Goal: Information Seeking & Learning: Learn about a topic

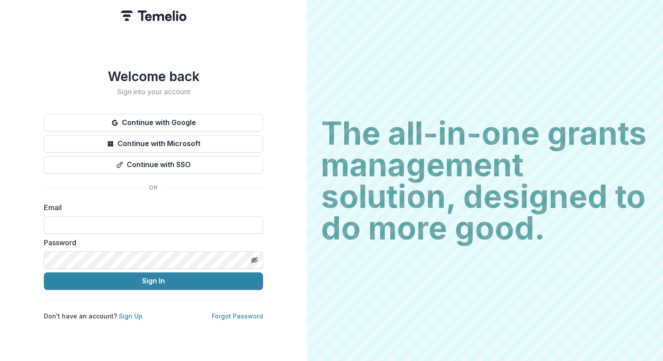
click at [248, 88] on h2 "Sign into your account" at bounding box center [153, 92] width 219 height 8
click at [147, 223] on input at bounding box center [153, 225] width 219 height 18
type input "**********"
click at [155, 279] on button "Sign In" at bounding box center [153, 281] width 219 height 18
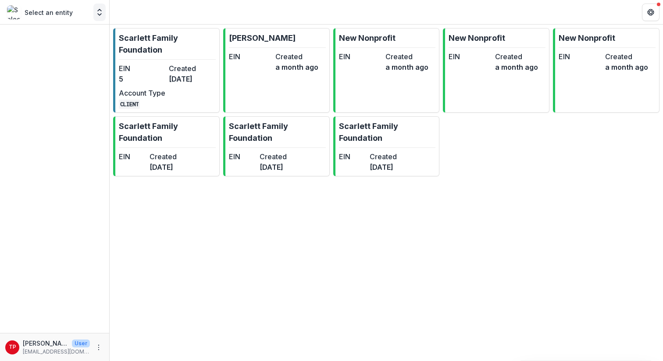
click at [97, 13] on icon "Open entity switcher" at bounding box center [99, 12] width 9 height 9
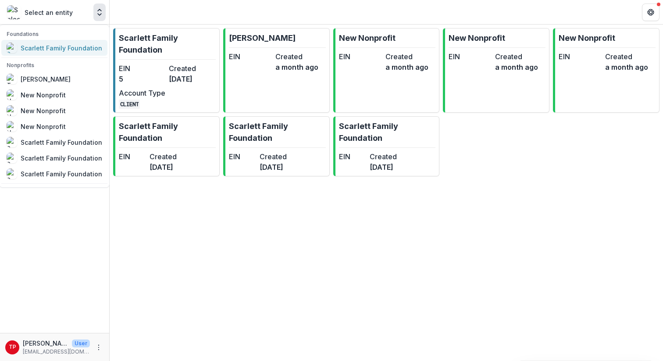
click at [56, 49] on div "Scarlett Family Foundation" at bounding box center [62, 47] width 82 height 9
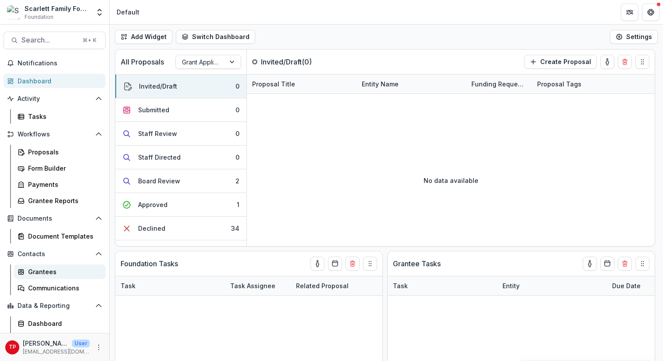
click at [38, 271] on div "Grantees" at bounding box center [63, 271] width 71 height 9
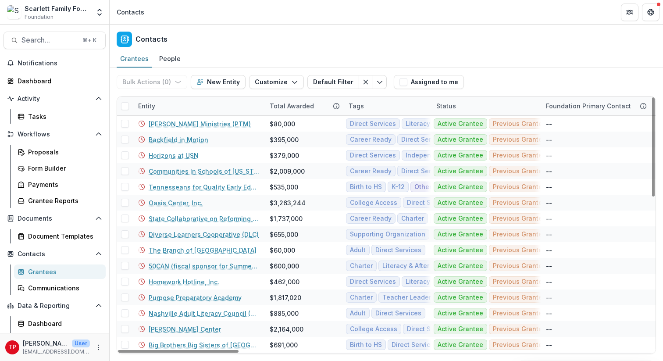
click at [172, 102] on div "Entity" at bounding box center [199, 105] width 132 height 19
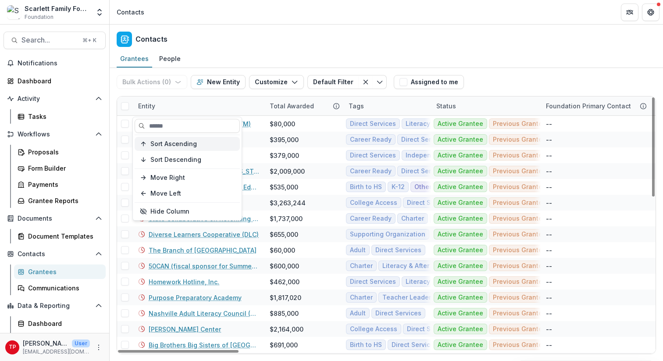
click at [179, 144] on span "Sort Ascending" at bounding box center [173, 143] width 46 height 7
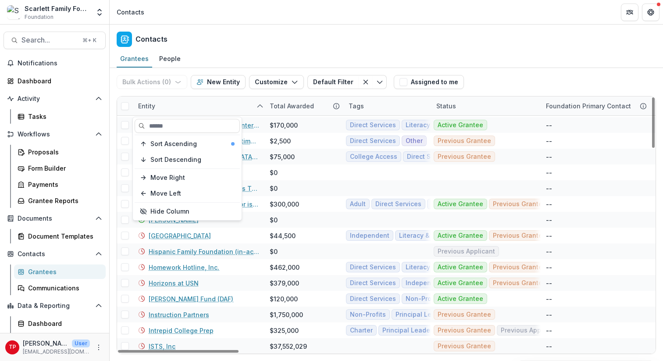
scroll to position [523, 0]
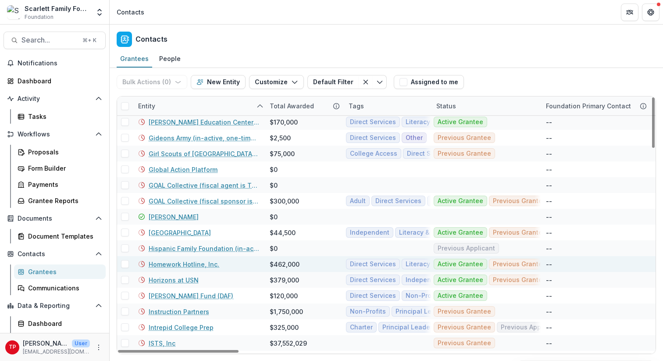
click at [194, 264] on link "Homework Hotline, Inc." at bounding box center [184, 264] width 71 height 9
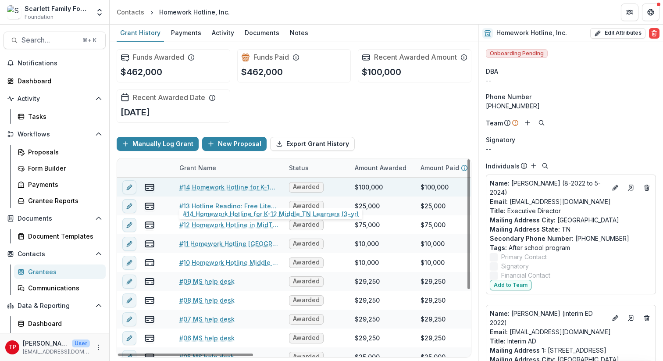
click at [209, 192] on link "#14 Homework Hotline for K-12 Middle TN Learners (3-yr)" at bounding box center [228, 186] width 99 height 9
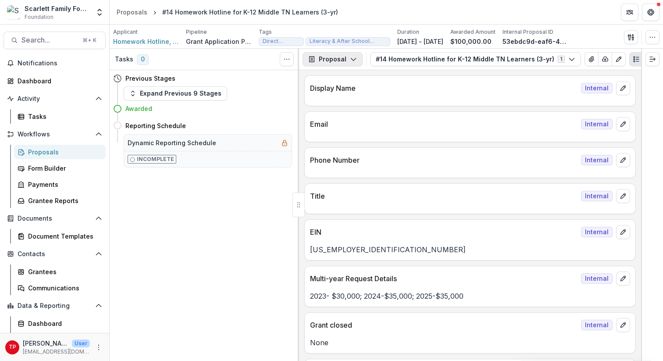
click at [352, 58] on icon "button" at bounding box center [353, 59] width 7 height 7
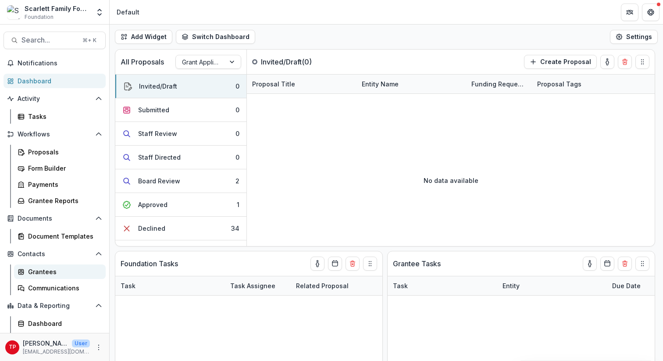
click at [41, 274] on div "Grantees" at bounding box center [63, 271] width 71 height 9
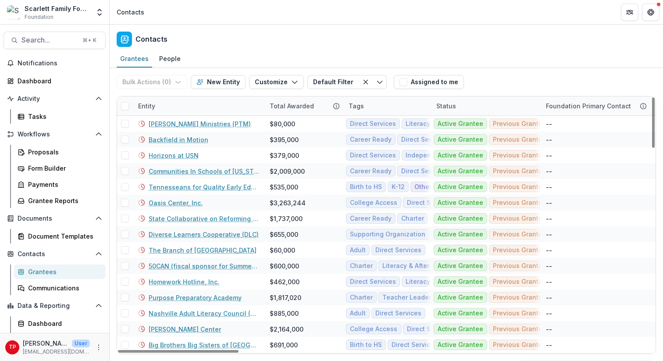
click at [186, 104] on div "Entity" at bounding box center [199, 105] width 132 height 19
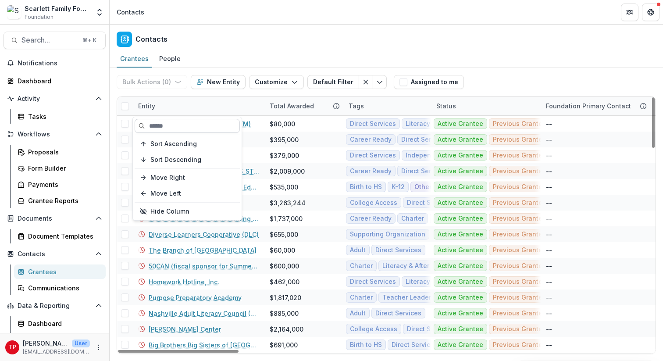
click at [172, 128] on input at bounding box center [187, 126] width 105 height 14
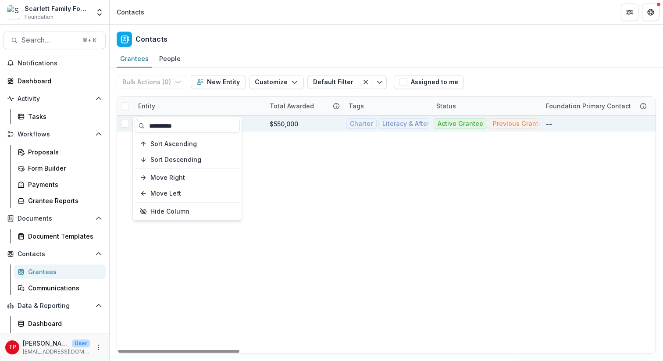
type input "**********"
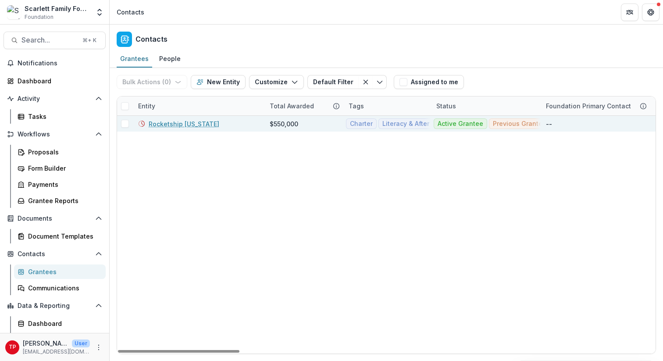
click at [274, 123] on div "$550,000" at bounding box center [284, 123] width 29 height 9
click at [195, 123] on link "Rocketship [US_STATE]" at bounding box center [184, 123] width 71 height 9
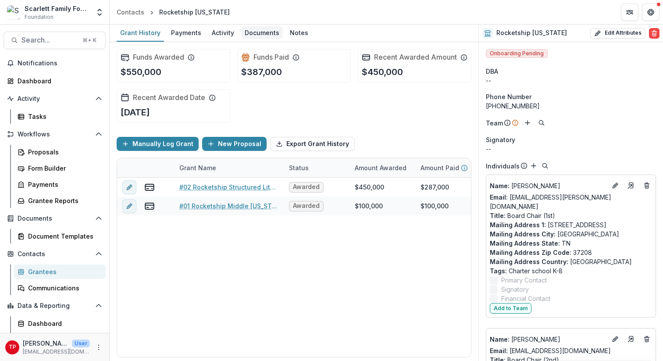
click at [257, 31] on div "Documents" at bounding box center [262, 32] width 42 height 13
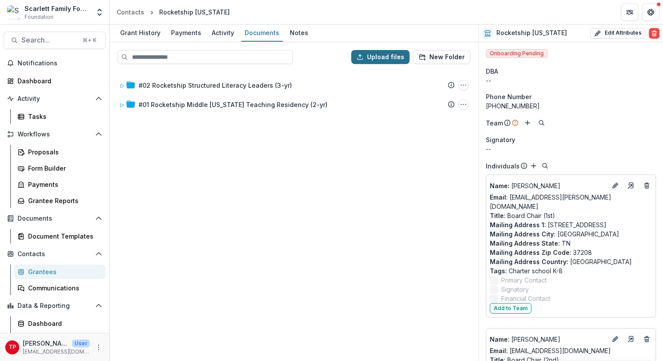
click at [382, 56] on button "Upload files" at bounding box center [380, 57] width 58 height 14
type input "**********"
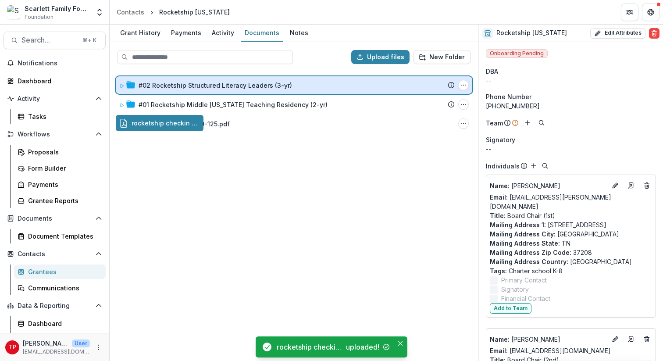
drag, startPoint x: 167, startPoint y: 124, endPoint x: 177, endPoint y: 85, distance: 40.3
click at [177, 85] on div "Upload files New Folder #02 Rocketship Structured Literacy Leaders (3-yr) Submi…" at bounding box center [294, 201] width 369 height 319
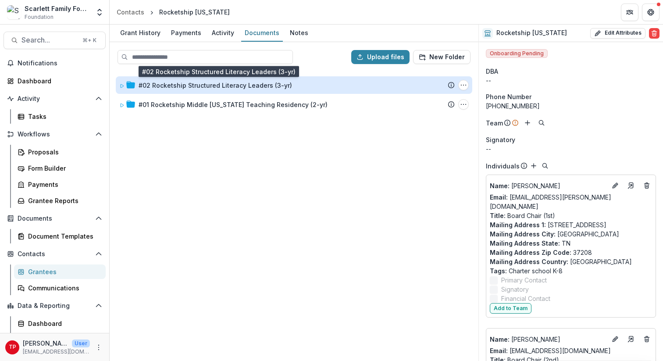
click at [171, 82] on div "#02 Rocketship Structured Literacy Leaders (3-yr)" at bounding box center [215, 85] width 153 height 9
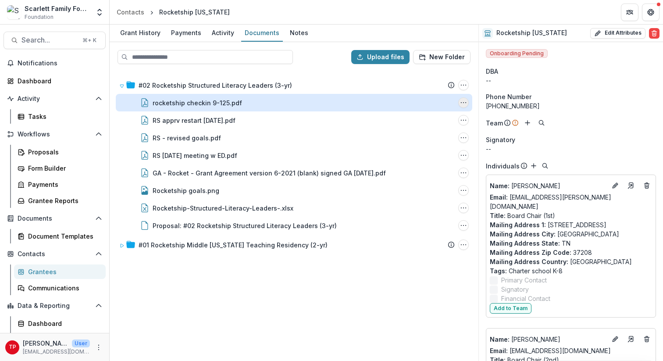
click at [467, 100] on button "rocketship checkin 9-125.pdf Options" at bounding box center [463, 102] width 11 height 11
click at [406, 146] on button "Rename" at bounding box center [420, 148] width 94 height 14
click at [226, 102] on input "**********" at bounding box center [194, 102] width 82 height 11
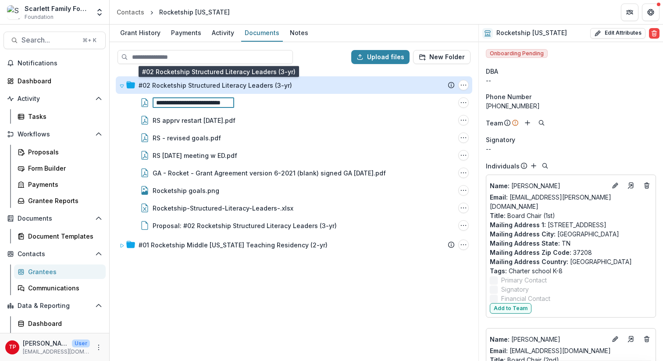
scroll to position [0, 19]
type input "**********"
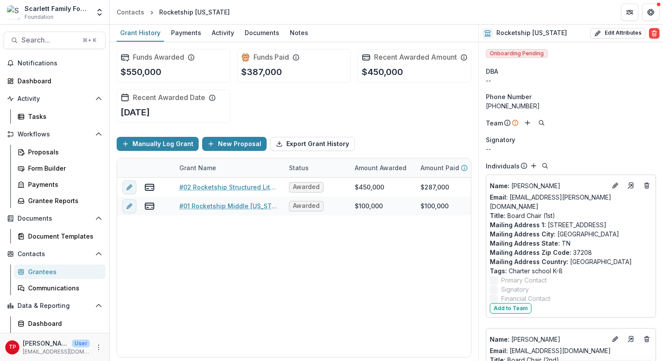
click at [45, 269] on div "Grantees" at bounding box center [63, 271] width 71 height 9
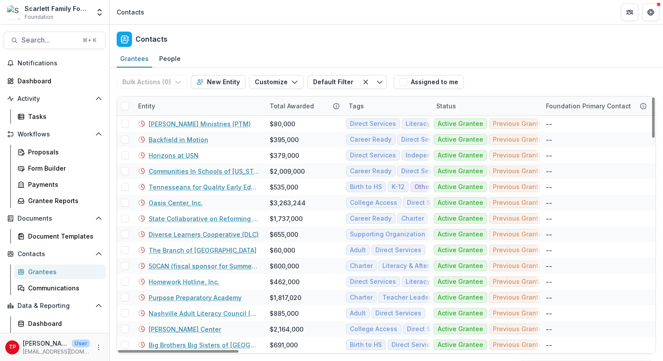
click at [179, 107] on div "Entity" at bounding box center [199, 105] width 132 height 19
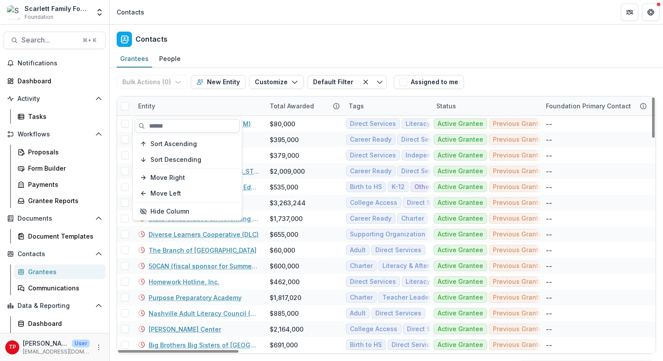
click at [173, 127] on input at bounding box center [187, 126] width 105 height 14
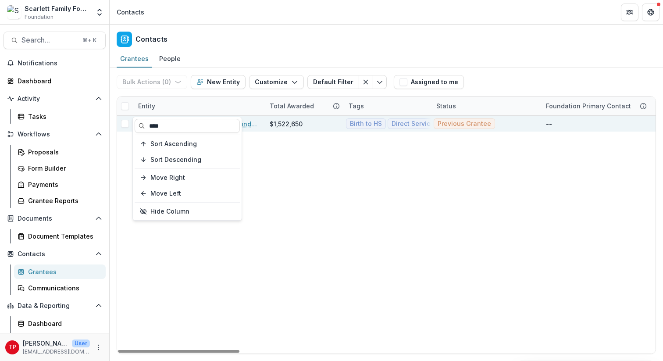
type input "****"
click at [252, 124] on link "Nashville Public Education Foundation (NPEF)" at bounding box center [204, 123] width 111 height 9
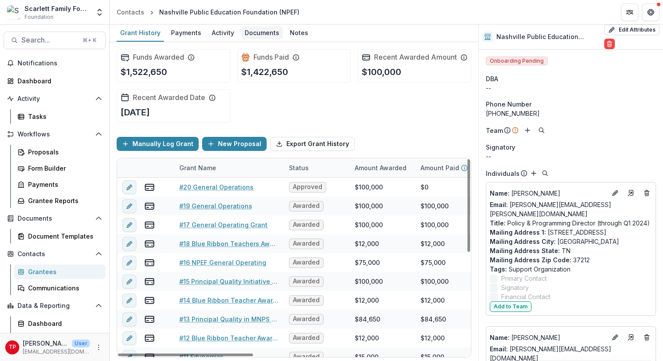
click at [257, 32] on div "Documents" at bounding box center [262, 32] width 42 height 13
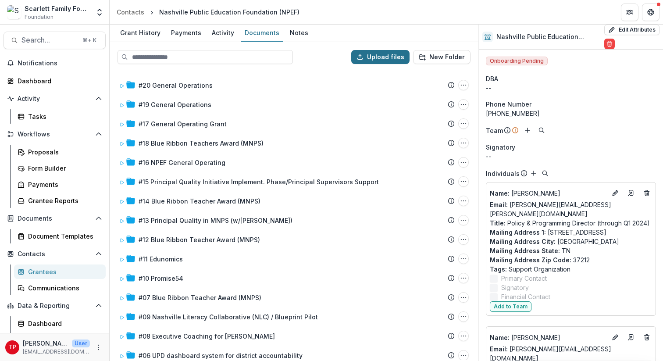
click at [387, 58] on button "Upload files" at bounding box center [380, 57] width 58 height 14
type input "**********"
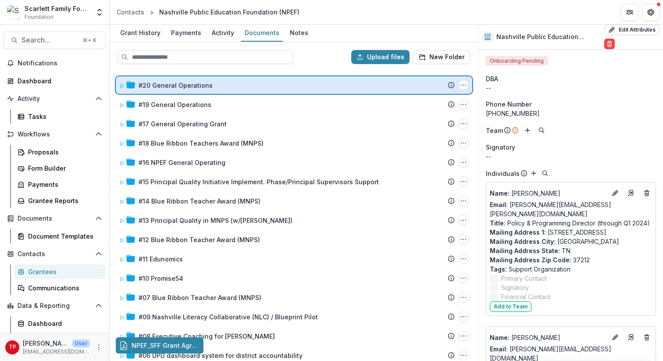
drag, startPoint x: 207, startPoint y: 346, endPoint x: 224, endPoint y: 88, distance: 258.4
click at [224, 88] on div "Upload files New Folder #20 General Operations Submission Temelio Proposal Atta…" at bounding box center [294, 201] width 369 height 319
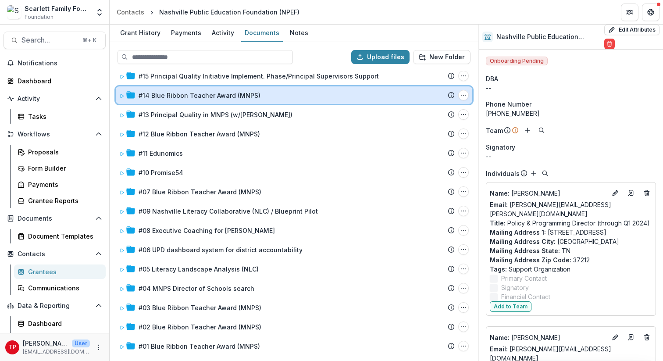
click at [224, 88] on div "#14 Blue Ribbon Teacher Award (MNPS) Submission Temelio Proposal Attached propo…" at bounding box center [294, 95] width 357 height 18
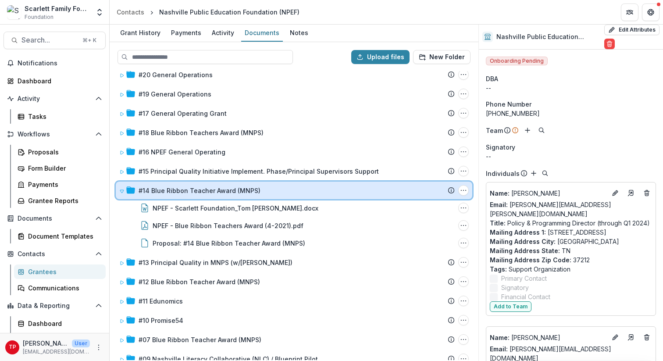
scroll to position [0, 0]
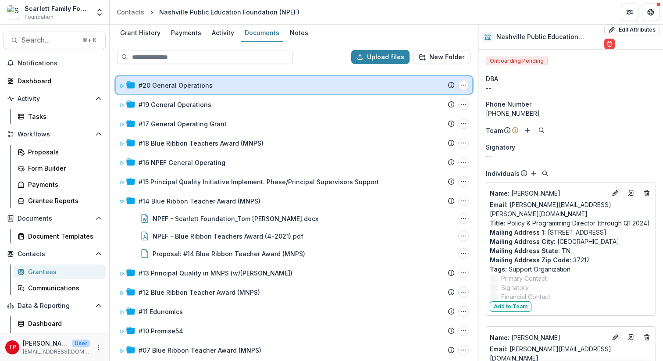
click at [123, 85] on icon at bounding box center [121, 85] width 5 height 5
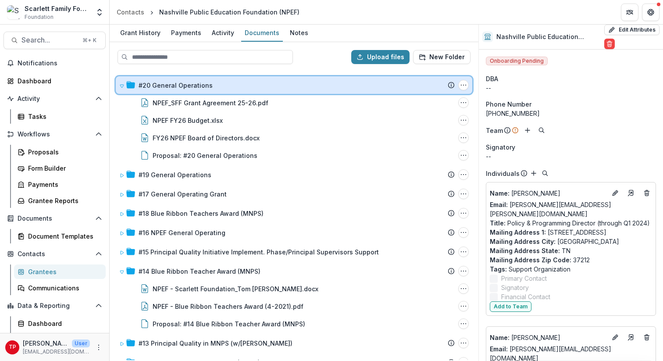
click at [123, 85] on icon at bounding box center [121, 85] width 5 height 5
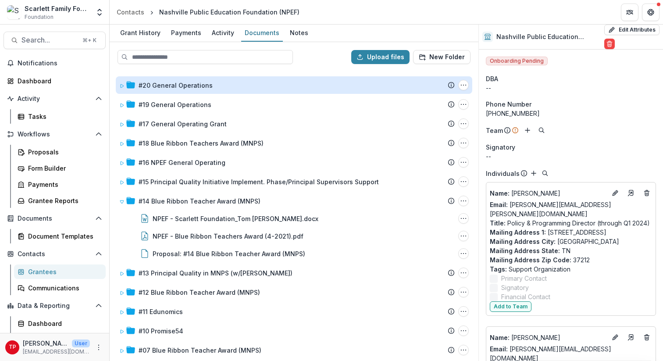
click at [43, 270] on div "Grantees" at bounding box center [63, 271] width 71 height 9
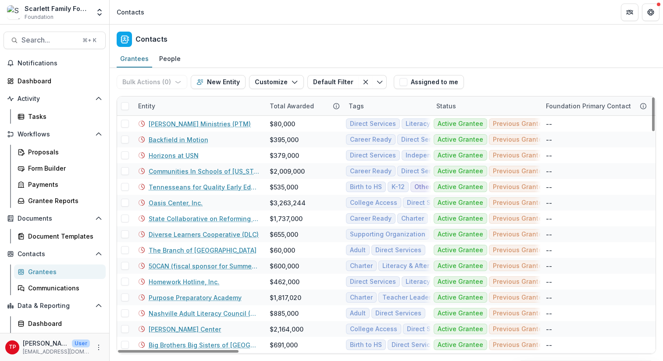
click at [178, 103] on div "Entity" at bounding box center [199, 105] width 132 height 19
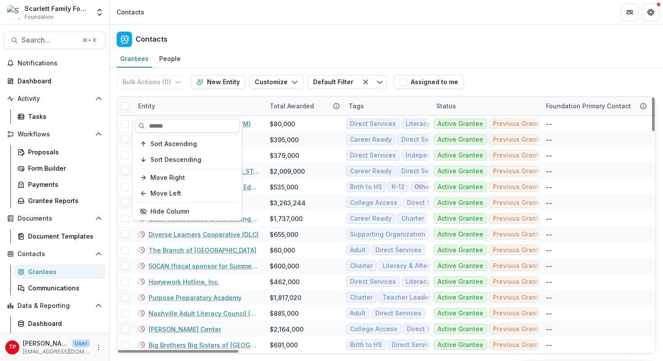
click at [175, 127] on input at bounding box center [187, 126] width 105 height 14
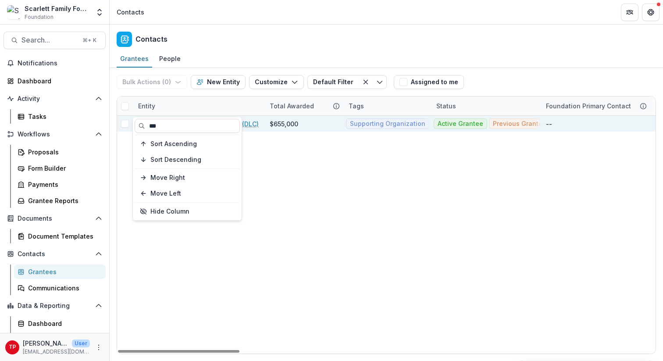
type input "***"
click at [249, 121] on link "Diverse Learners Cooperative (DLC)" at bounding box center [204, 123] width 110 height 9
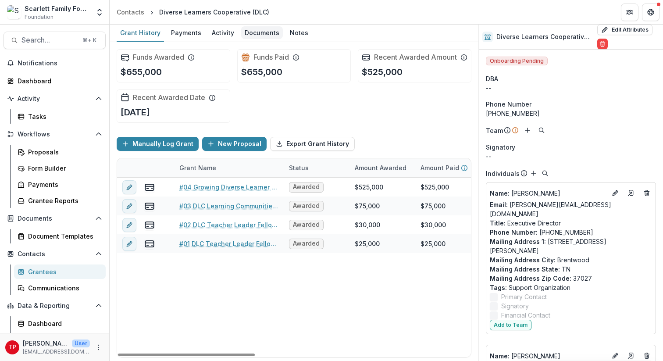
click at [260, 32] on div "Documents" at bounding box center [262, 32] width 42 height 13
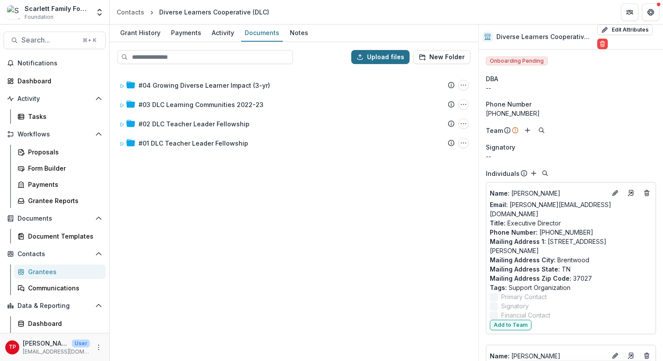
click at [379, 56] on button "Upload files" at bounding box center [380, 57] width 58 height 14
type input "**********"
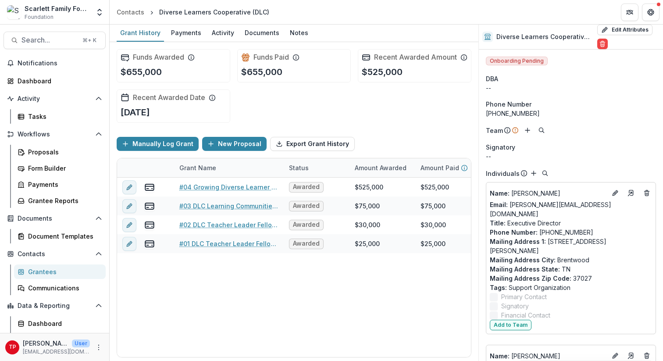
click at [47, 270] on div "Grantees" at bounding box center [63, 271] width 71 height 9
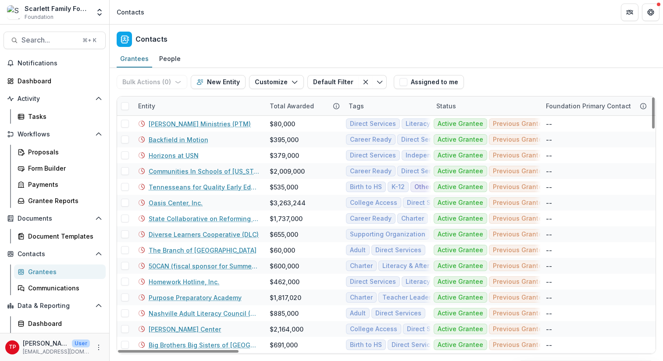
click at [176, 108] on div "Entity" at bounding box center [199, 105] width 132 height 19
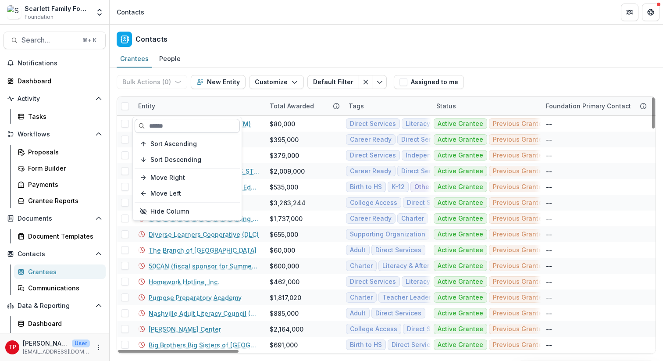
click at [175, 125] on input at bounding box center [187, 126] width 105 height 14
type input "****"
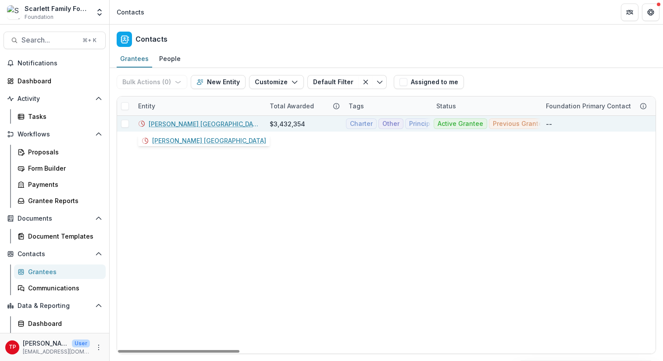
click at [167, 125] on link "[PERSON_NAME] [GEOGRAPHIC_DATA]" at bounding box center [204, 123] width 111 height 9
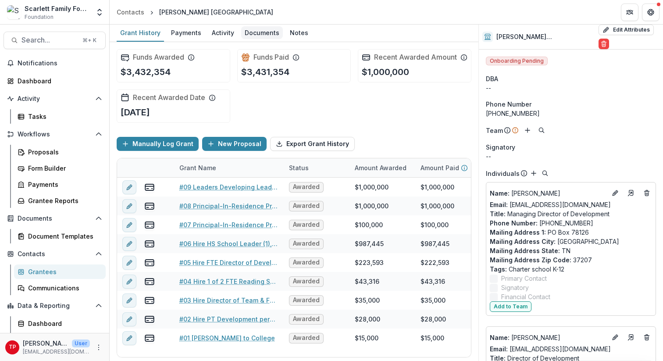
click at [264, 30] on div "Documents" at bounding box center [262, 32] width 42 height 13
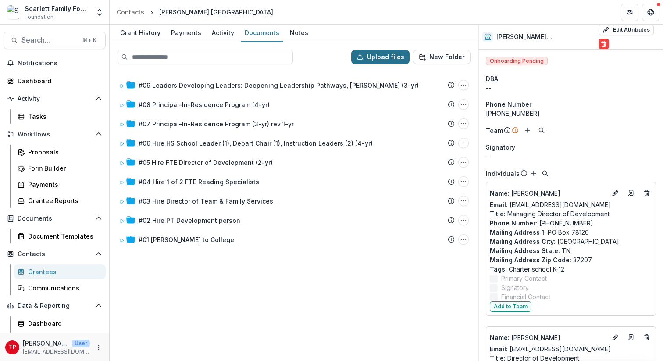
click at [374, 57] on button "Upload files" at bounding box center [380, 57] width 58 height 14
type input "**********"
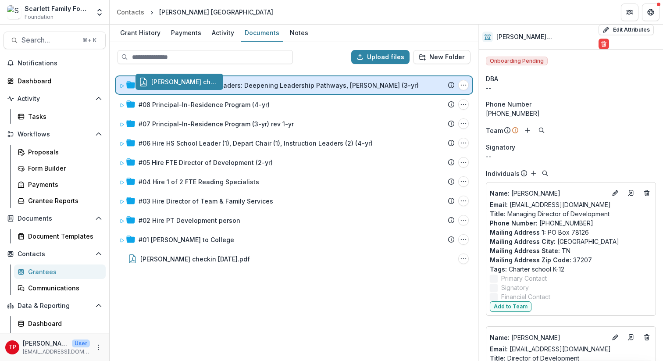
drag, startPoint x: 157, startPoint y: 259, endPoint x: 177, endPoint y: 82, distance: 177.4
click at [177, 82] on div "Upload files New Folder #09 Leaders Developing Leaders: Deepening Leadership Pa…" at bounding box center [294, 201] width 369 height 319
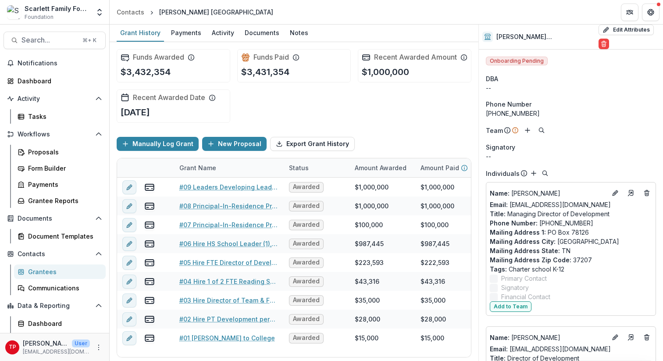
click at [39, 270] on div "Grantees" at bounding box center [63, 271] width 71 height 9
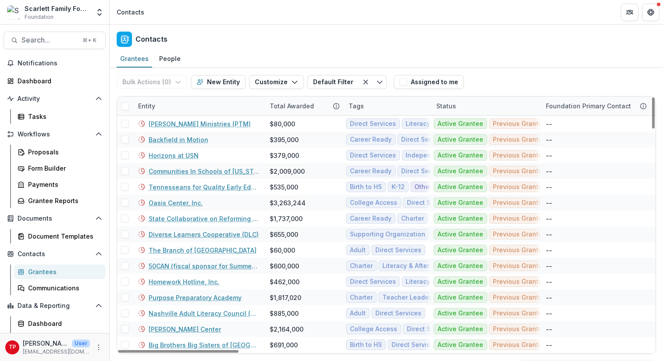
click at [176, 105] on div "Entity" at bounding box center [199, 105] width 132 height 19
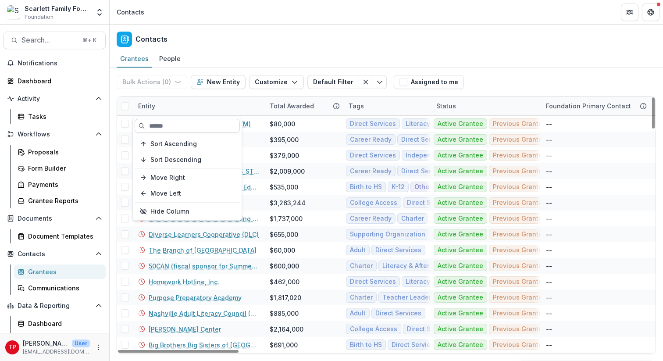
click at [166, 130] on input at bounding box center [187, 126] width 105 height 14
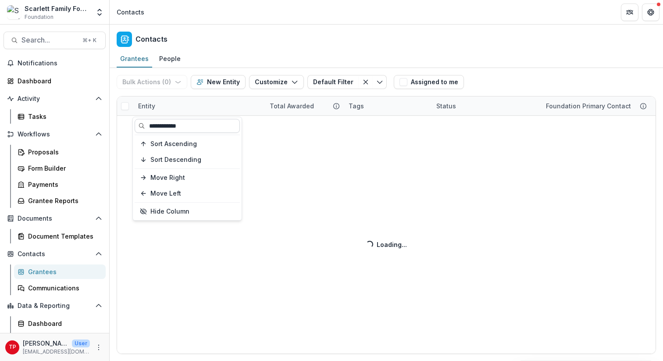
type input "**********"
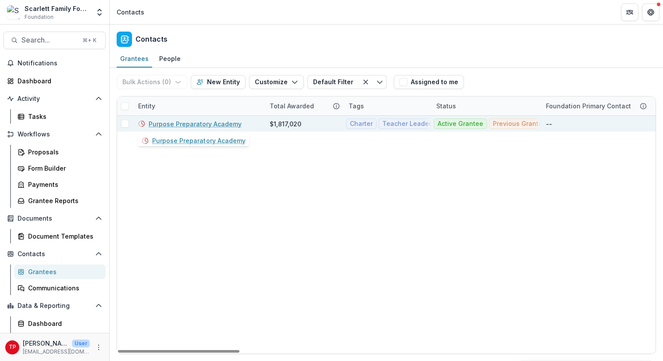
click at [169, 123] on link "Purpose Preparatory Academy" at bounding box center [195, 123] width 93 height 9
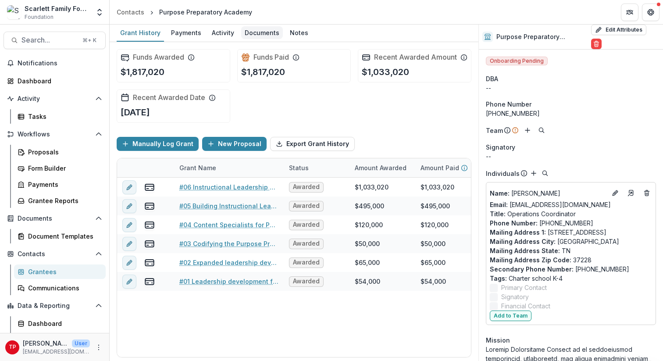
click at [260, 31] on div "Documents" at bounding box center [262, 32] width 42 height 13
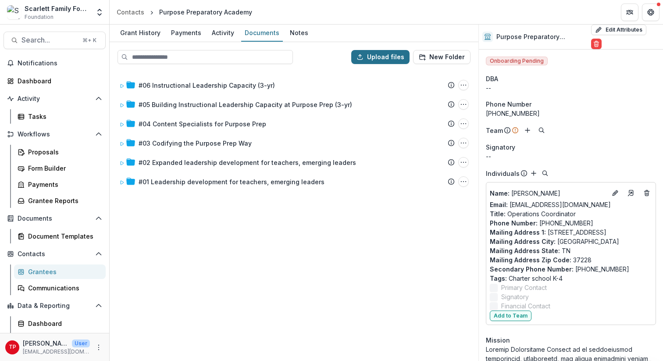
click at [386, 53] on button "Upload files" at bounding box center [380, 57] width 58 height 14
type input "**********"
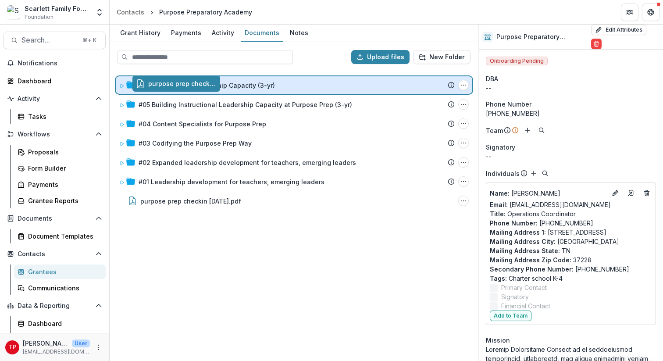
drag, startPoint x: 193, startPoint y: 202, endPoint x: 209, endPoint y: 85, distance: 117.8
click at [209, 85] on div "Upload files New Folder #06 Instructional Leadership Capacity (3-yr) Submission…" at bounding box center [294, 201] width 369 height 319
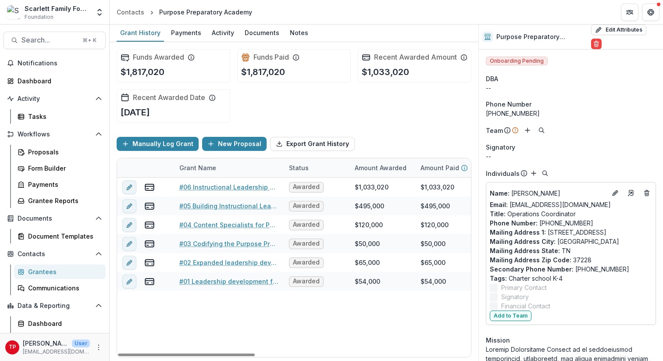
click at [43, 273] on div "Grantees" at bounding box center [63, 271] width 71 height 9
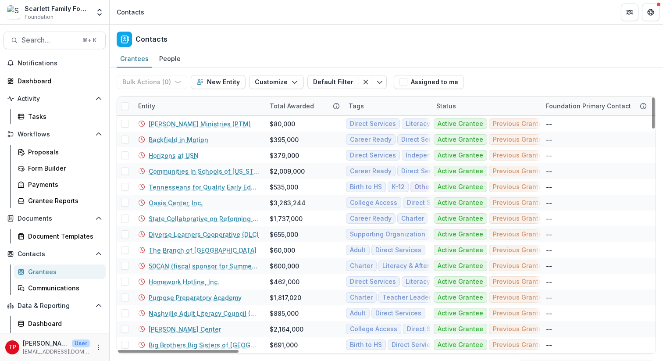
click at [189, 107] on div "Entity" at bounding box center [199, 105] width 132 height 19
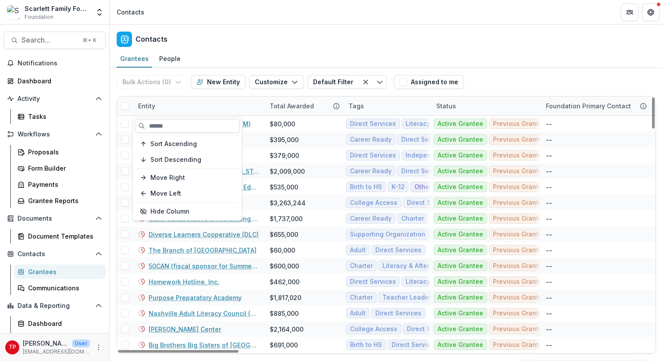
click at [186, 123] on input at bounding box center [187, 126] width 105 height 14
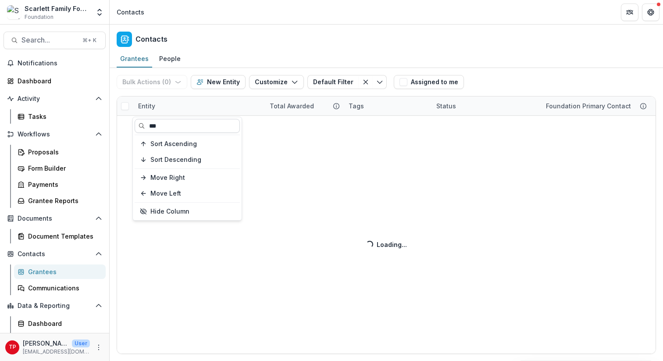
type input "***"
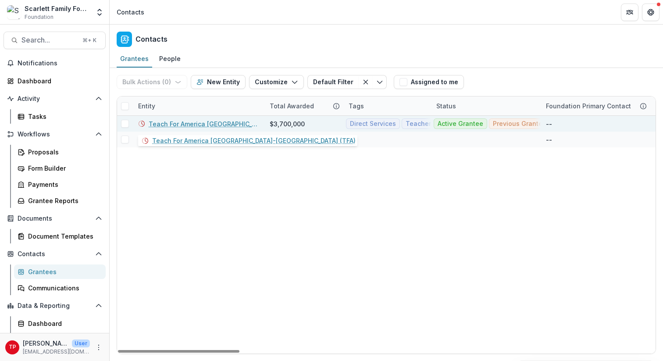
click at [170, 121] on link "Teach For America [GEOGRAPHIC_DATA]-[GEOGRAPHIC_DATA] (TFA)" at bounding box center [204, 123] width 111 height 9
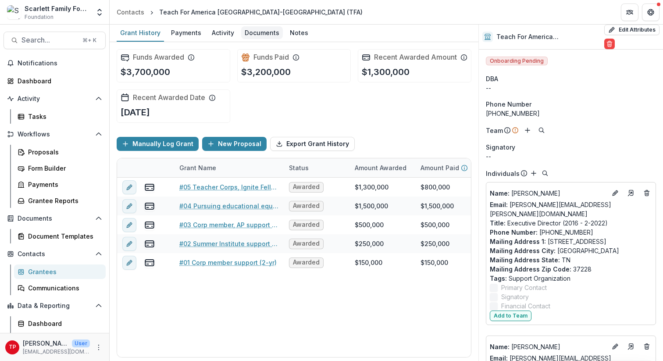
click at [257, 33] on div "Documents" at bounding box center [262, 32] width 42 height 13
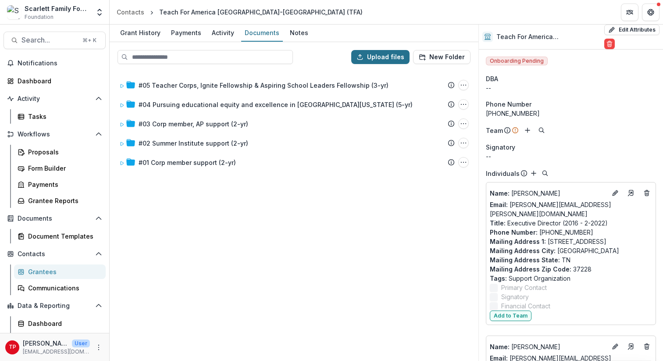
click at [385, 54] on button "Upload files" at bounding box center [380, 57] width 58 height 14
type input "**********"
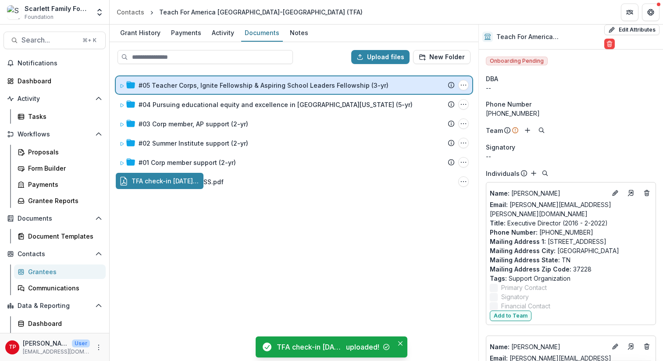
drag, startPoint x: 208, startPoint y: 179, endPoint x: 217, endPoint y: 85, distance: 94.7
click at [217, 85] on div "Upload files New Folder #05 Teacher Corps, Ignite Fellowship & Aspiring School …" at bounding box center [294, 201] width 369 height 319
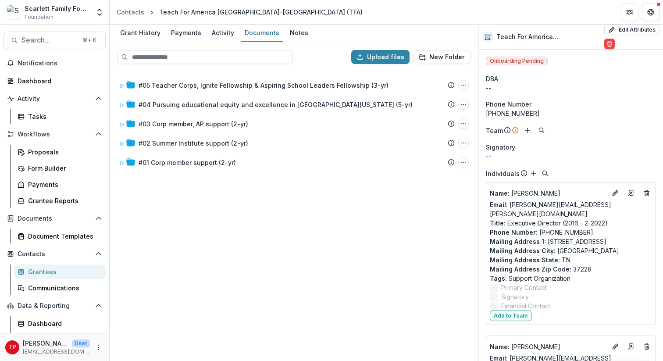
click at [38, 271] on div "Grantees" at bounding box center [63, 271] width 71 height 9
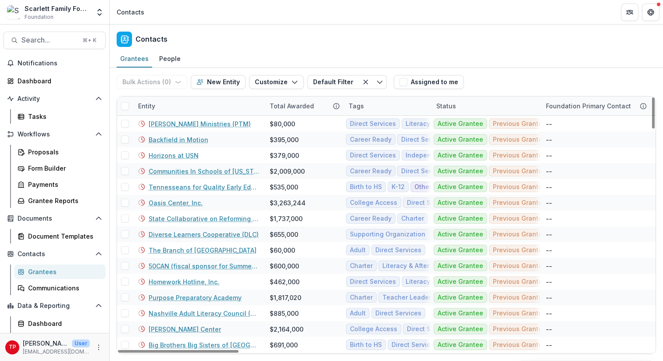
click at [178, 103] on div "Entity" at bounding box center [199, 105] width 132 height 19
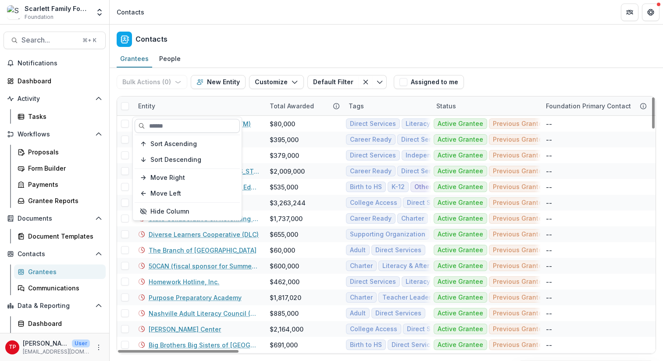
click at [172, 130] on input at bounding box center [187, 126] width 105 height 14
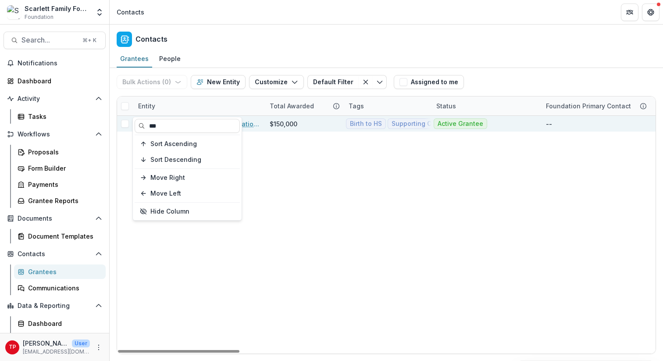
type input "***"
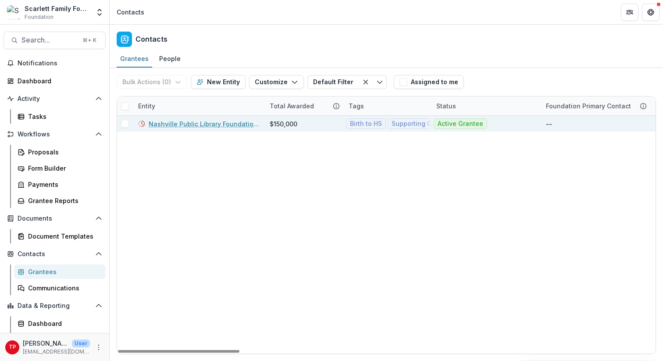
click at [248, 123] on link "Nashville Public Library Foundation (NPL)" at bounding box center [204, 123] width 111 height 9
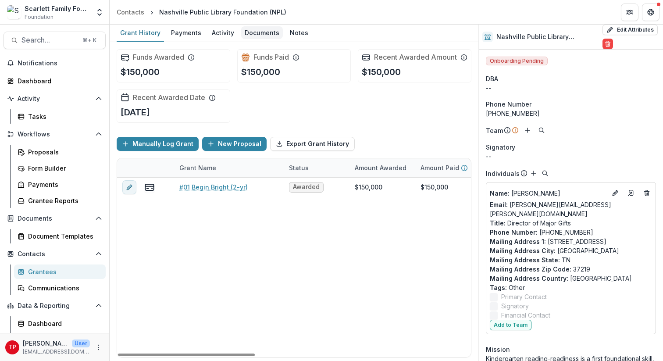
click at [263, 33] on div "Documents" at bounding box center [262, 32] width 42 height 13
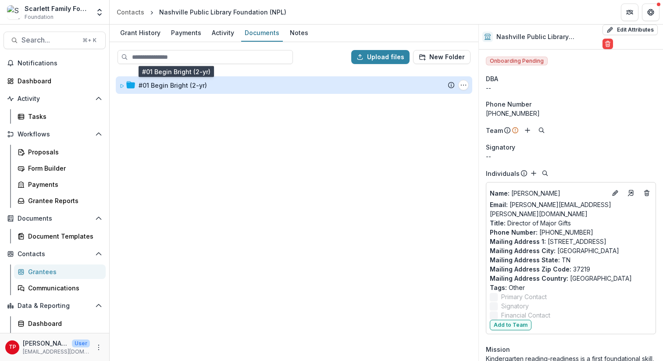
click at [194, 85] on div "#01 Begin Bright (2-yr)" at bounding box center [173, 85] width 68 height 9
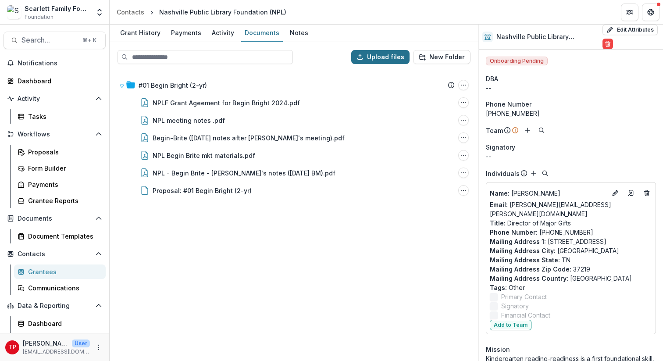
click at [378, 54] on button "Upload files" at bounding box center [380, 57] width 58 height 14
type input "**********"
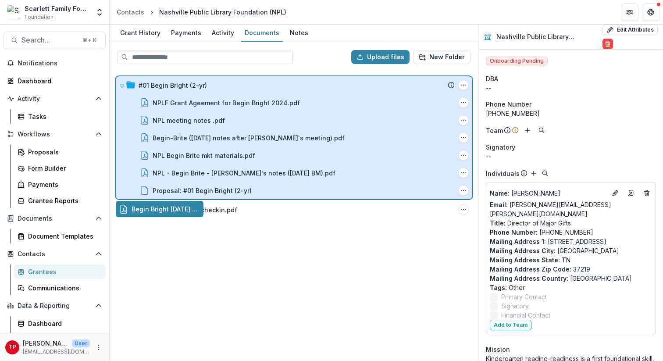
drag, startPoint x: 171, startPoint y: 209, endPoint x: 192, endPoint y: 122, distance: 89.1
click at [192, 122] on div "Upload files New Folder #01 Begin Bright (2-yr) Submission Temelio Proposal Att…" at bounding box center [294, 201] width 369 height 319
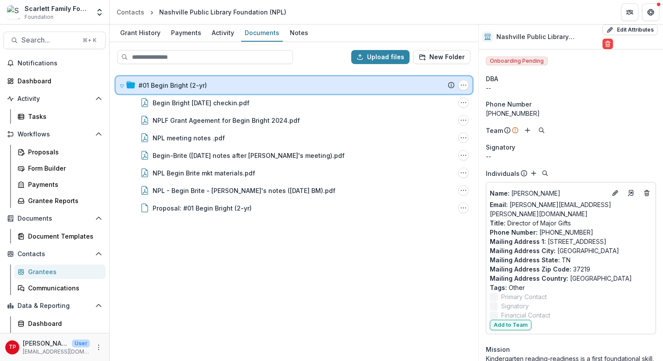
click at [122, 85] on icon at bounding box center [122, 86] width 4 height 3
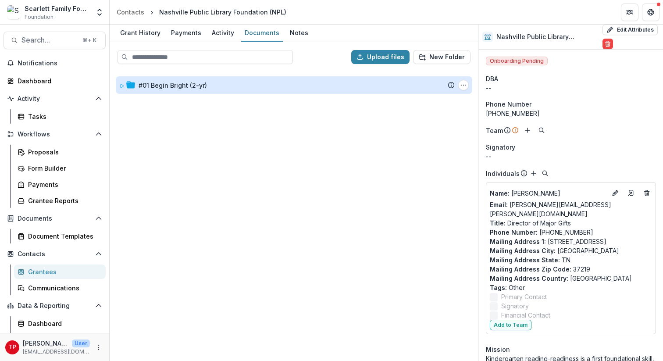
click at [46, 270] on div "Grantees" at bounding box center [63, 271] width 71 height 9
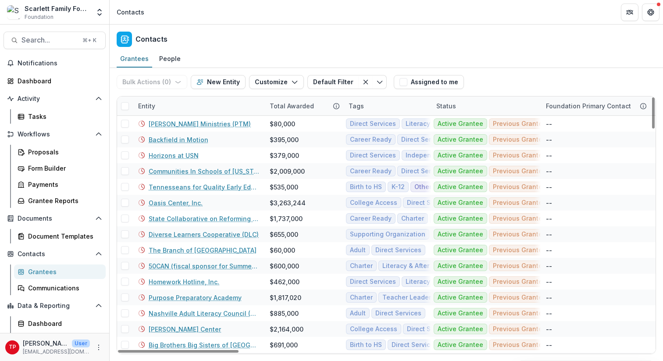
click at [176, 103] on div "Entity" at bounding box center [199, 105] width 132 height 19
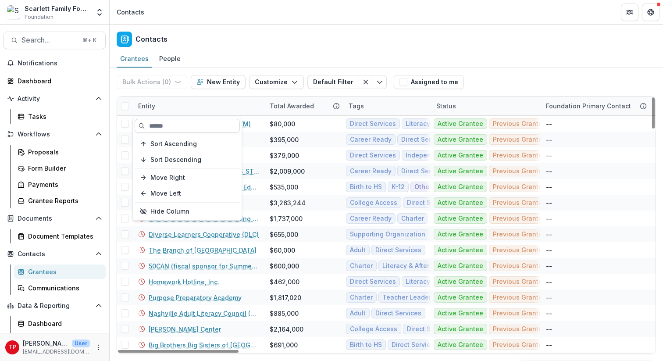
click at [169, 124] on input at bounding box center [187, 126] width 105 height 14
type input "***"
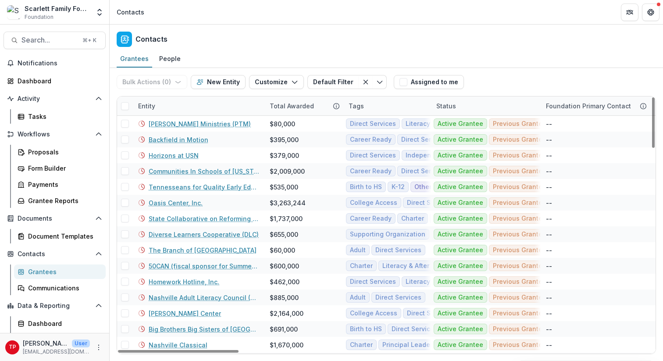
click at [168, 103] on div "Entity" at bounding box center [199, 105] width 132 height 19
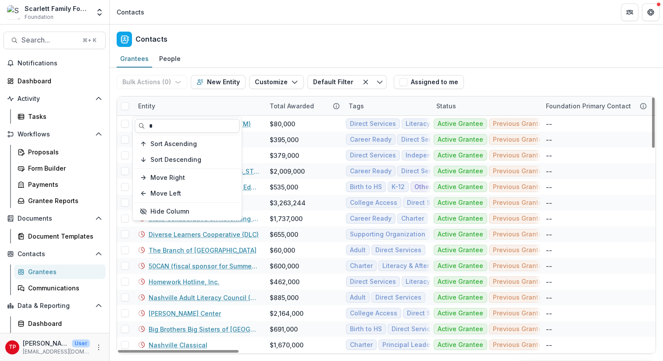
click at [168, 129] on input "*" at bounding box center [187, 126] width 105 height 14
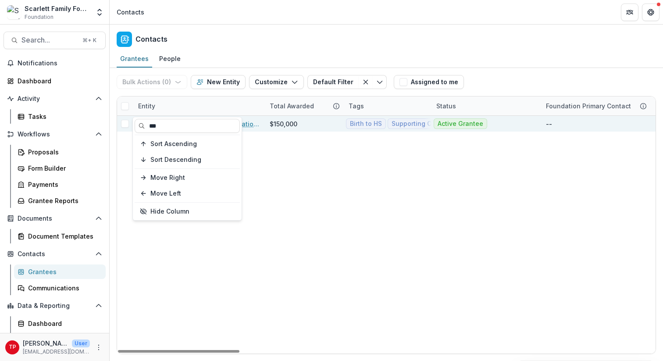
type input "***"
click at [276, 121] on div "$150,000" at bounding box center [284, 123] width 28 height 9
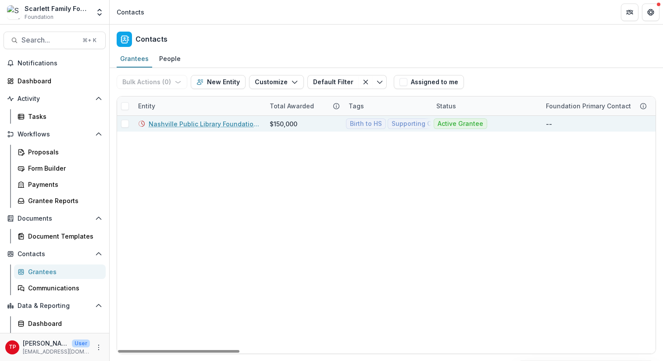
click at [231, 122] on link "Nashville Public Library Foundation (NPL)" at bounding box center [204, 123] width 111 height 9
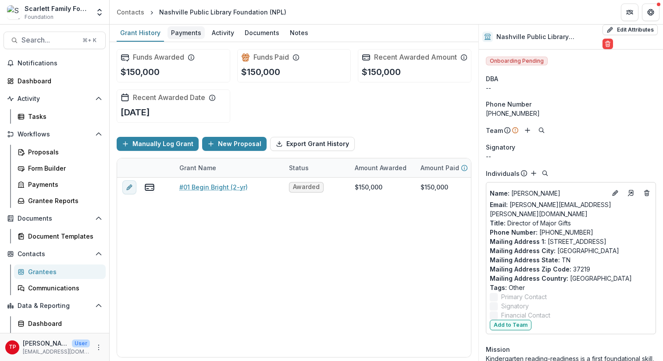
click at [179, 30] on div "Payments" at bounding box center [186, 32] width 37 height 13
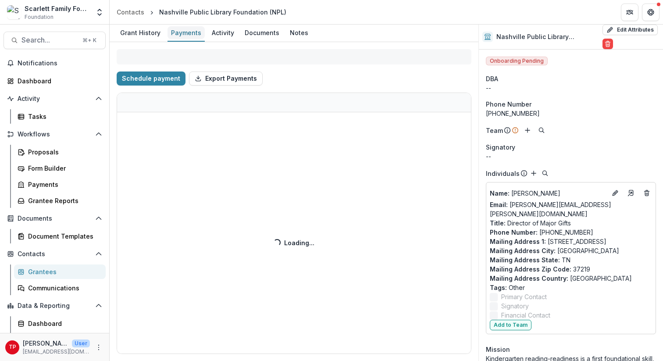
select select "****"
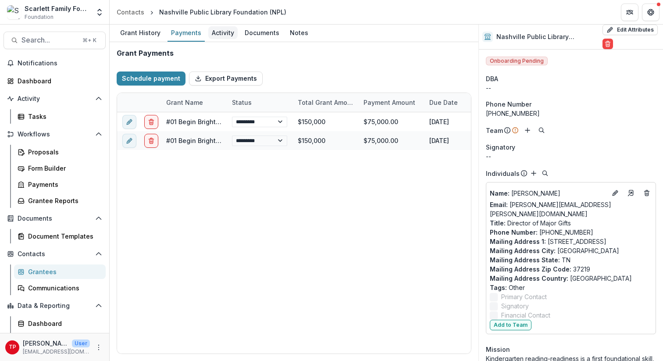
click at [220, 31] on div "Activity" at bounding box center [222, 32] width 29 height 13
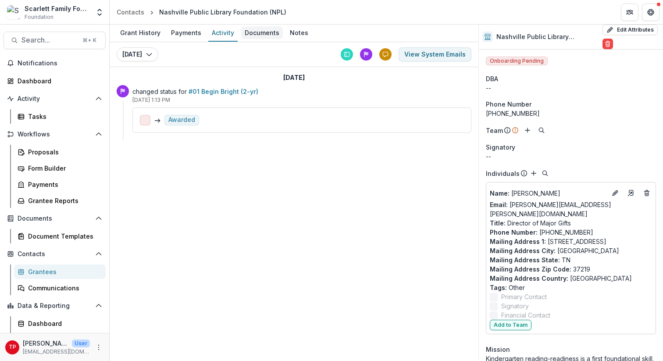
click at [261, 33] on div "Documents" at bounding box center [262, 32] width 42 height 13
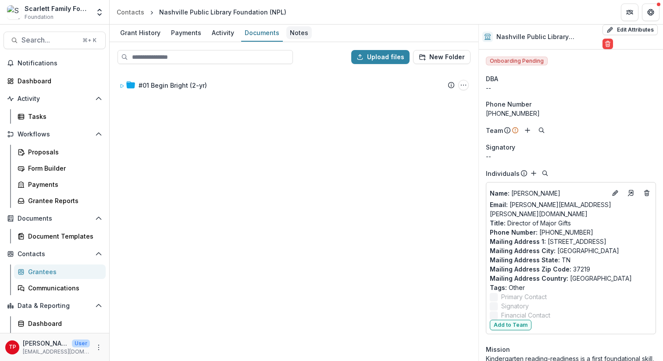
click at [297, 32] on div "Notes" at bounding box center [298, 32] width 25 height 13
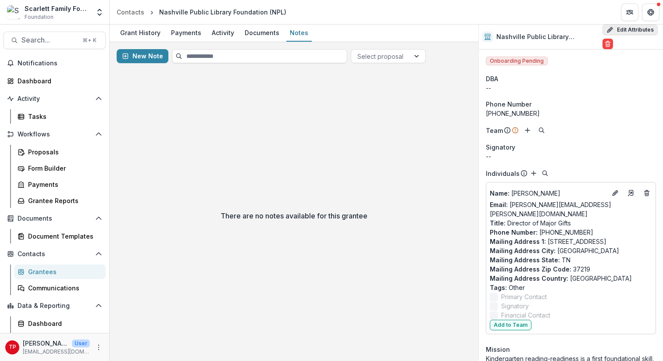
click at [628, 28] on button "Edit Attributes" at bounding box center [630, 30] width 55 height 11
select select
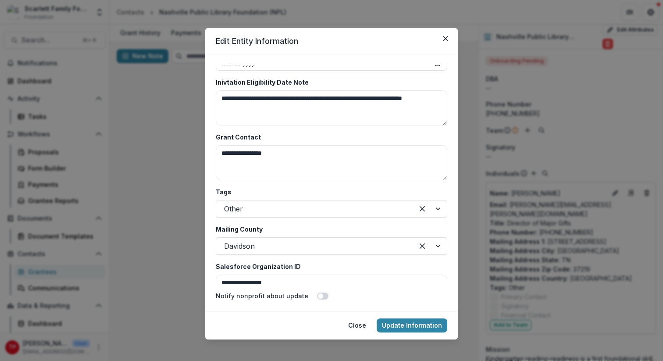
scroll to position [1788, 0]
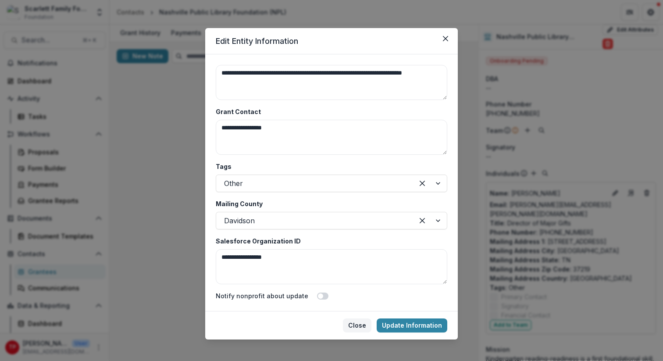
click at [359, 321] on button "Close" at bounding box center [357, 325] width 29 height 14
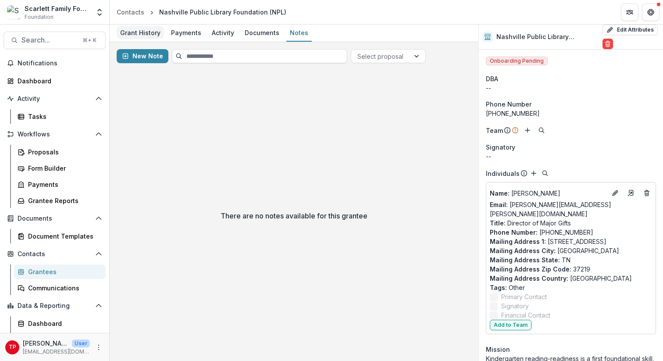
click at [136, 32] on div "Grant History" at bounding box center [140, 32] width 47 height 13
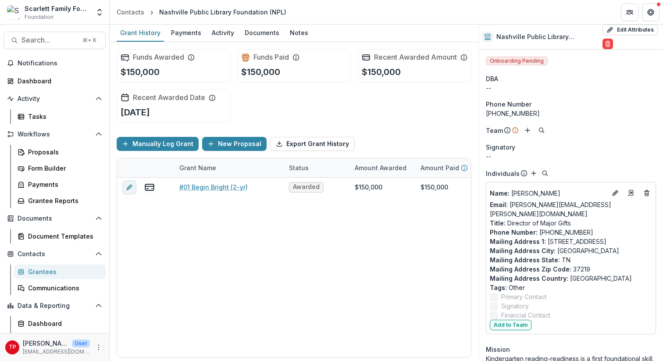
click at [40, 270] on div "Grantees" at bounding box center [63, 271] width 71 height 9
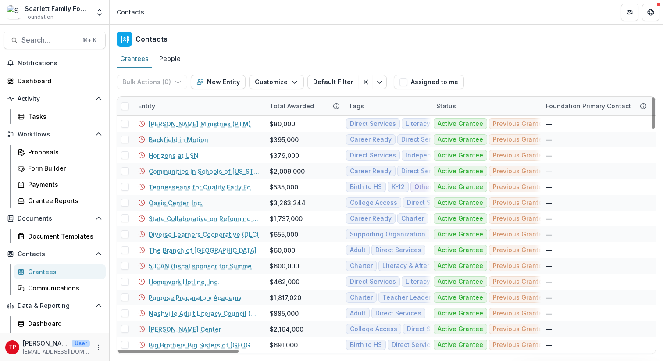
click at [182, 104] on div "Entity" at bounding box center [199, 105] width 132 height 19
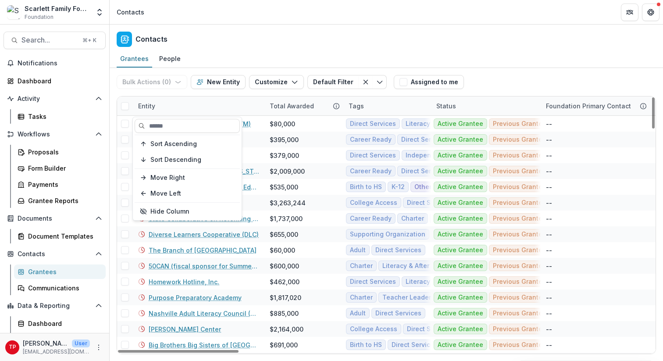
click at [204, 106] on div "Entity" at bounding box center [199, 105] width 132 height 19
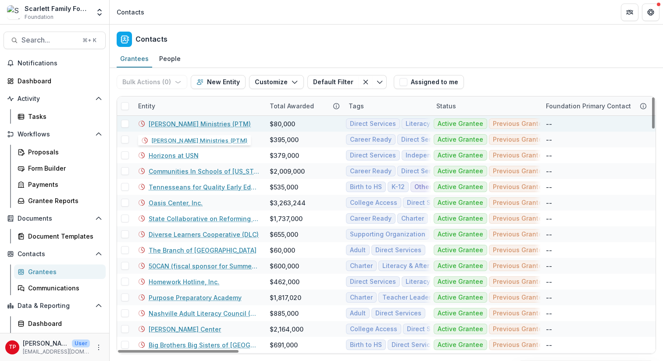
click at [189, 124] on link "[PERSON_NAME] Ministries (PTM)" at bounding box center [200, 123] width 102 height 9
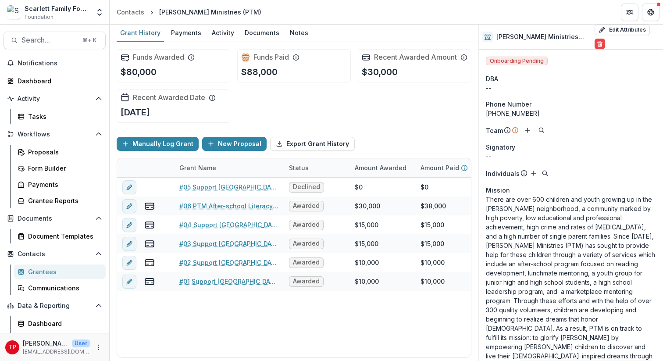
click at [189, 123] on div "Recent Awarded Date [DATE]" at bounding box center [174, 105] width 114 height 33
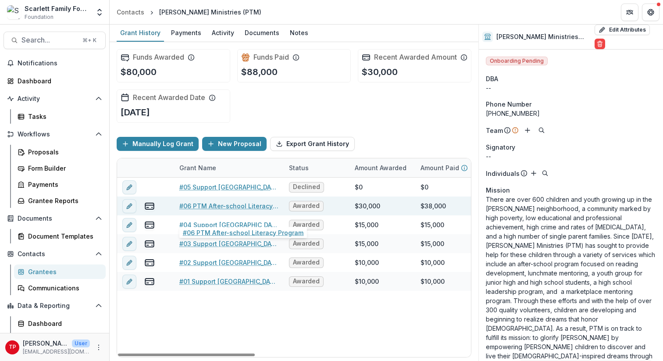
click at [215, 210] on link "#06 PTM After-school Literacy Program" at bounding box center [228, 205] width 99 height 9
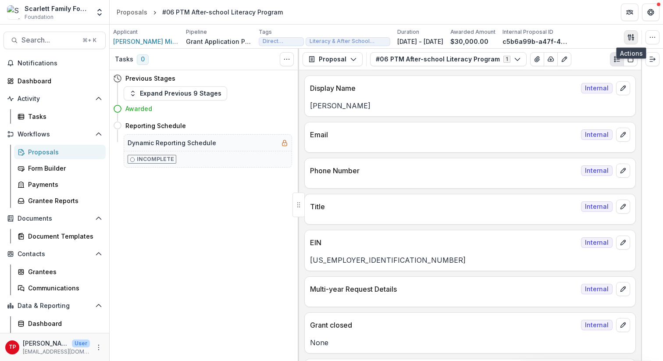
click at [633, 36] on icon "button" at bounding box center [631, 37] width 7 height 7
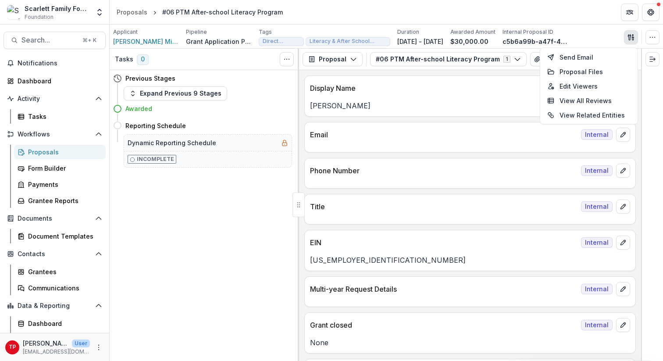
click at [222, 232] on div "Tasks 0 Show Cancelled Tasks Previous Stages Expand Previous 9 Stages Awarded R…" at bounding box center [204, 205] width 189 height 312
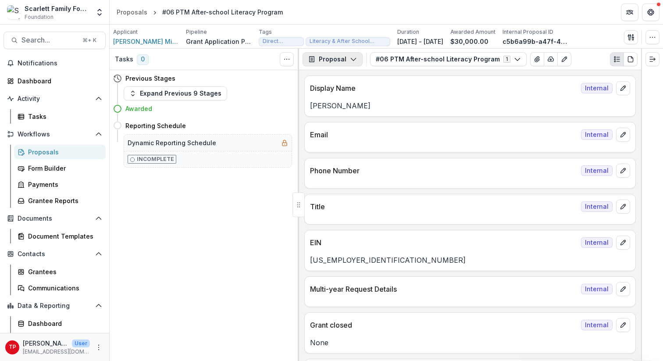
click at [355, 58] on button "Proposal" at bounding box center [333, 59] width 60 height 14
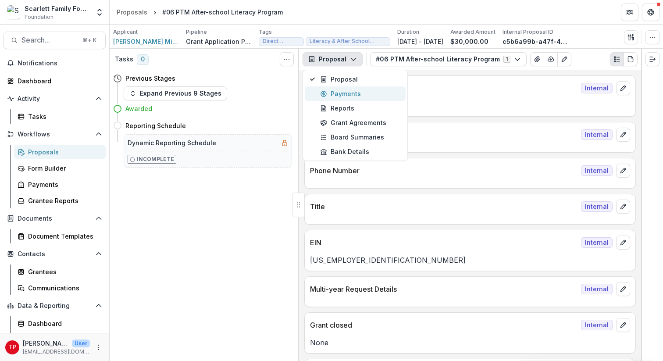
click at [350, 93] on div "Payments" at bounding box center [360, 93] width 80 height 9
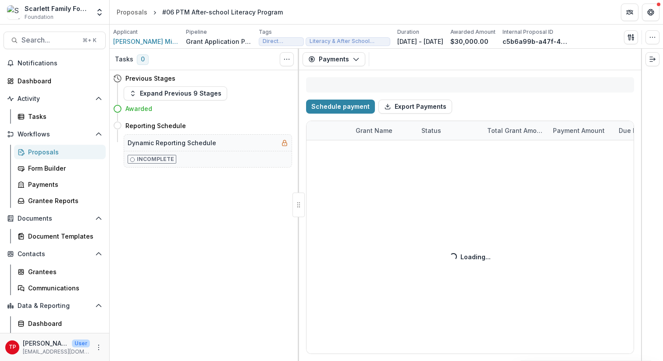
select select "****"
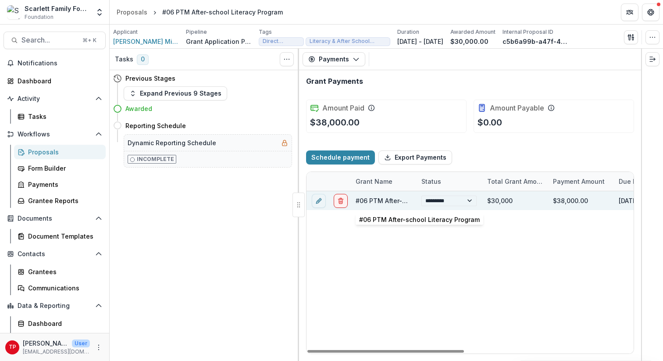
click at [377, 200] on link "#06 PTM After-school Literacy Program" at bounding box center [416, 200] width 121 height 7
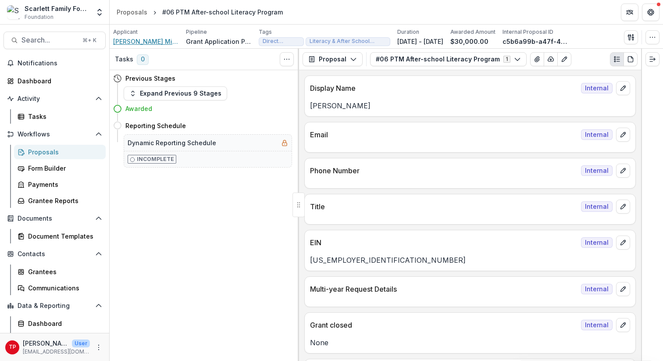
click at [143, 39] on span "[PERSON_NAME] Ministries (PTM)" at bounding box center [146, 41] width 66 height 9
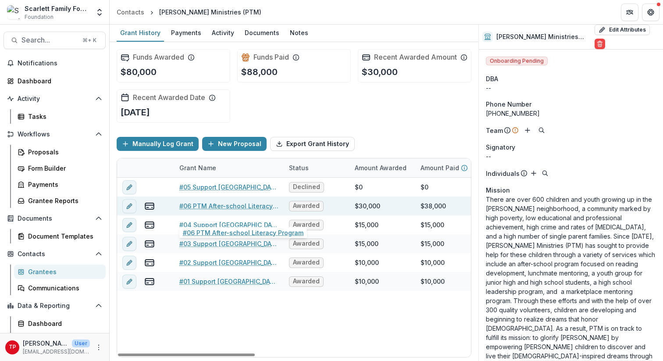
click at [225, 210] on link "#06 PTM After-school Literacy Program" at bounding box center [228, 205] width 99 height 9
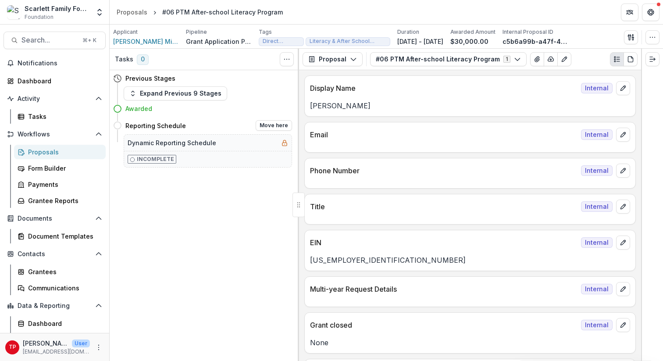
click at [169, 164] on div "Incomplete" at bounding box center [208, 159] width 168 height 16
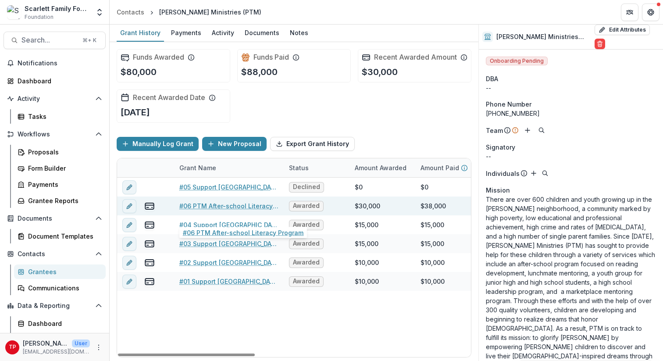
click at [202, 210] on link "#06 PTM After-school Literacy Program" at bounding box center [228, 205] width 99 height 9
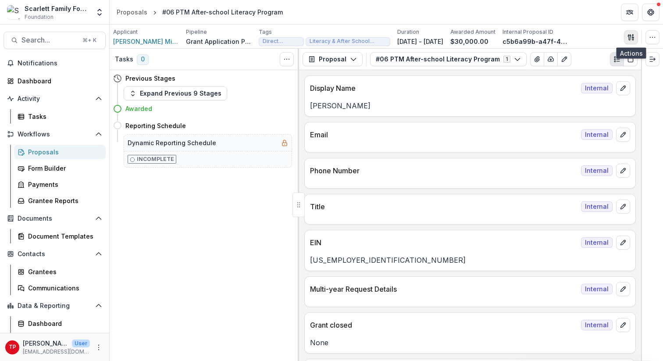
click at [633, 38] on icon "button" at bounding box center [632, 38] width 1 height 3
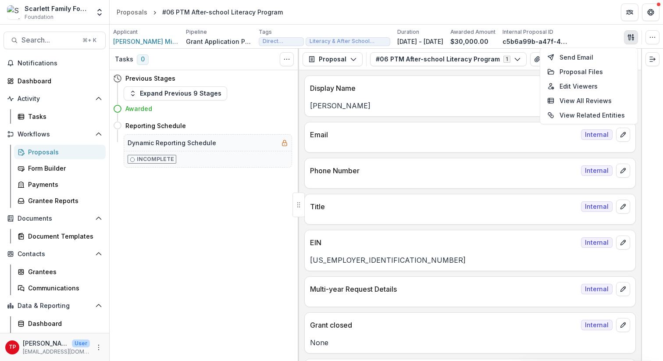
click at [612, 26] on div "Applicant [PERSON_NAME] Ministries (PTM) Pipeline Grant Application Process Tag…" at bounding box center [386, 37] width 553 height 24
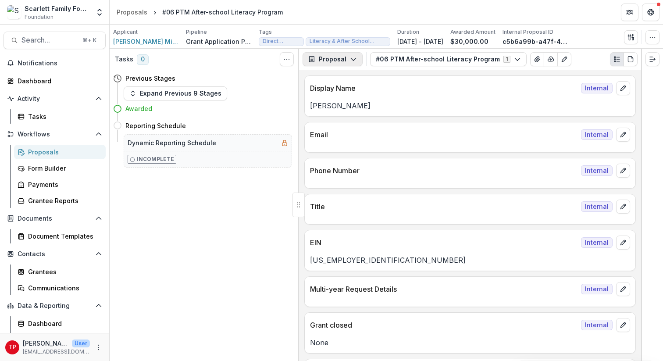
click at [352, 58] on icon "button" at bounding box center [353, 59] width 7 height 7
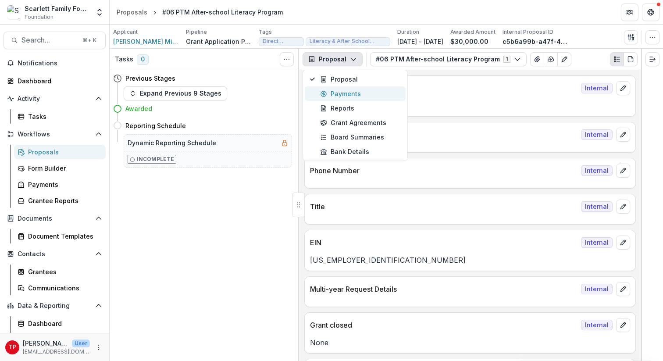
click at [341, 96] on div "Payments" at bounding box center [360, 93] width 80 height 9
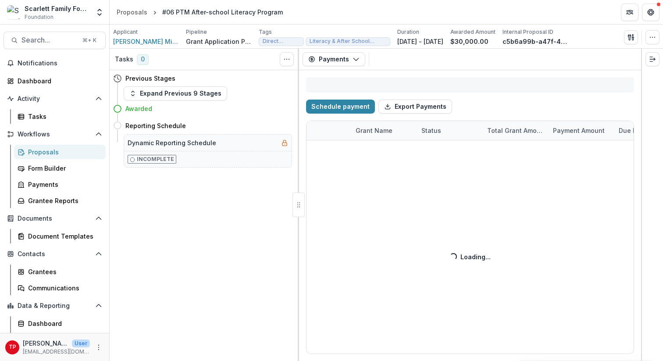
select select "****"
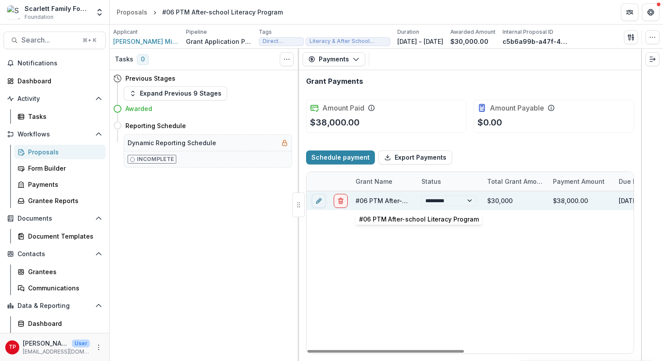
click at [380, 200] on link "#06 PTM After-school Literacy Program" at bounding box center [416, 200] width 121 height 7
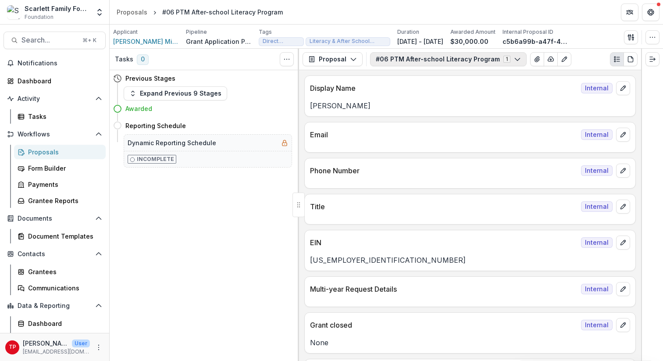
click at [515, 58] on polyline "button" at bounding box center [517, 59] width 5 height 3
click at [439, 91] on span "#06 PTM After-school Literacy Program" at bounding box center [446, 92] width 121 height 9
click at [354, 57] on icon "button" at bounding box center [353, 59] width 7 height 7
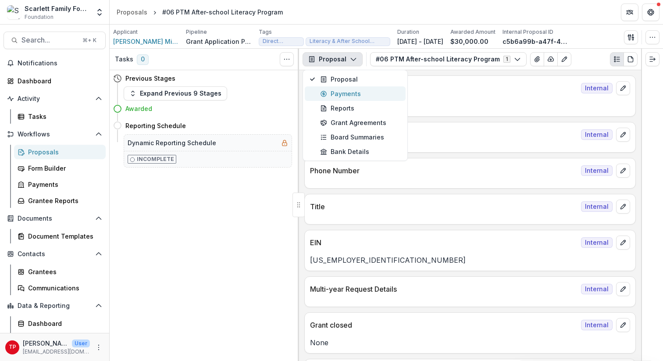
click at [345, 94] on div "Payments" at bounding box center [360, 93] width 80 height 9
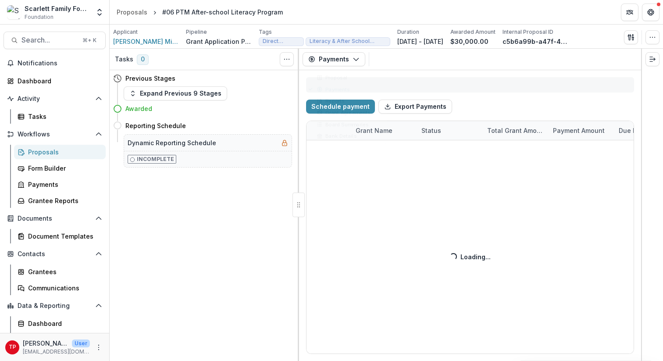
select select "****"
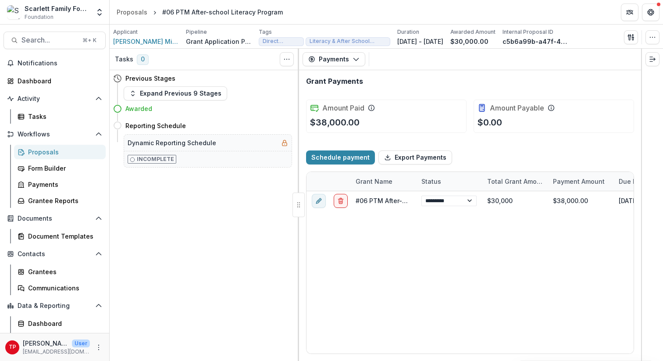
select select "****"
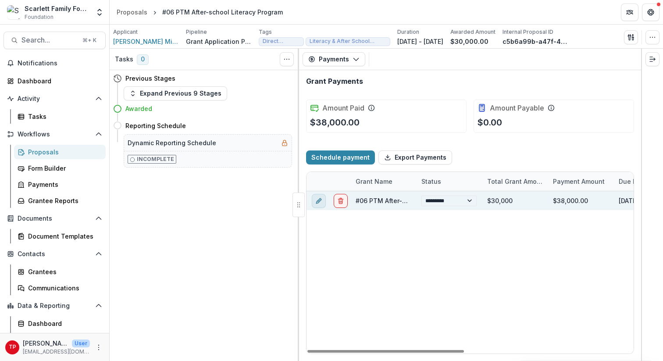
click at [317, 199] on icon "edit" at bounding box center [318, 200] width 7 height 7
select select
select select "****"
select select "**********"
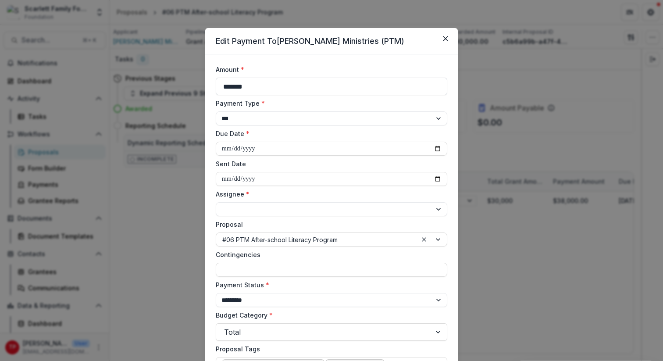
click at [234, 88] on input "*******" at bounding box center [332, 87] width 232 height 18
type input "*******"
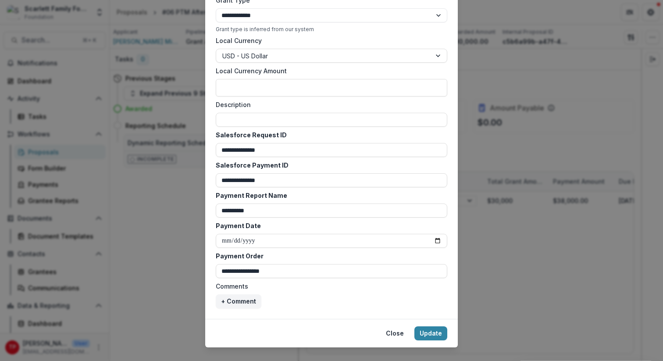
scroll to position [403, 0]
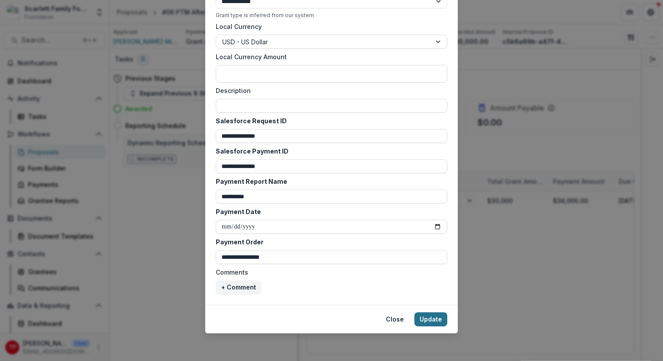
click at [431, 318] on button "Update" at bounding box center [430, 319] width 33 height 14
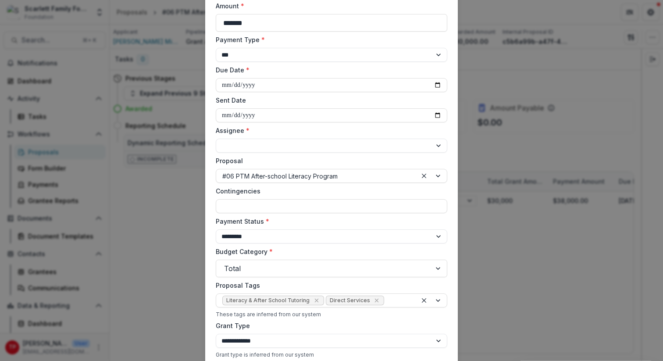
scroll to position [0, 0]
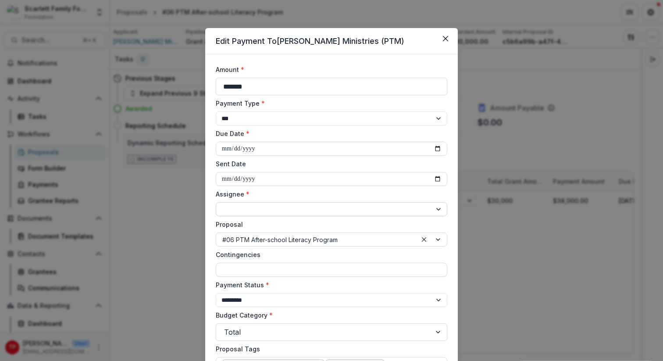
click at [437, 209] on select "**********" at bounding box center [332, 209] width 232 height 14
select select "**********"
click at [216, 202] on select "**********" at bounding box center [332, 209] width 232 height 14
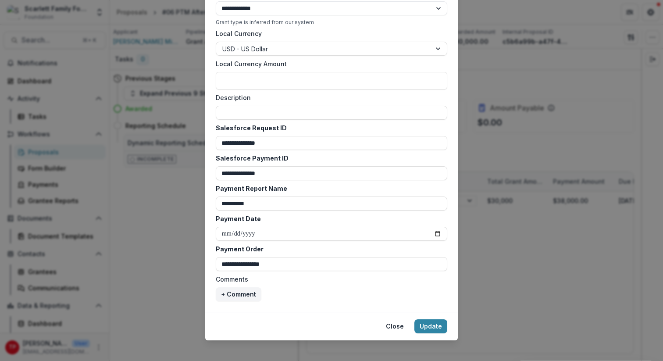
scroll to position [403, 0]
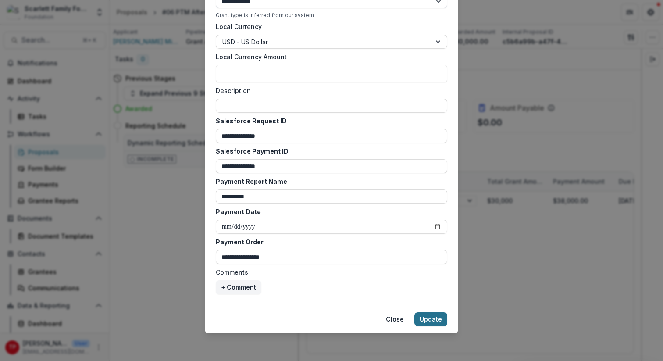
click at [432, 318] on button "Update" at bounding box center [430, 319] width 33 height 14
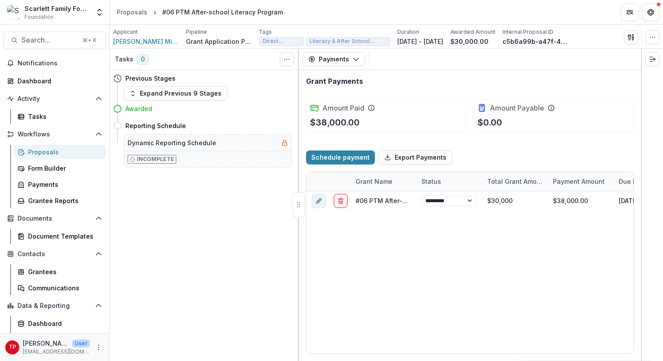
select select
type input "*******"
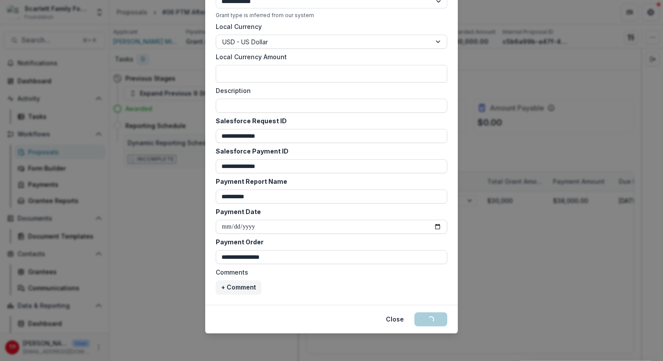
select select "****"
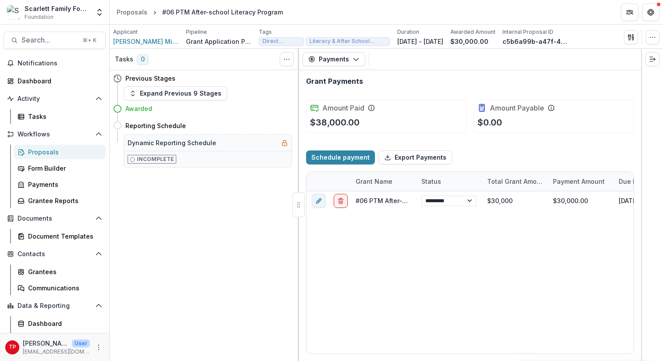
select select "****"
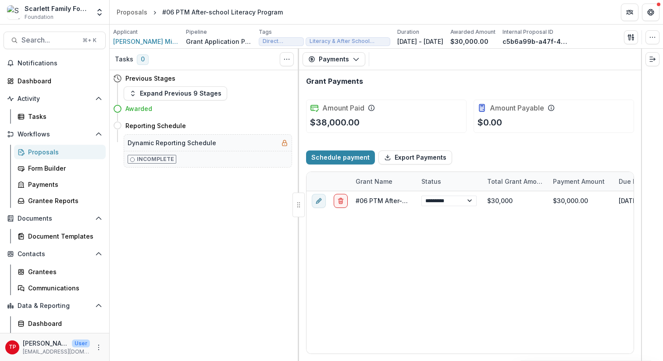
select select "****"
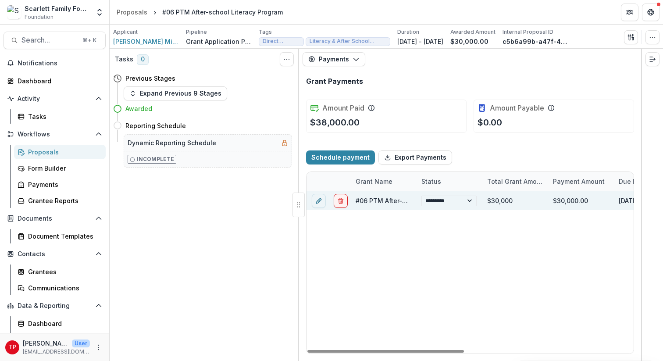
click at [380, 198] on link "#06 PTM After-school Literacy Program" at bounding box center [416, 200] width 121 height 7
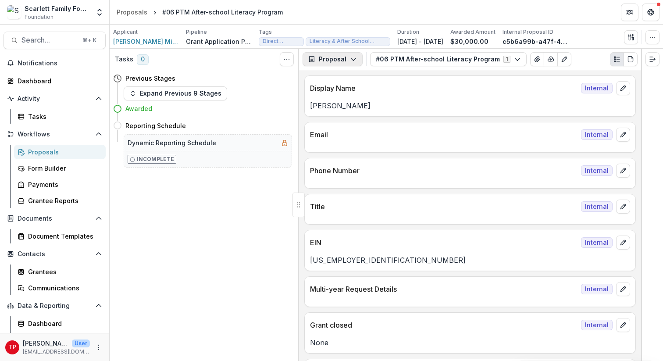
click at [354, 58] on polyline "button" at bounding box center [353, 59] width 5 height 3
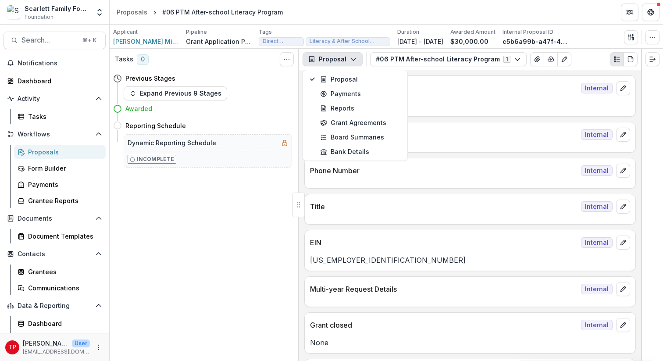
click at [353, 16] on header "Proposals #06 PTM After-school Literacy Program" at bounding box center [386, 12] width 553 height 24
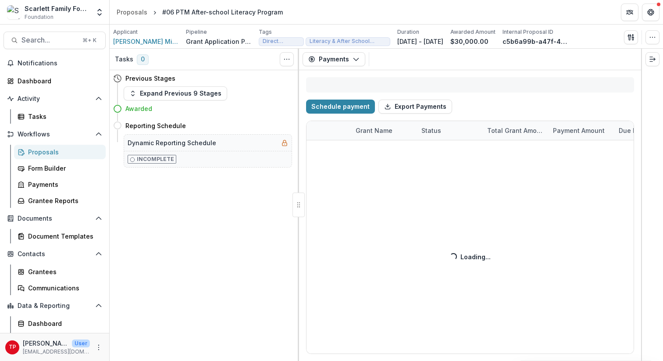
select select "****"
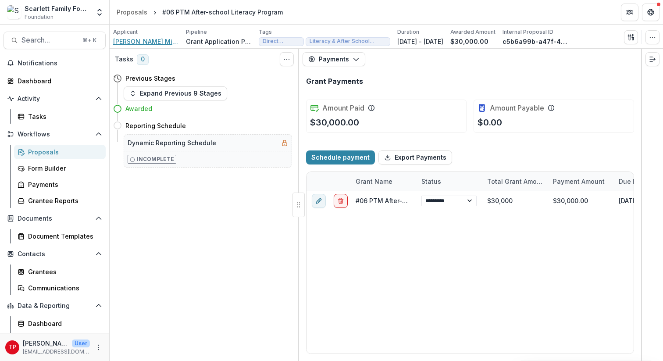
click at [146, 41] on span "[PERSON_NAME] Ministries (PTM)" at bounding box center [146, 41] width 66 height 9
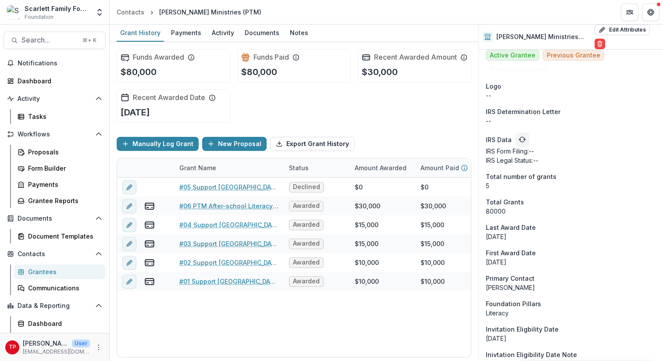
scroll to position [876, 0]
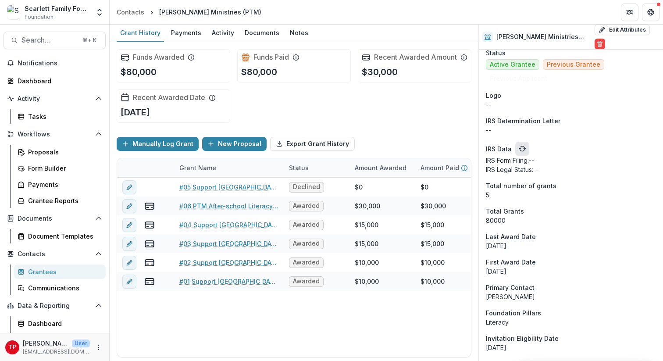
click at [524, 146] on icon "refresh" at bounding box center [523, 147] width 4 height 3
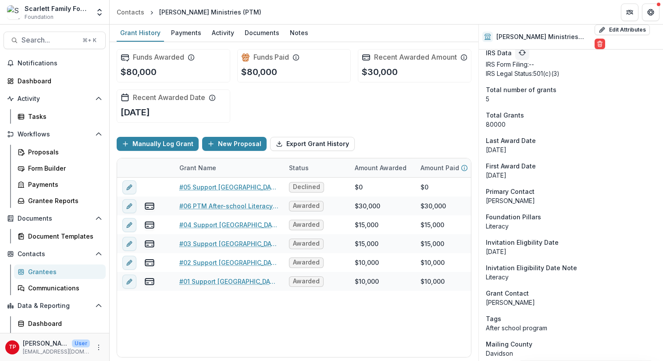
scroll to position [992, 0]
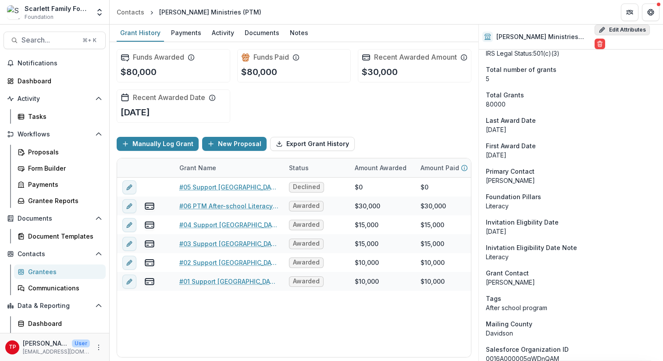
click at [619, 26] on button "Edit Attributes" at bounding box center [622, 30] width 55 height 11
select select
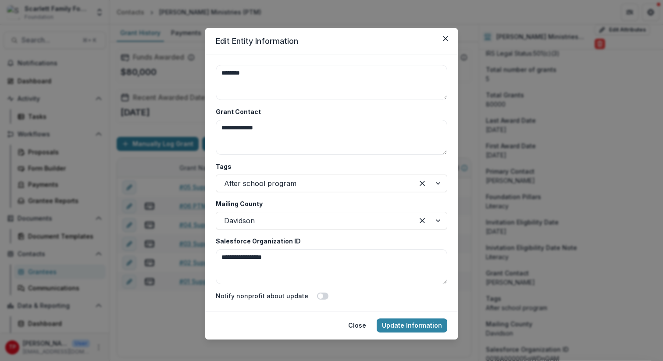
scroll to position [7, 0]
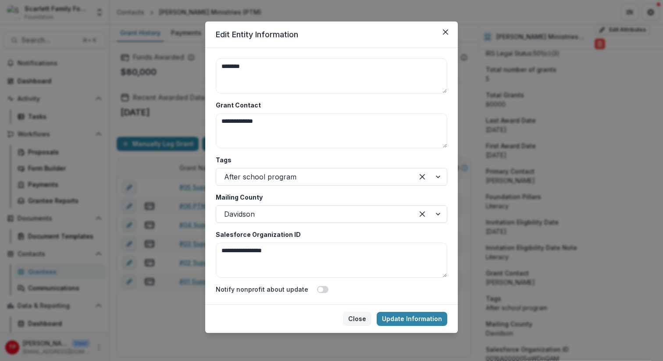
click at [363, 316] on button "Close" at bounding box center [357, 319] width 29 height 14
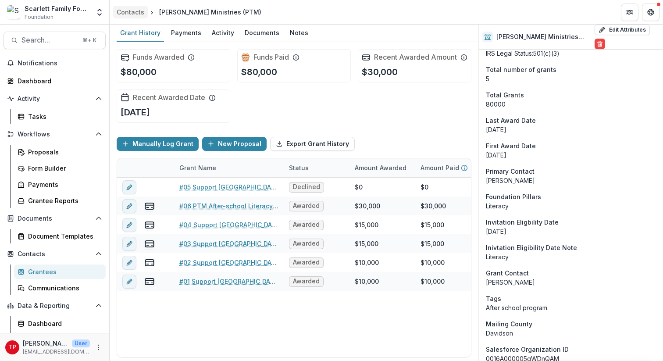
click at [133, 12] on div "Contacts" at bounding box center [131, 11] width 28 height 9
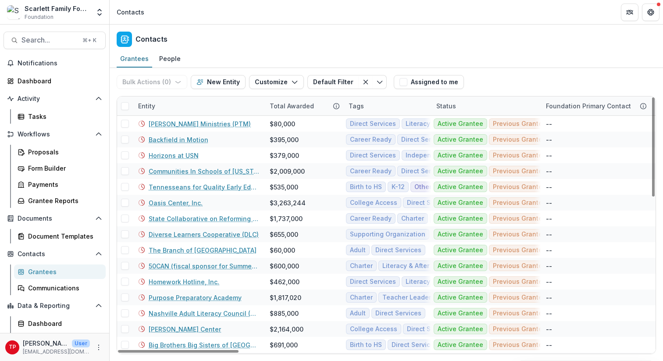
click at [173, 105] on div "Entity" at bounding box center [199, 105] width 132 height 19
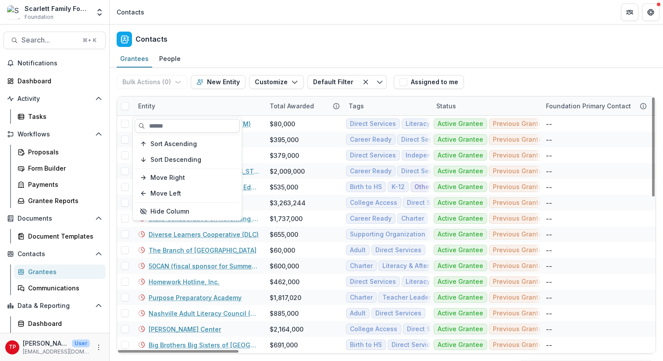
click at [182, 127] on input at bounding box center [187, 126] width 105 height 14
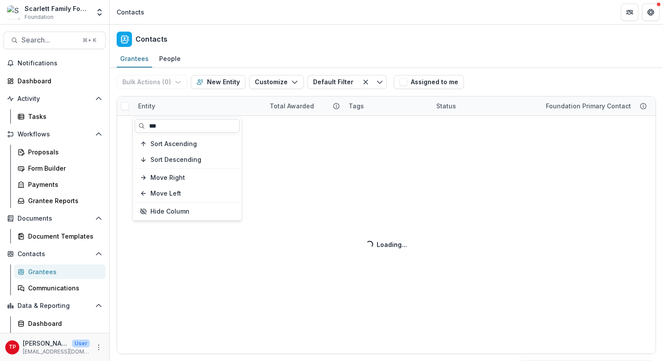
type input "***"
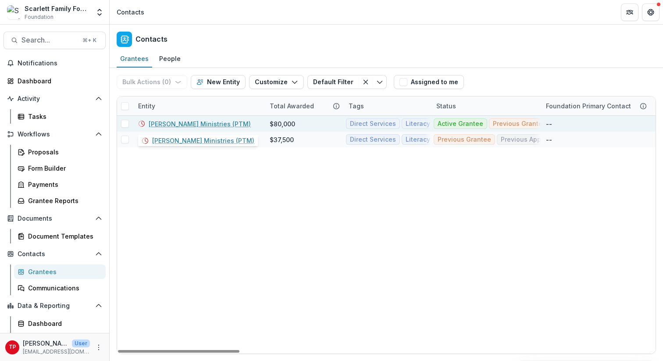
click at [188, 124] on link "[PERSON_NAME] Ministries (PTM)" at bounding box center [200, 123] width 102 height 9
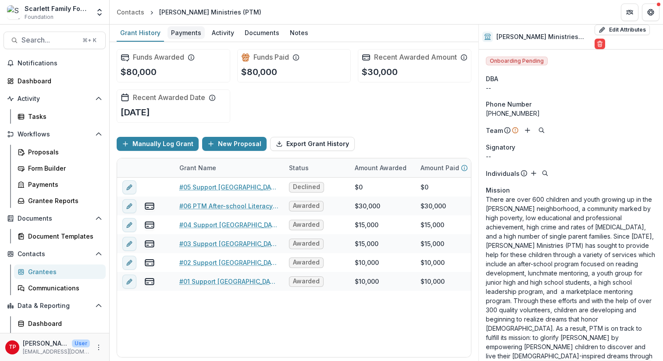
click at [181, 33] on div "Payments" at bounding box center [186, 32] width 37 height 13
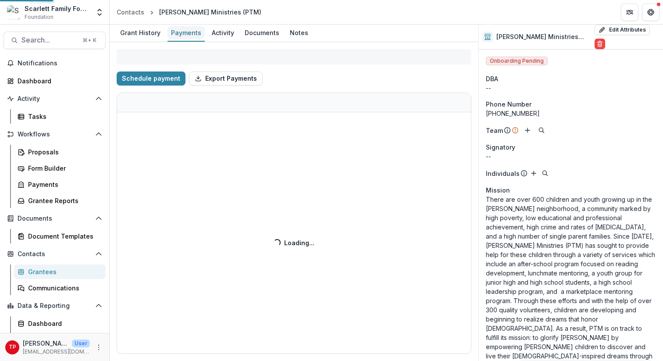
select select "****"
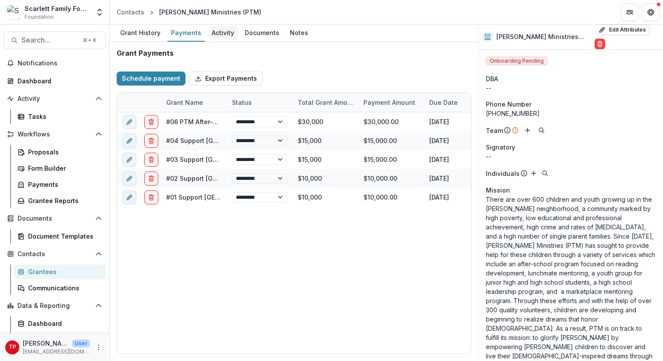
click at [220, 33] on div "Activity" at bounding box center [222, 32] width 29 height 13
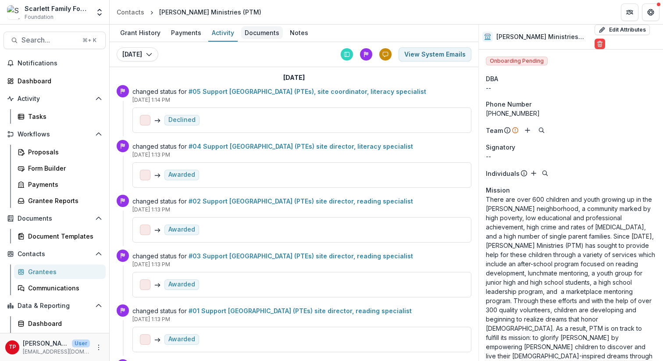
click at [257, 33] on div "Documents" at bounding box center [262, 32] width 42 height 13
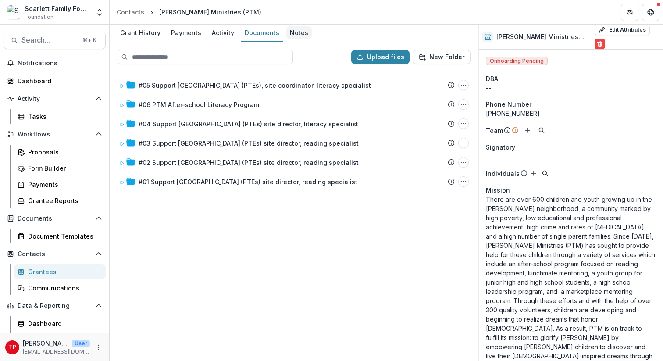
click at [291, 32] on div "Notes" at bounding box center [298, 32] width 25 height 13
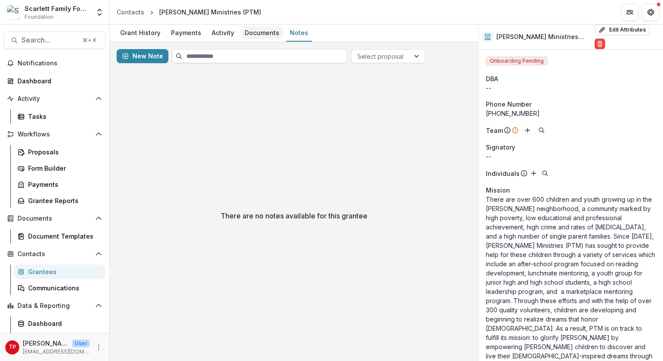
click at [264, 32] on div "Documents" at bounding box center [262, 32] width 42 height 13
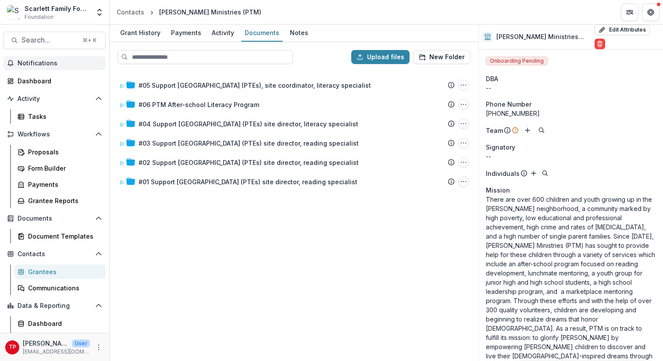
click at [34, 61] on span "Notifications" at bounding box center [60, 63] width 85 height 7
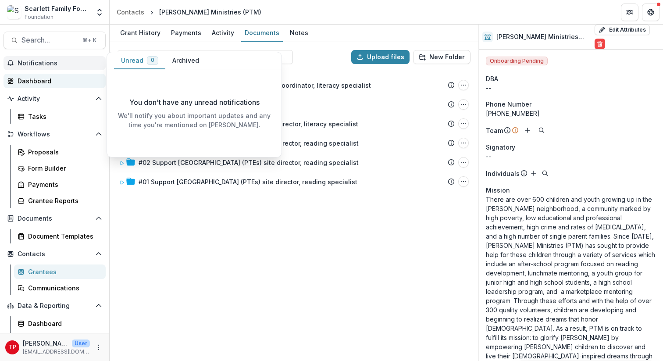
click at [36, 80] on div "Dashboard" at bounding box center [58, 80] width 81 height 9
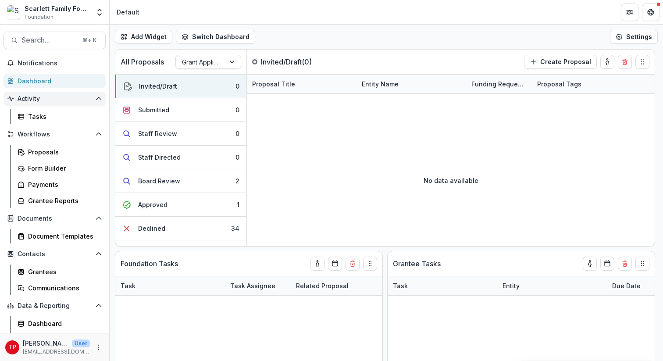
click at [33, 98] on span "Activity" at bounding box center [55, 98] width 74 height 7
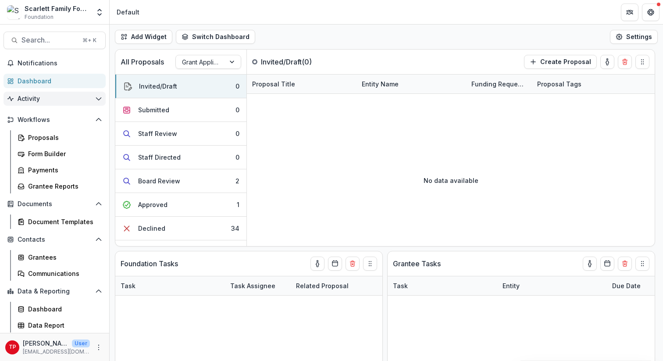
click at [33, 98] on span "Activity" at bounding box center [55, 98] width 74 height 7
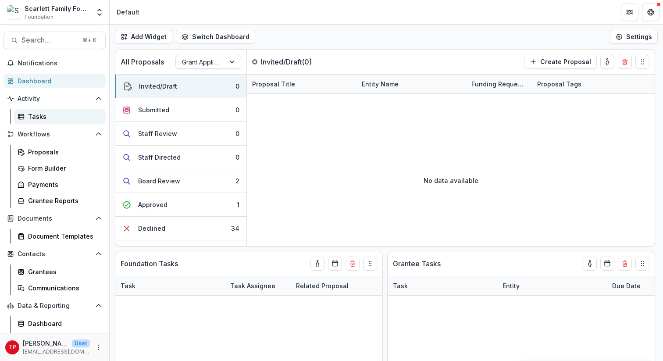
click at [36, 114] on div "Tasks" at bounding box center [63, 116] width 71 height 9
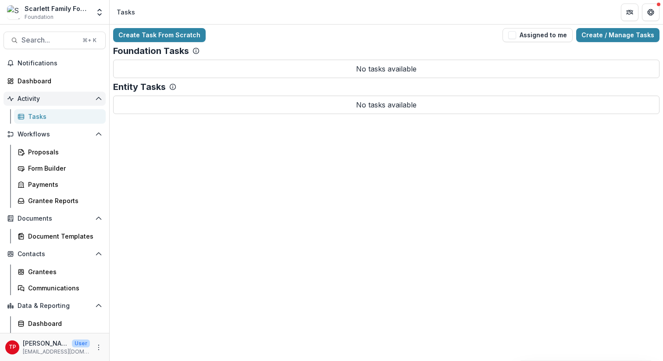
click at [34, 98] on span "Activity" at bounding box center [55, 98] width 74 height 7
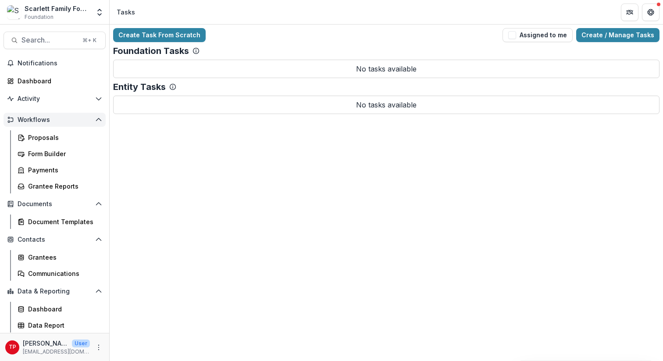
click at [35, 116] on span "Workflows" at bounding box center [55, 119] width 74 height 7
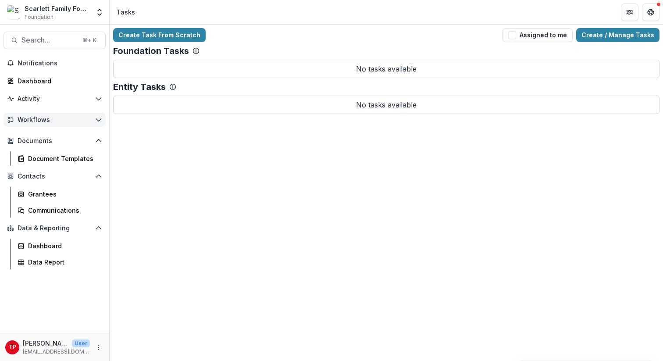
click at [35, 116] on span "Workflows" at bounding box center [55, 119] width 74 height 7
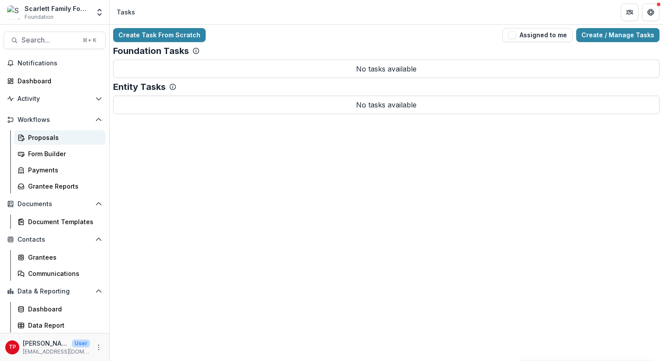
click at [39, 136] on div "Proposals" at bounding box center [63, 137] width 71 height 9
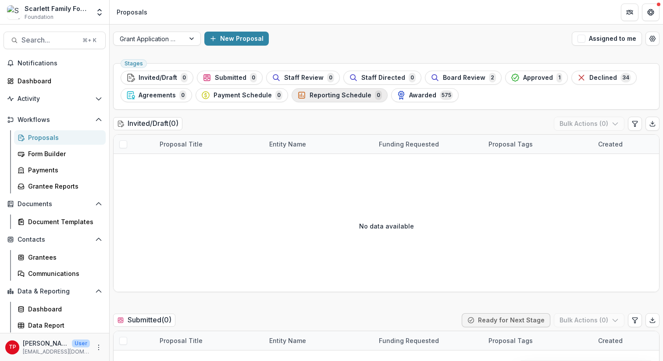
click at [337, 93] on span "Reporting Schedule" at bounding box center [341, 95] width 62 height 7
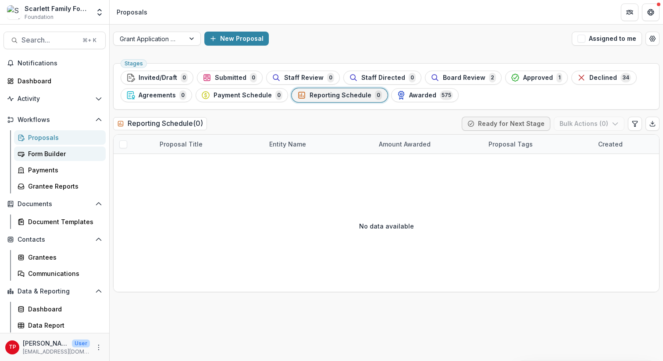
click at [48, 155] on div "Form Builder" at bounding box center [63, 153] width 71 height 9
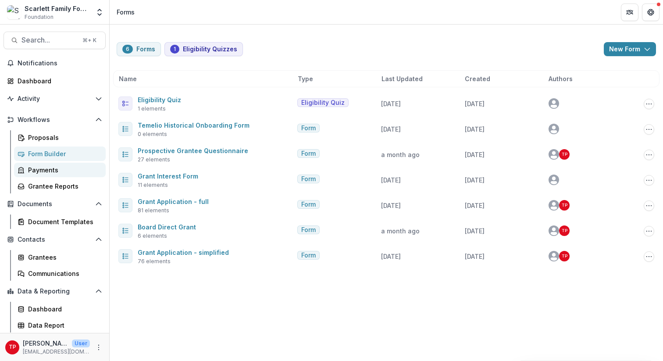
click at [46, 170] on div "Payments" at bounding box center [63, 169] width 71 height 9
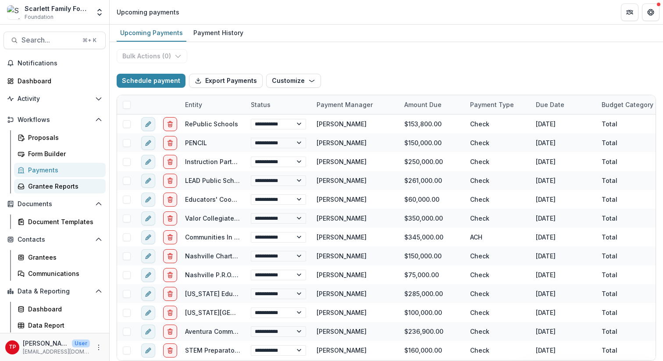
click at [50, 186] on div "Grantee Reports" at bounding box center [63, 186] width 71 height 9
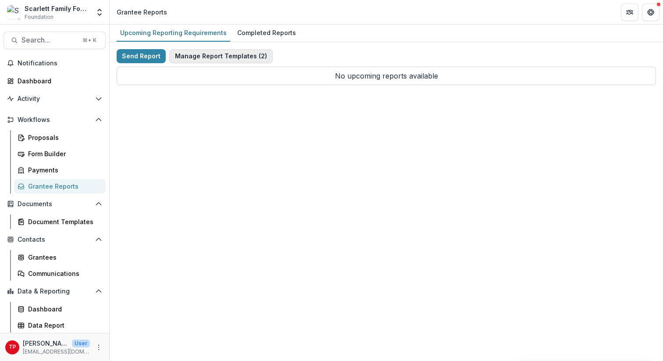
click at [226, 55] on button "Manage Report Templates ( 2 )" at bounding box center [220, 56] width 103 height 14
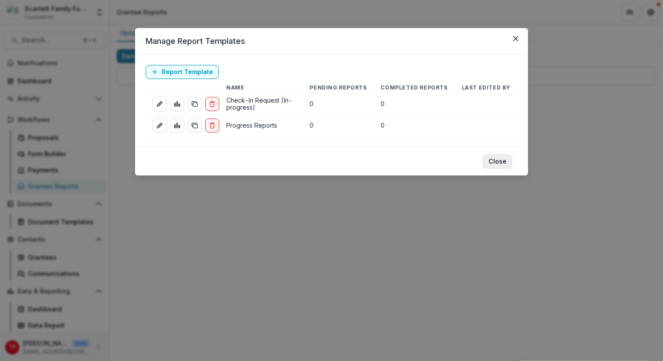
click at [492, 157] on button "Close" at bounding box center [497, 161] width 29 height 14
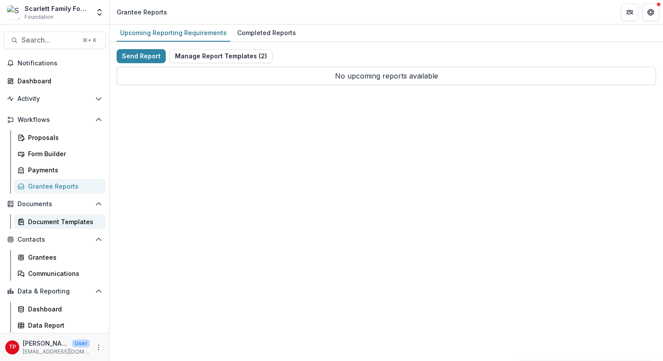
click at [40, 221] on div "Document Templates" at bounding box center [63, 221] width 71 height 9
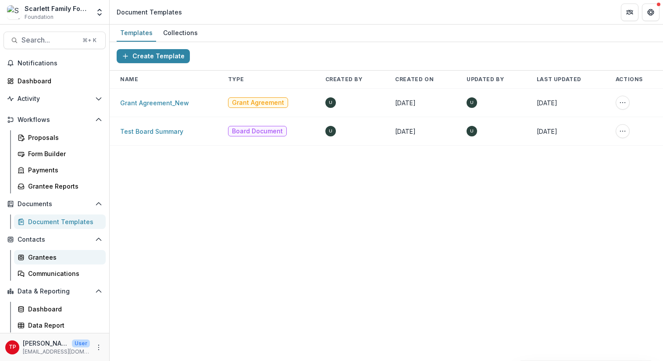
click at [43, 260] on div "Grantees" at bounding box center [63, 257] width 71 height 9
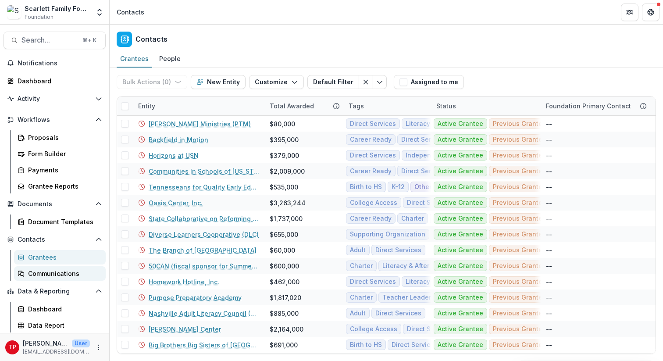
click at [46, 275] on div "Communications" at bounding box center [63, 273] width 71 height 9
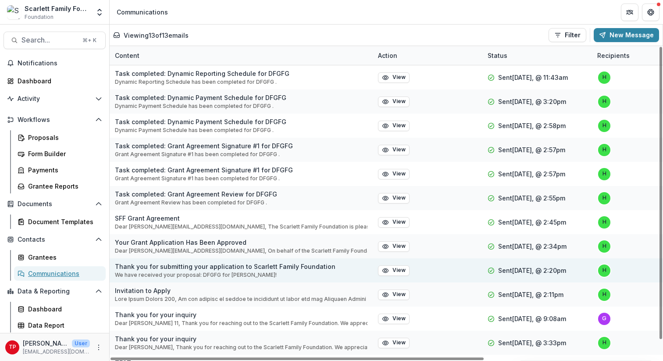
scroll to position [18, 0]
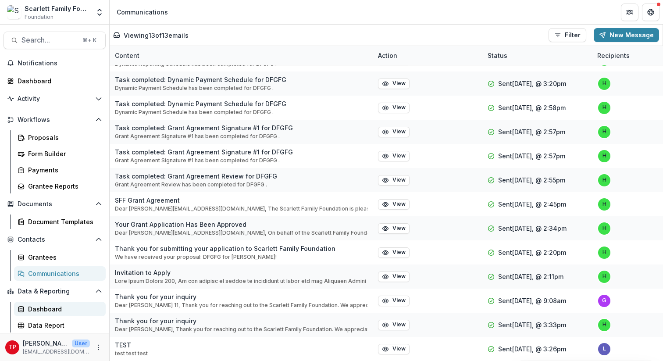
click at [51, 309] on div "Dashboard" at bounding box center [63, 308] width 71 height 9
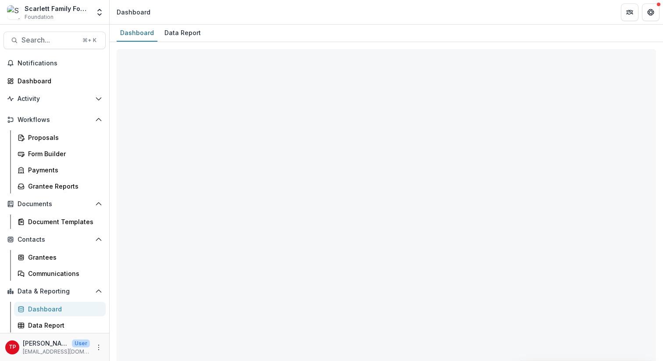
select select "**********"
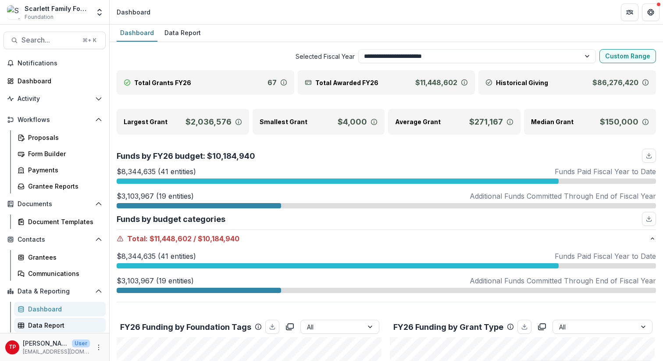
click at [53, 325] on div "Data Report" at bounding box center [63, 325] width 71 height 9
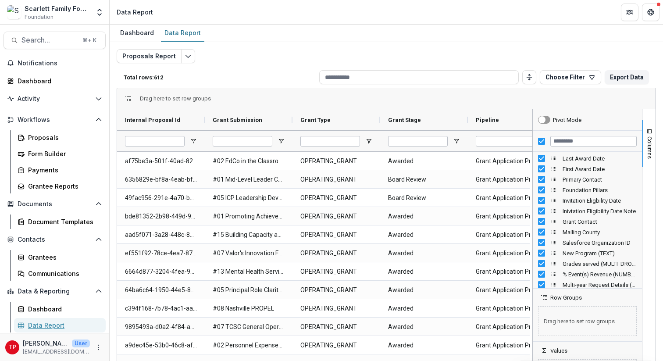
scroll to position [790, 0]
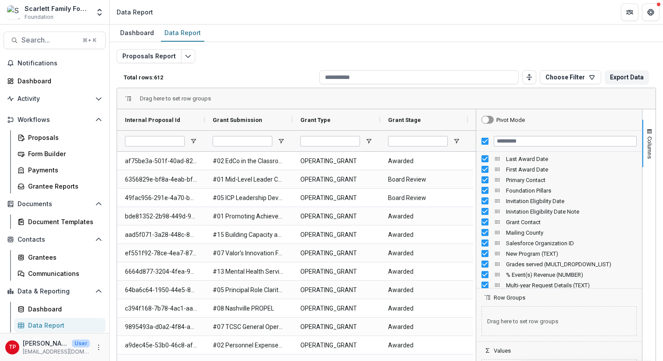
drag, startPoint x: 529, startPoint y: 167, endPoint x: 473, endPoint y: 177, distance: 57.5
click at [475, 177] on div at bounding box center [476, 251] width 2 height 285
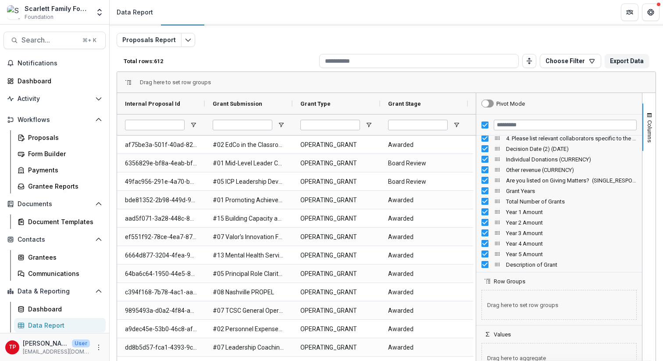
scroll to position [0, 0]
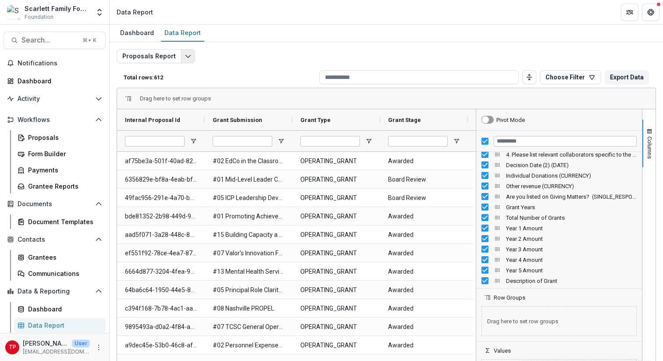
click at [186, 56] on icon "Edit selected report" at bounding box center [188, 56] width 7 height 7
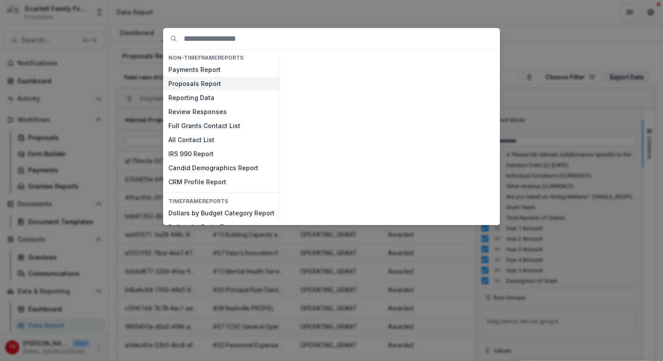
click at [207, 82] on button "Proposals Report" at bounding box center [221, 84] width 117 height 14
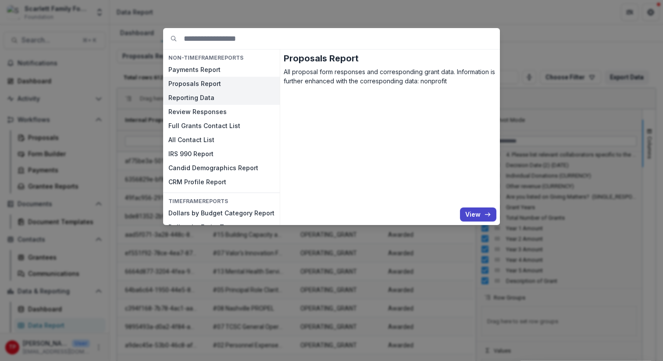
click at [200, 97] on button "Reporting Data" at bounding box center [221, 98] width 117 height 14
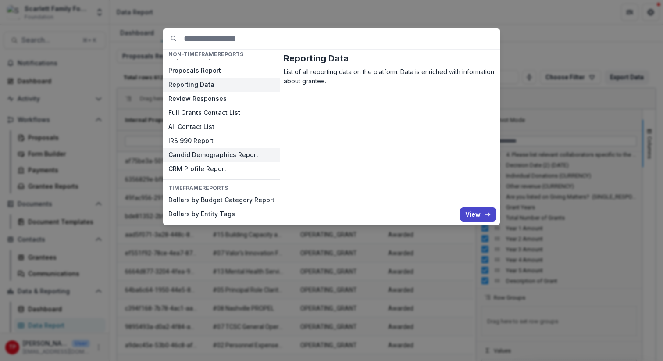
scroll to position [13, 0]
click at [457, 21] on div "NON-TIMEFRAME Reports Payments Report Proposals Report Reporting Data Review Re…" at bounding box center [331, 180] width 663 height 361
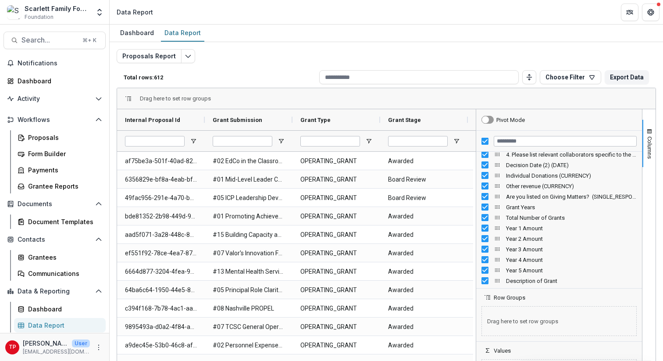
click at [41, 326] on div "Data Report" at bounding box center [63, 325] width 71 height 9
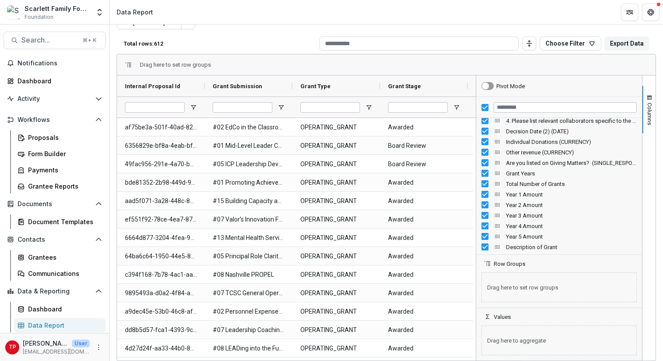
scroll to position [34, 0]
click at [404, 14] on header "Data Report" at bounding box center [386, 12] width 553 height 24
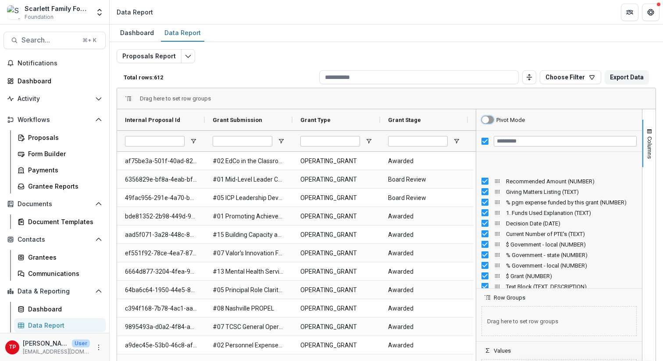
scroll to position [1491, 0]
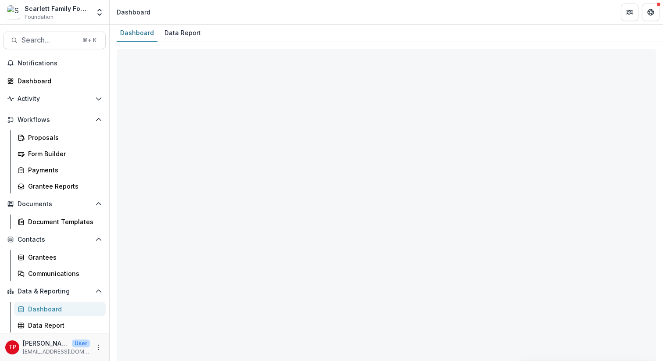
select select "**********"
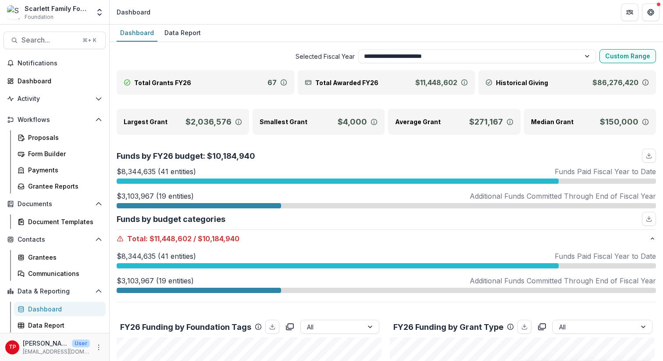
click at [420, 156] on div "Funds by FY26 budget: $10,184,940" at bounding box center [386, 156] width 539 height 14
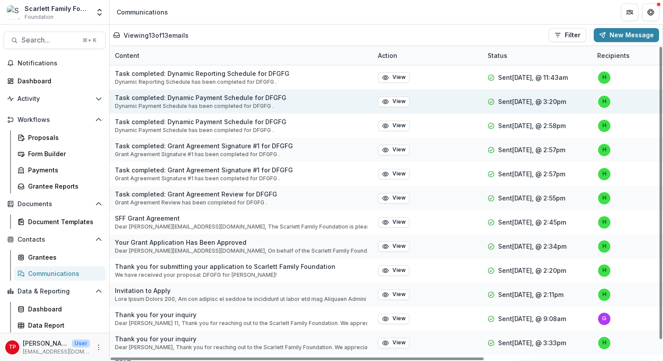
click at [420, 110] on div "View" at bounding box center [428, 101] width 110 height 24
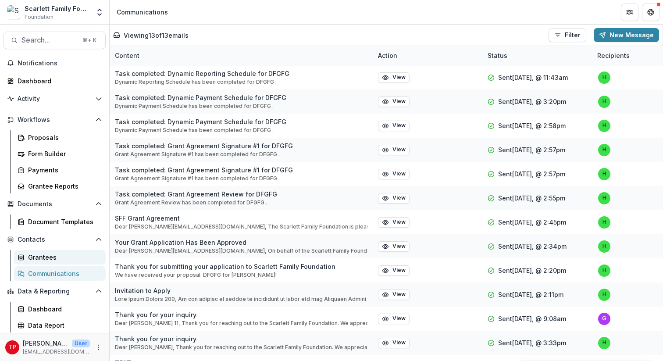
click at [36, 256] on div "Grantees" at bounding box center [63, 257] width 71 height 9
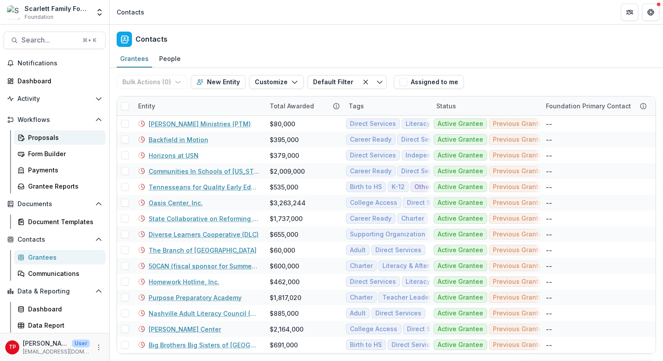
click at [50, 134] on div "Proposals" at bounding box center [63, 137] width 71 height 9
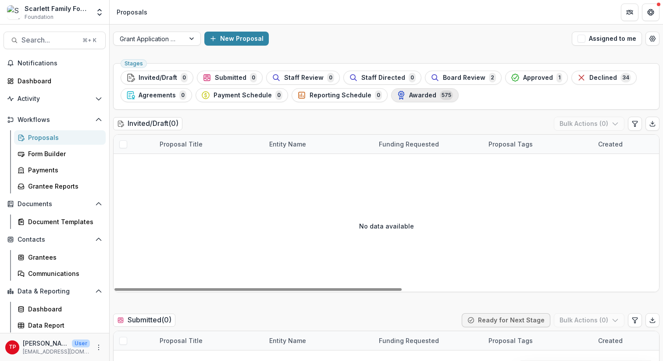
click at [420, 95] on span "Awarded" at bounding box center [422, 95] width 27 height 7
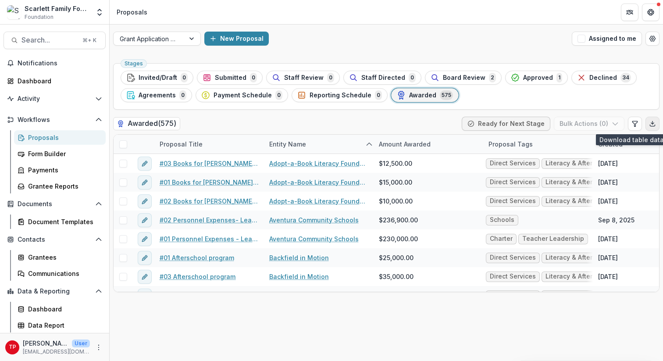
click at [653, 124] on polyline "Export table data" at bounding box center [652, 123] width 3 height 1
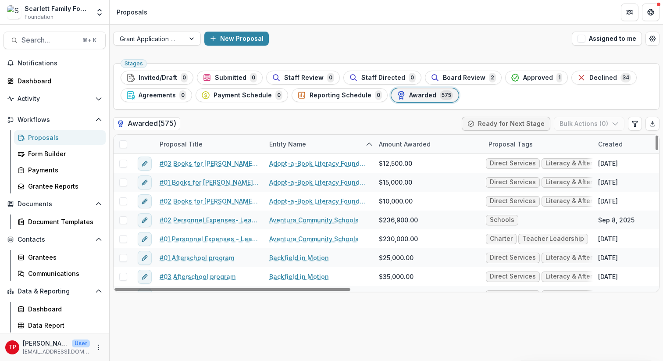
click at [413, 95] on span "Awarded" at bounding box center [422, 95] width 27 height 7
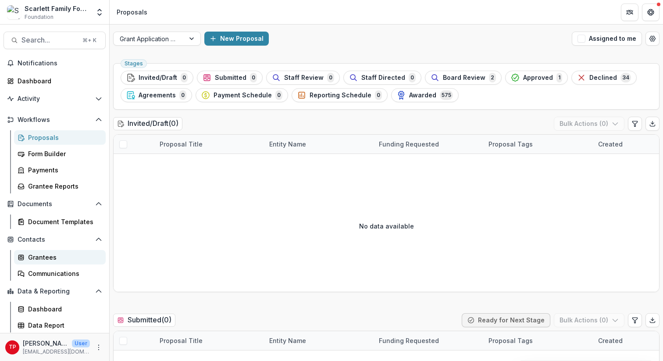
click at [45, 257] on div "Grantees" at bounding box center [63, 257] width 71 height 9
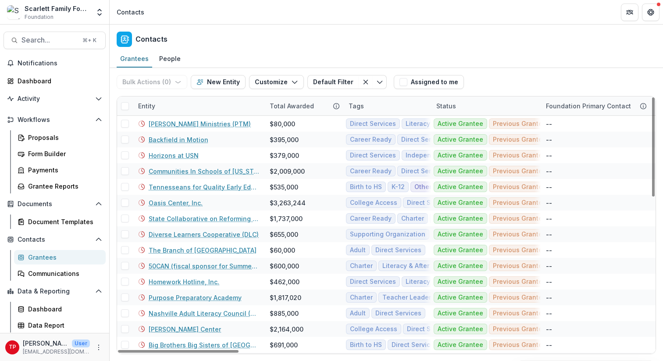
click at [169, 107] on div "Entity" at bounding box center [199, 105] width 132 height 19
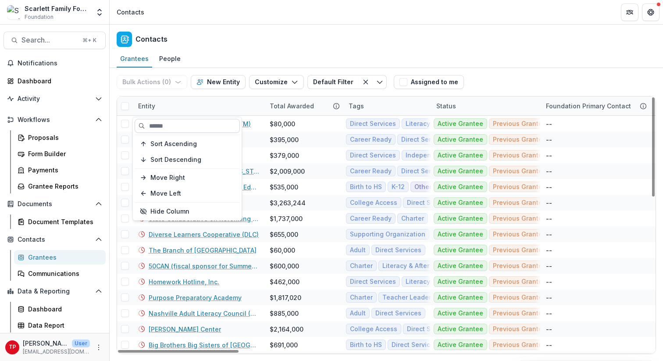
click at [158, 127] on input at bounding box center [187, 126] width 105 height 14
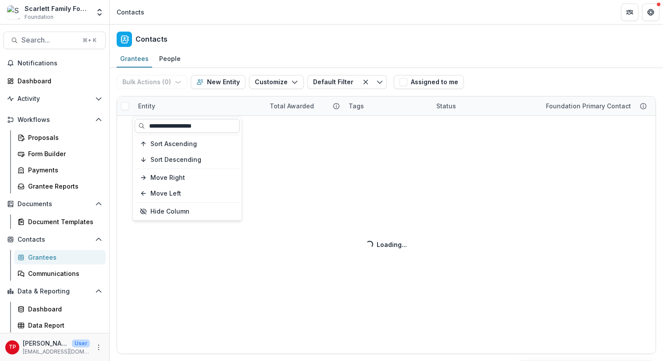
type input "**********"
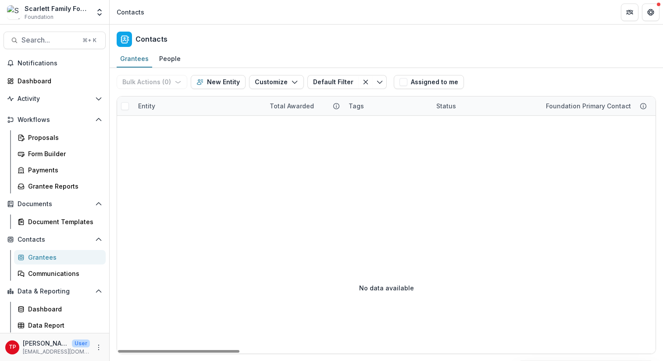
click at [37, 257] on div "Grantees" at bounding box center [63, 257] width 71 height 9
click at [179, 107] on div "Entity" at bounding box center [199, 105] width 132 height 19
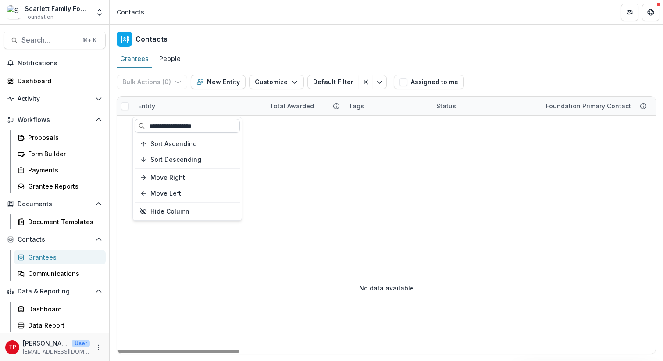
click at [160, 126] on input "**********" at bounding box center [187, 126] width 105 height 14
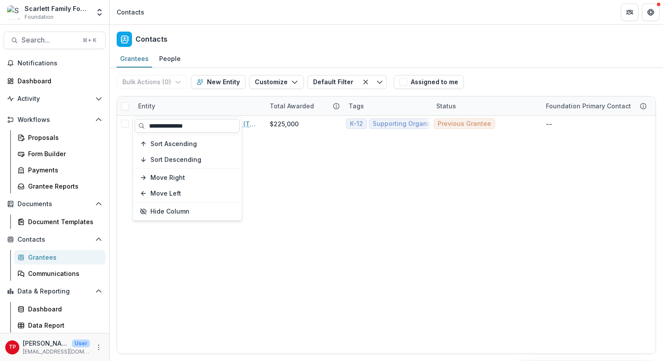
type input "**********"
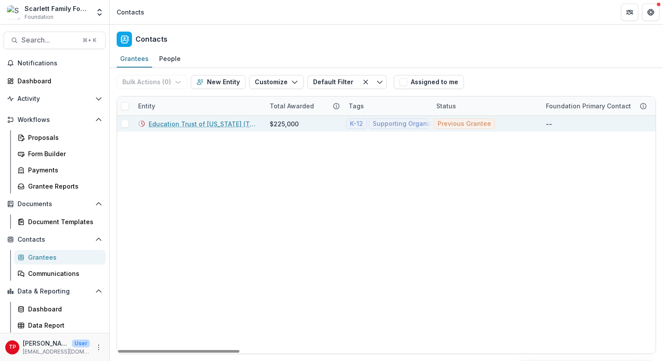
click at [200, 123] on link "Education Trust of [US_STATE] (The)" at bounding box center [204, 123] width 111 height 9
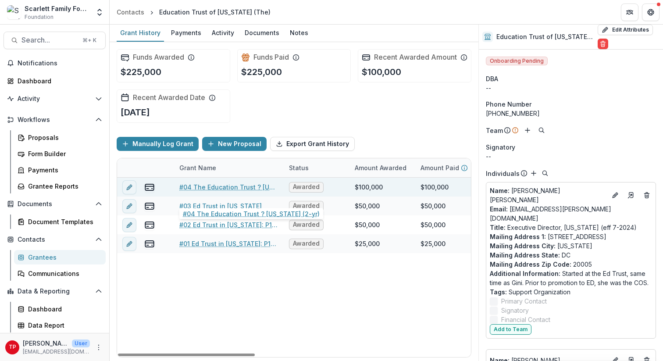
click at [213, 192] on link "#04 The Education Trust ? [US_STATE] (2-yr)" at bounding box center [228, 186] width 99 height 9
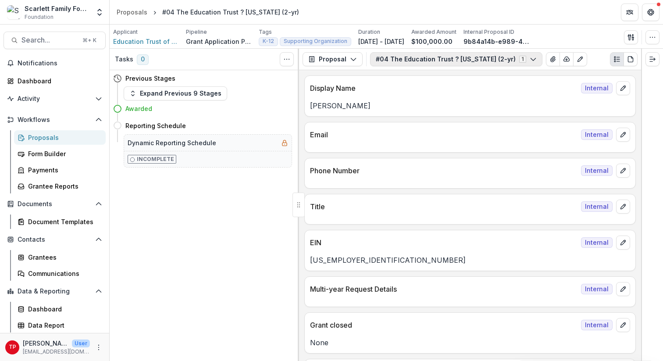
click at [530, 59] on icon "button" at bounding box center [533, 59] width 7 height 7
click at [474, 93] on span "#04 The Education Trust ? [US_STATE] (2-yr)" at bounding box center [454, 92] width 137 height 9
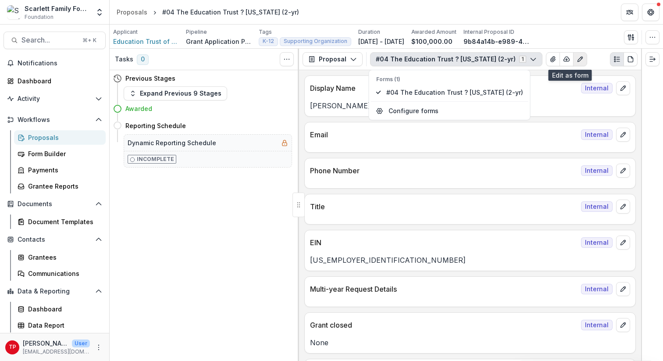
click at [577, 58] on icon "Edit as form" at bounding box center [580, 59] width 7 height 7
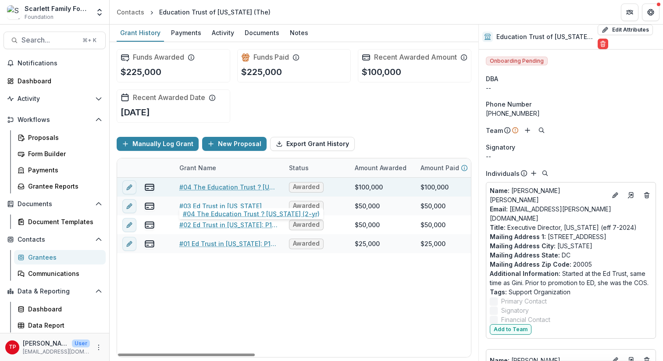
click at [235, 192] on link "#04 The Education Trust ? [US_STATE] (2-yr)" at bounding box center [228, 186] width 99 height 9
click at [129, 191] on icon "edit" at bounding box center [129, 187] width 7 height 7
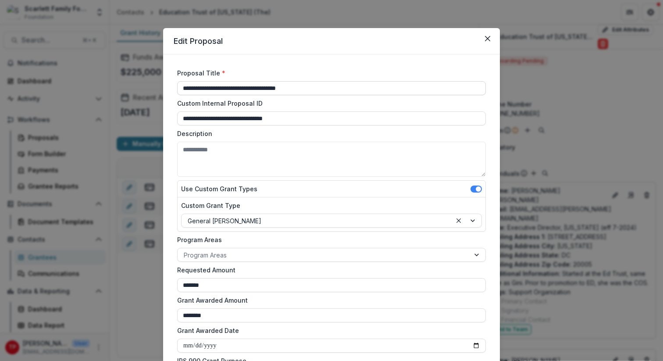
click at [261, 88] on input "**********" at bounding box center [331, 88] width 309 height 14
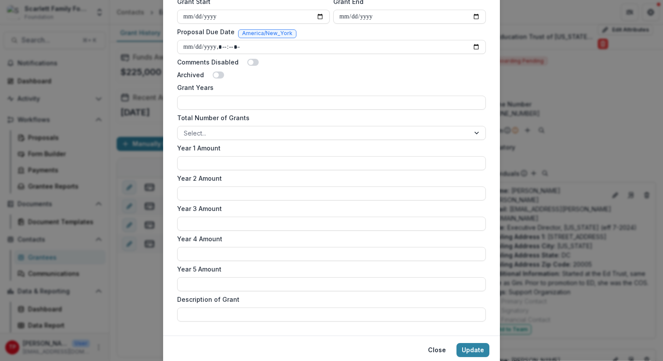
scroll to position [511, 0]
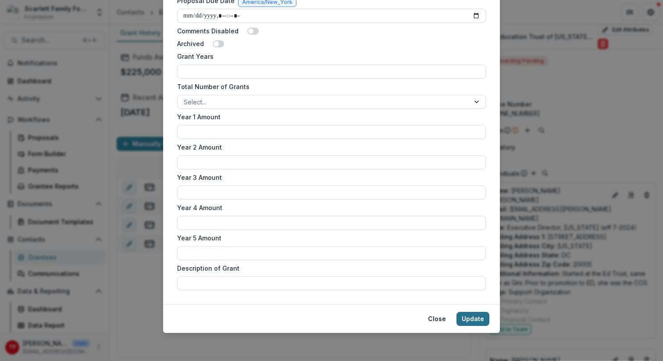
type input "**********"
click at [474, 320] on button "Update" at bounding box center [473, 319] width 33 height 14
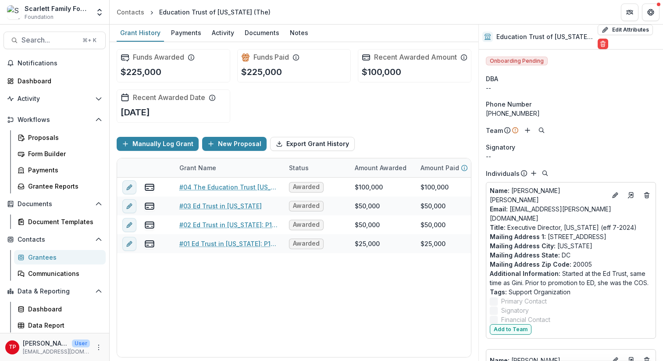
click at [41, 256] on div "Grantees" at bounding box center [63, 257] width 71 height 9
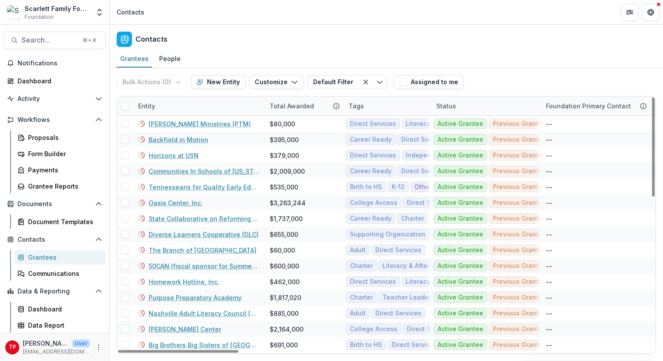
click at [174, 109] on div "Entity" at bounding box center [199, 105] width 132 height 19
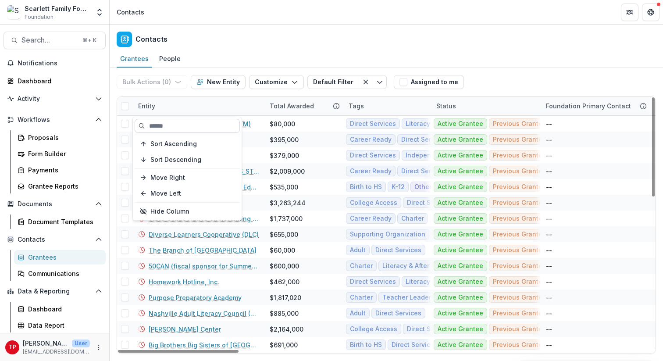
click at [172, 123] on input at bounding box center [187, 126] width 105 height 14
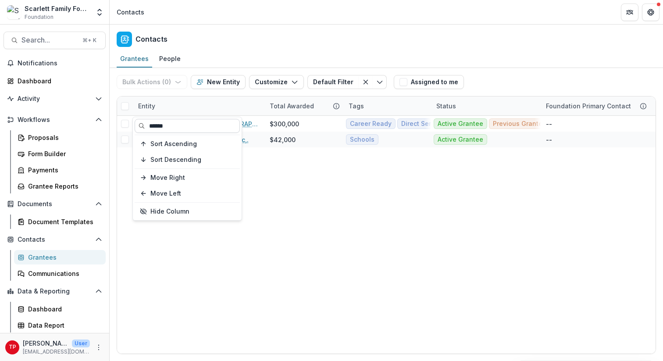
type input "******"
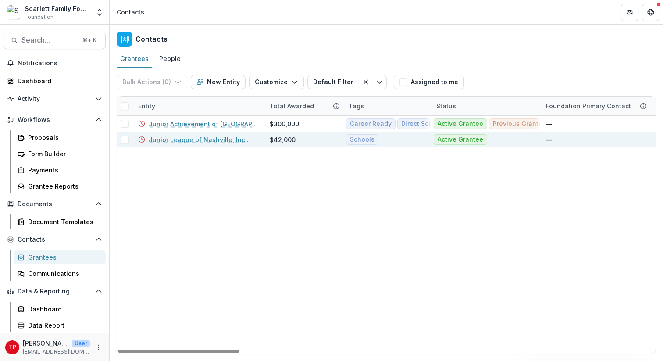
click at [199, 140] on link "Junior League of Nashville, Inc,." at bounding box center [199, 139] width 100 height 9
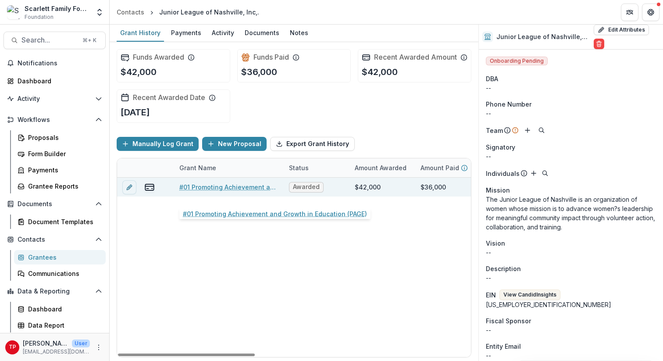
click at [224, 192] on link "#01 Promoting Achievement and Growth in Education (PAGE)" at bounding box center [228, 186] width 99 height 9
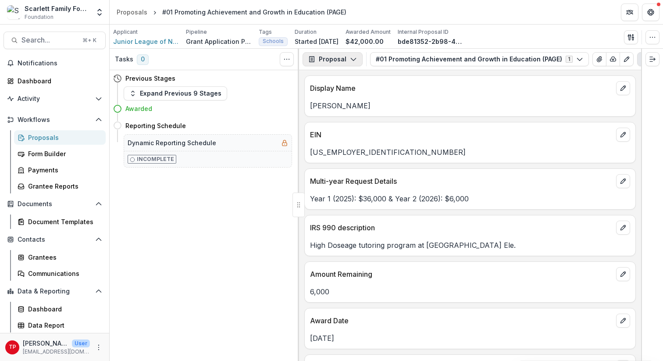
click at [353, 59] on icon "button" at bounding box center [353, 59] width 7 height 7
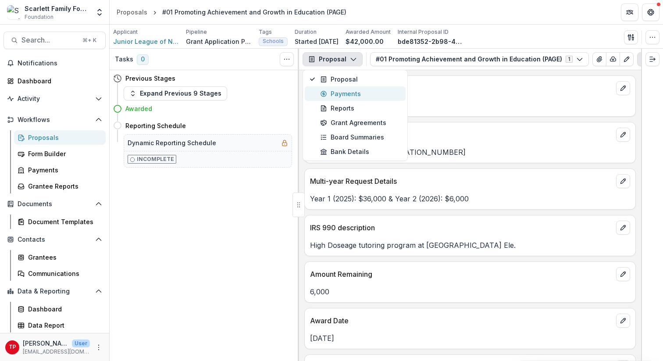
click at [339, 94] on div "Payments" at bounding box center [360, 93] width 80 height 9
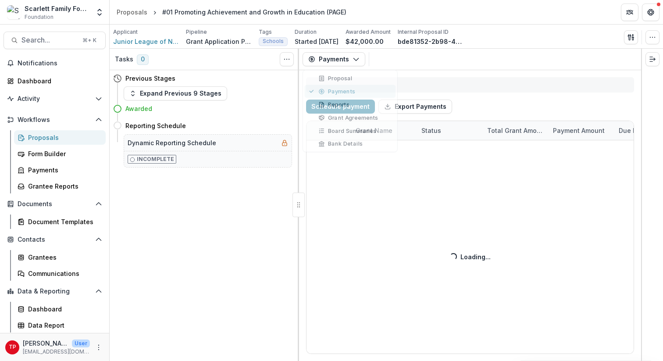
select select "****"
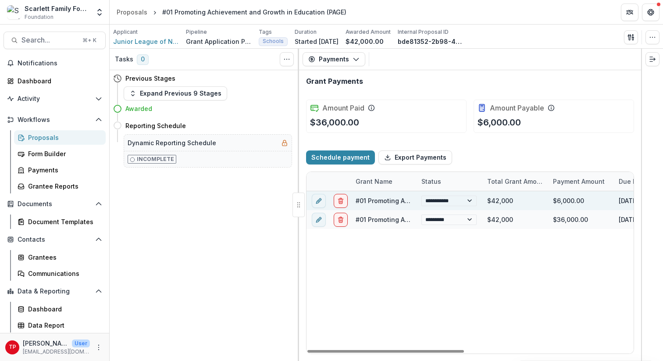
scroll to position [0, 2]
select select "****"
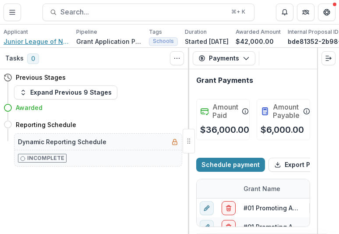
select select "****"
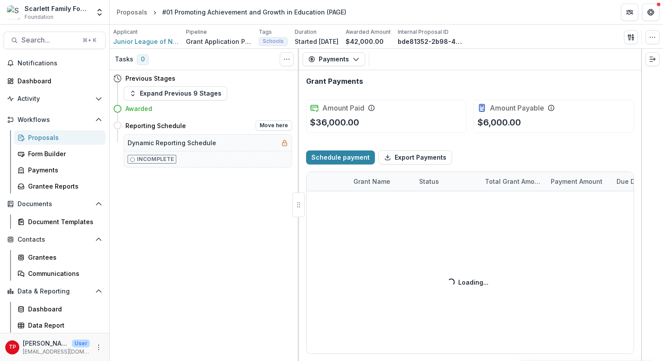
select select "****"
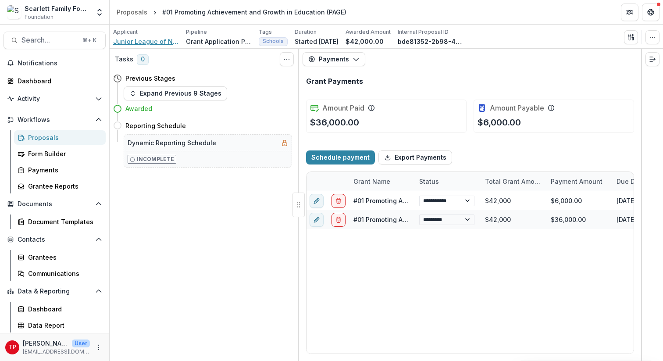
click at [151, 40] on span "Junior League of Nashville, Inc,." at bounding box center [146, 41] width 66 height 9
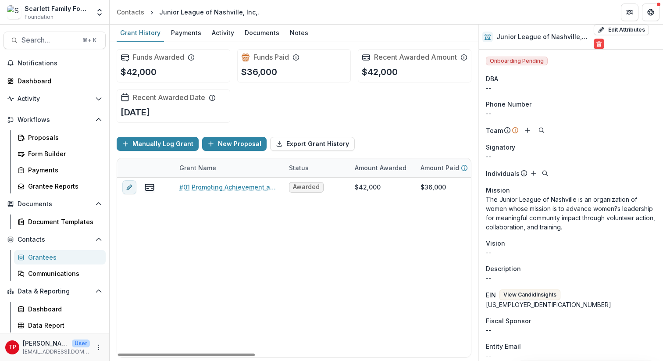
click at [179, 172] on div "Grant Name" at bounding box center [197, 167] width 47 height 9
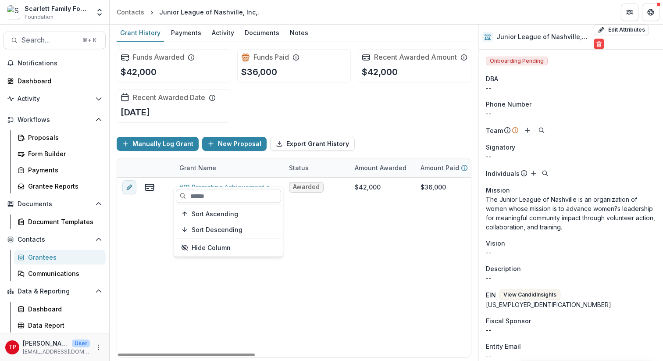
click at [207, 193] on input at bounding box center [228, 196] width 105 height 14
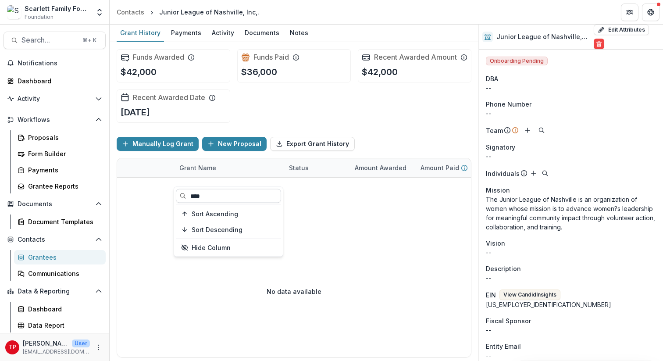
type input "****"
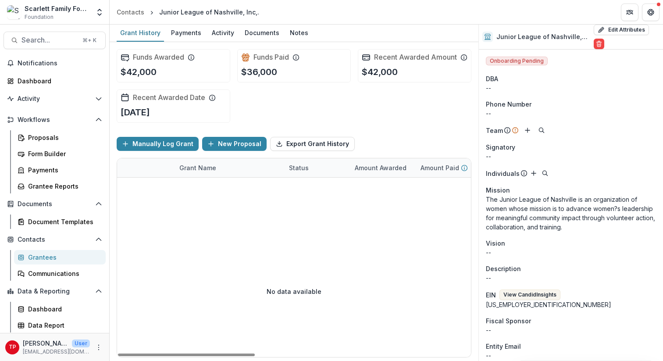
click at [46, 257] on div "Grantees" at bounding box center [63, 257] width 71 height 9
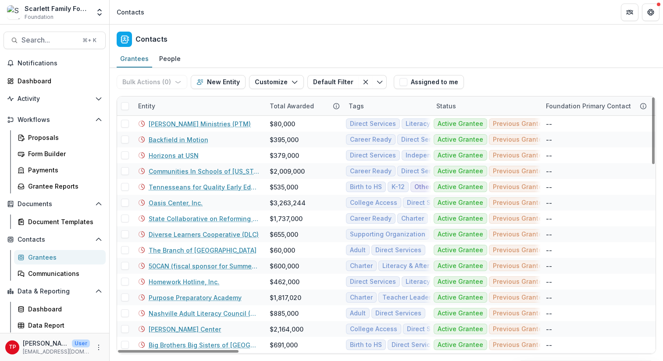
click at [188, 104] on div "Entity" at bounding box center [199, 105] width 132 height 19
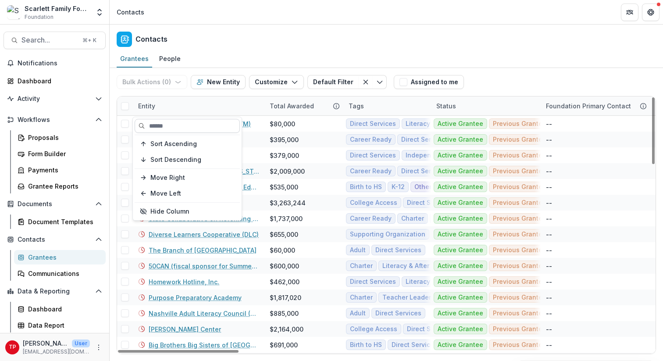
click at [175, 127] on input at bounding box center [187, 126] width 105 height 14
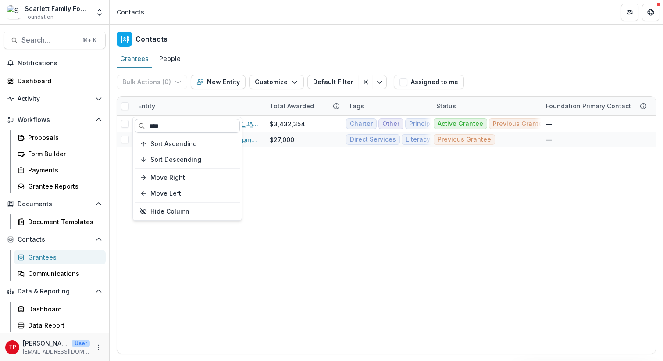
type input "****"
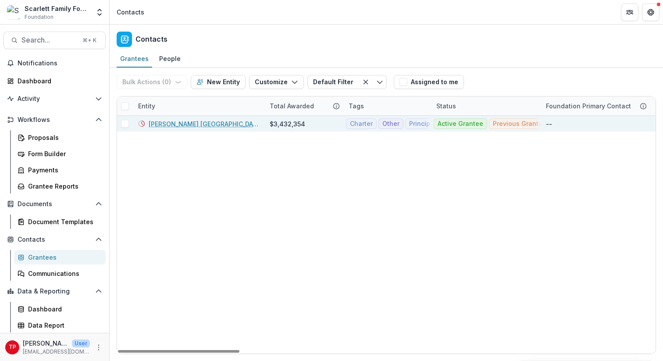
click at [170, 125] on link "[PERSON_NAME] [GEOGRAPHIC_DATA]" at bounding box center [204, 123] width 111 height 9
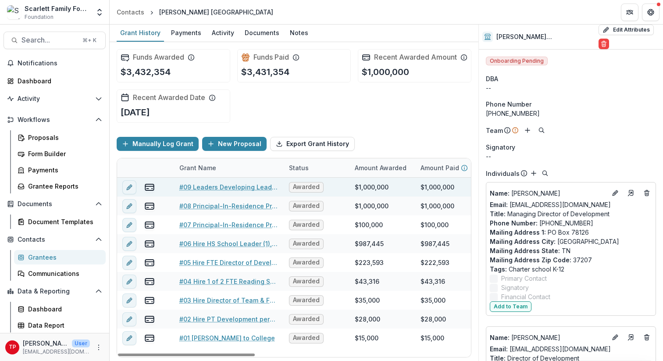
click at [206, 192] on link "#09 Leaders Developing Leaders: Deepening Leadership Pathways, [PERSON_NAME] (3…" at bounding box center [228, 186] width 99 height 9
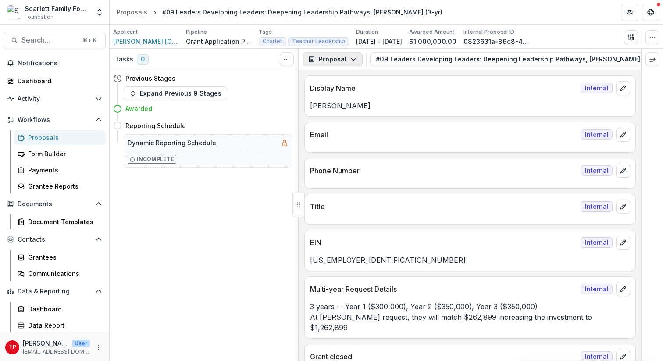
click at [353, 58] on icon "button" at bounding box center [353, 59] width 7 height 7
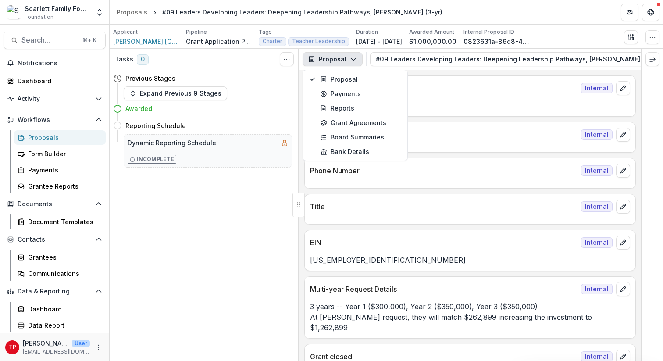
click at [353, 58] on icon "button" at bounding box center [353, 59] width 7 height 7
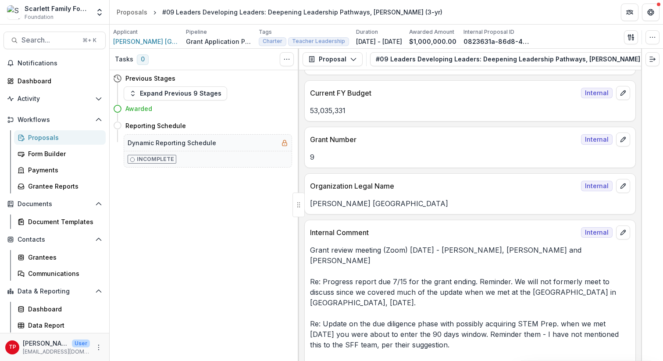
scroll to position [500, 0]
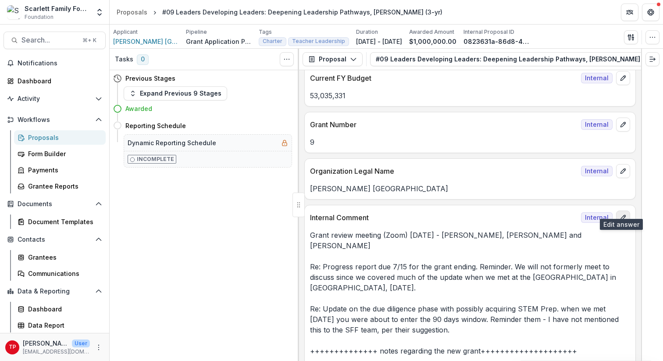
click at [622, 214] on icon "edit" at bounding box center [623, 217] width 7 height 7
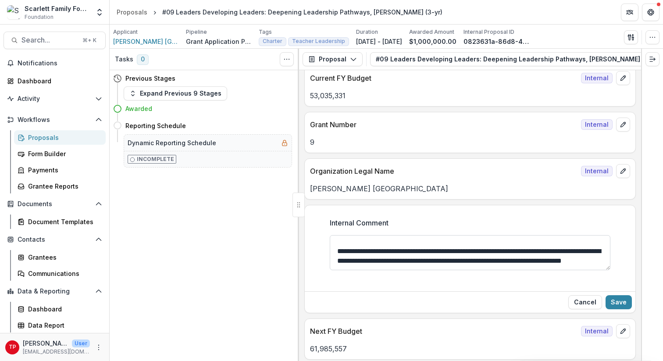
scroll to position [0, 0]
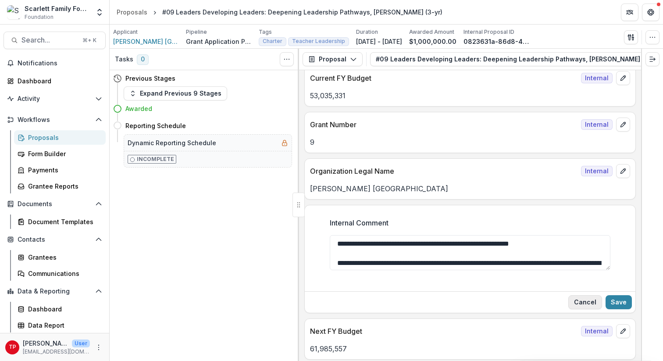
click at [585, 295] on button "Cancel" at bounding box center [585, 302] width 34 height 14
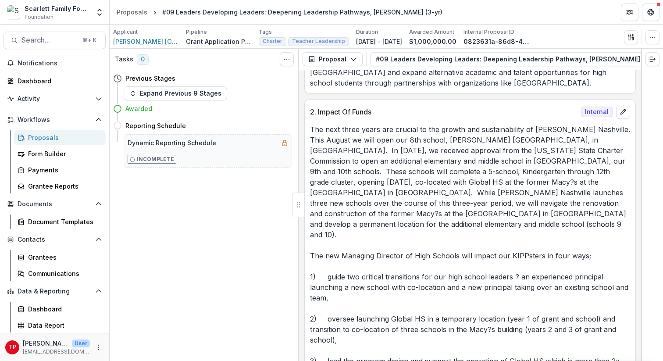
scroll to position [4761, 0]
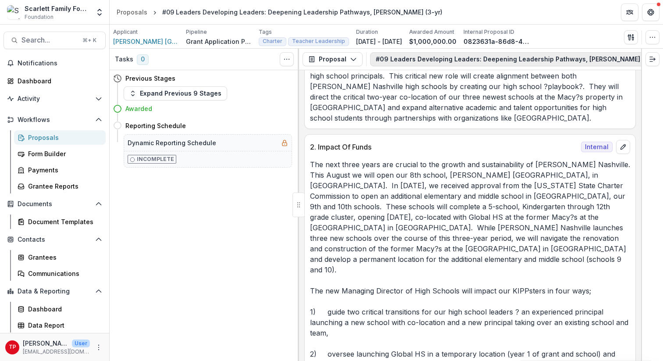
click at [533, 55] on button "#09 Leaders Developing Leaders: Deepening Leadership Pathways, [PERSON_NAME] (3…" at bounding box center [528, 59] width 316 height 14
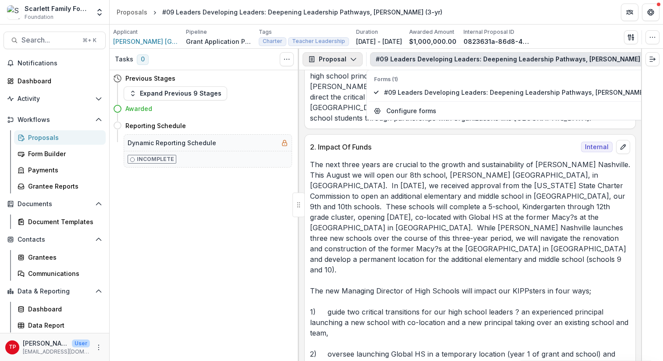
click at [353, 57] on icon "button" at bounding box center [353, 59] width 7 height 7
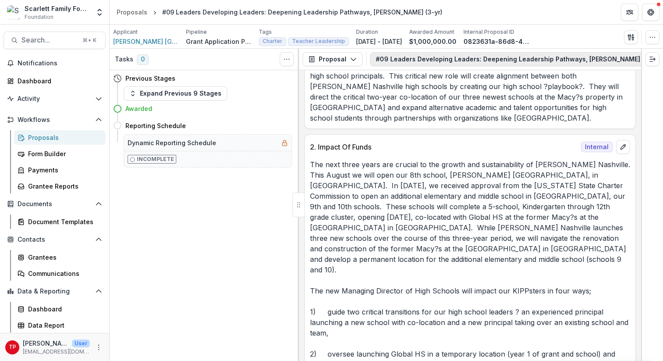
click at [636, 57] on button "#09 Leaders Developing Leaders: Deepening Leadership Pathways, [PERSON_NAME] (3…" at bounding box center [528, 59] width 316 height 14
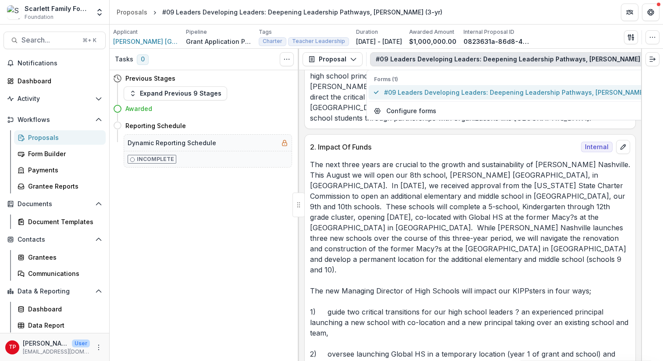
click at [555, 92] on span "#09 Leaders Developing Leaders: Deepening Leadership Pathways, [PERSON_NAME] (3…" at bounding box center [524, 92] width 280 height 9
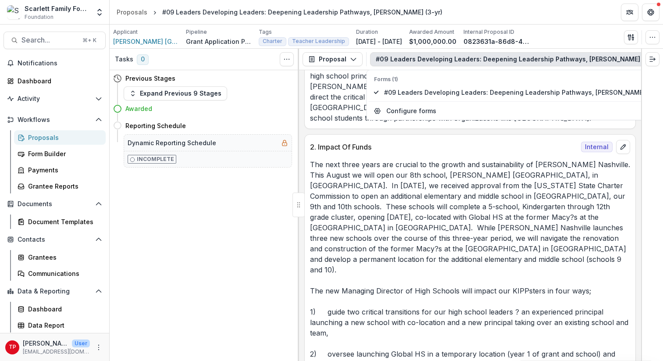
click at [651, 99] on div at bounding box center [652, 205] width 22 height 312
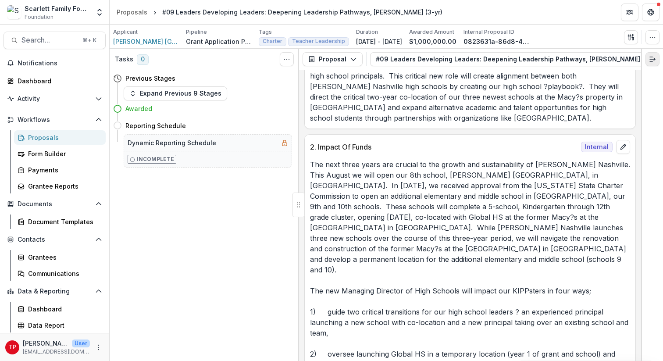
click at [650, 61] on icon "Expand right" at bounding box center [652, 59] width 7 height 7
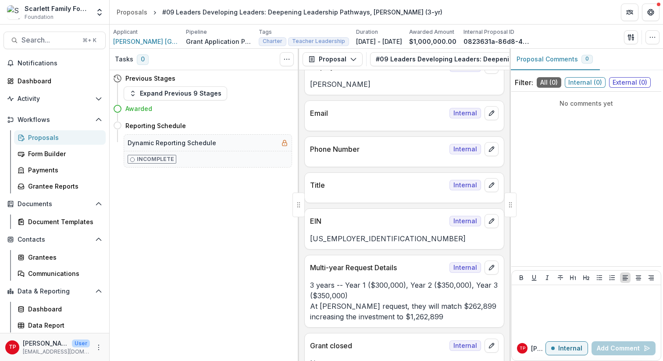
scroll to position [0, 0]
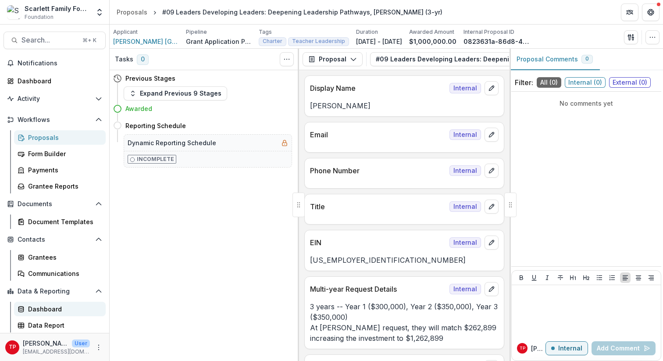
click at [47, 307] on div "Dashboard" at bounding box center [63, 308] width 71 height 9
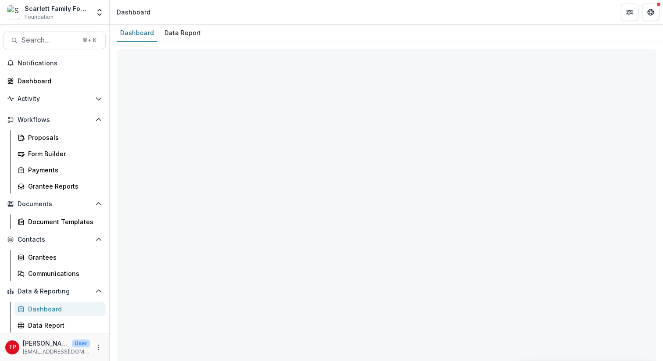
select select "**********"
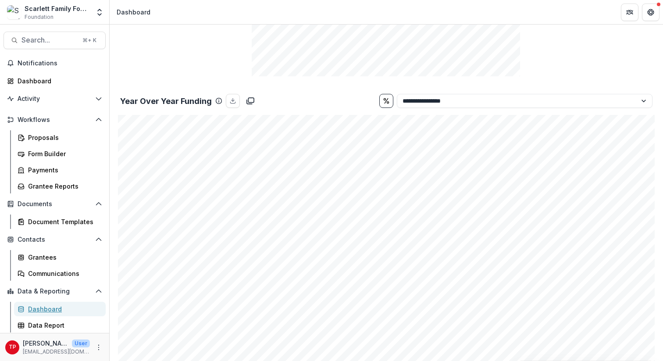
scroll to position [830, 0]
click at [640, 100] on select "**********" at bounding box center [525, 100] width 256 height 14
click at [397, 93] on select "**********" at bounding box center [525, 100] width 256 height 14
click at [642, 100] on select "**********" at bounding box center [525, 100] width 256 height 14
click at [397, 93] on select "**********" at bounding box center [525, 100] width 256 height 14
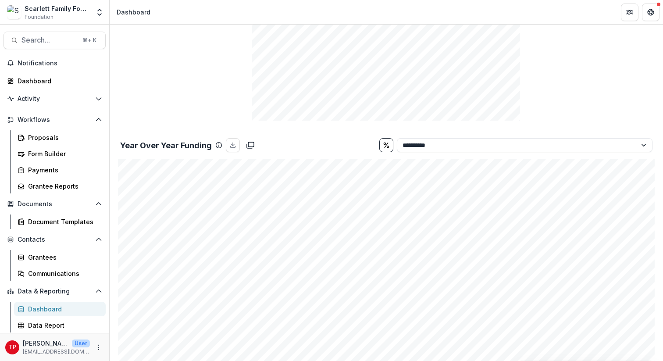
scroll to position [790, 0]
click at [640, 139] on select "**********" at bounding box center [525, 140] width 256 height 14
select select "**********"
click at [397, 133] on select "**********" at bounding box center [525, 140] width 256 height 14
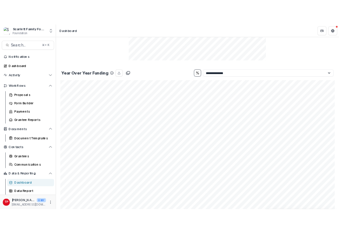
scroll to position [835, 0]
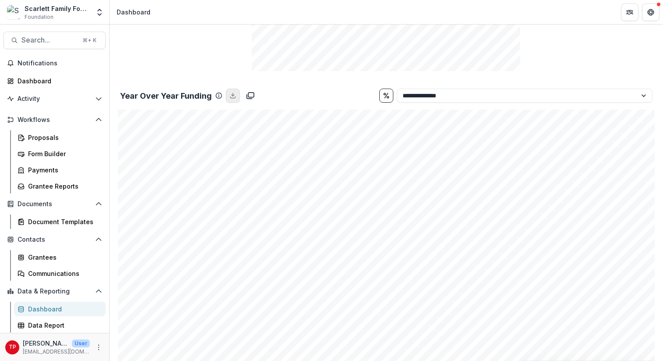
click at [233, 96] on line "download" at bounding box center [233, 94] width 0 height 3
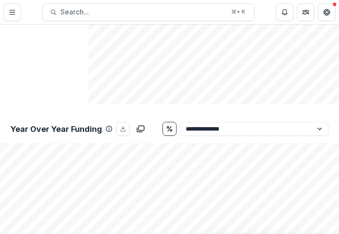
scroll to position [868, 0]
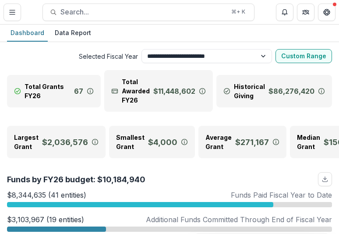
select select "**********"
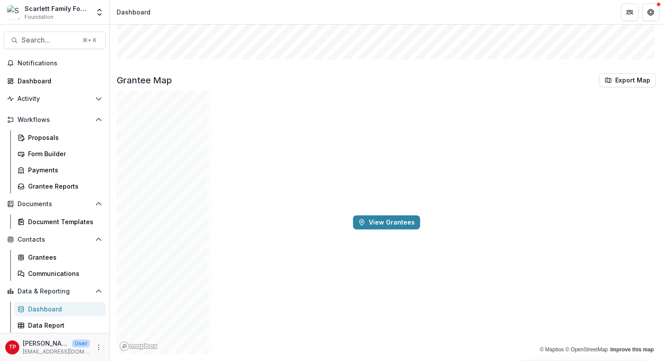
scroll to position [1153, 0]
click at [39, 234] on div "Dashboard" at bounding box center [63, 308] width 71 height 9
click at [39, 234] on div "Data Report" at bounding box center [63, 325] width 71 height 9
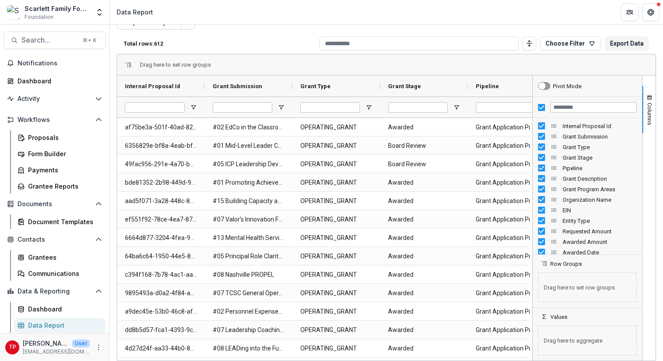
click at [45, 234] on div "Data Report" at bounding box center [63, 325] width 71 height 9
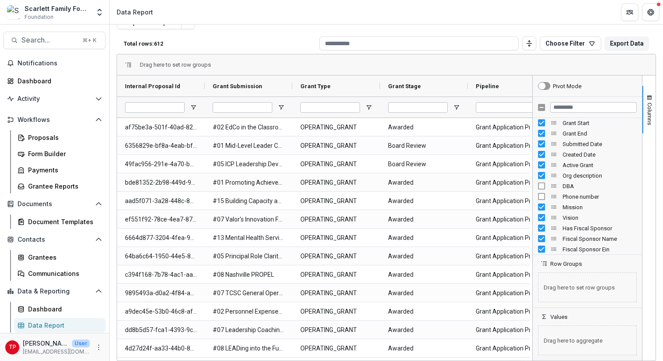
click at [339, 210] on div "Mission" at bounding box center [587, 207] width 99 height 11
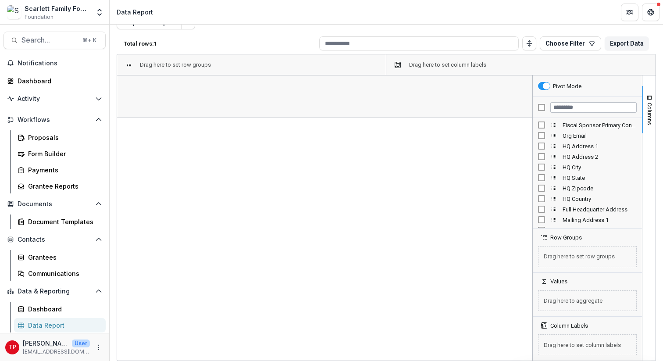
click at [339, 149] on span "HQ Address 1" at bounding box center [600, 146] width 74 height 7
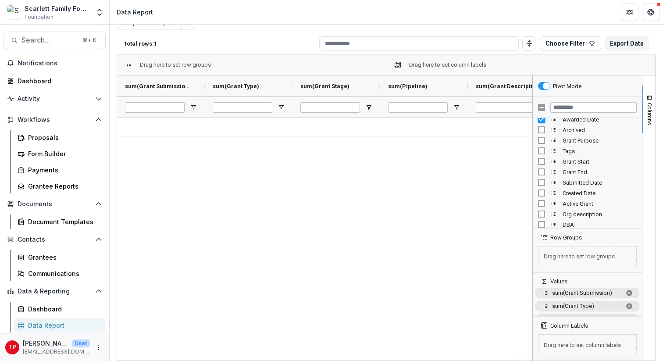
scroll to position [146, 0]
click at [339, 157] on span "Grant End" at bounding box center [600, 159] width 74 height 7
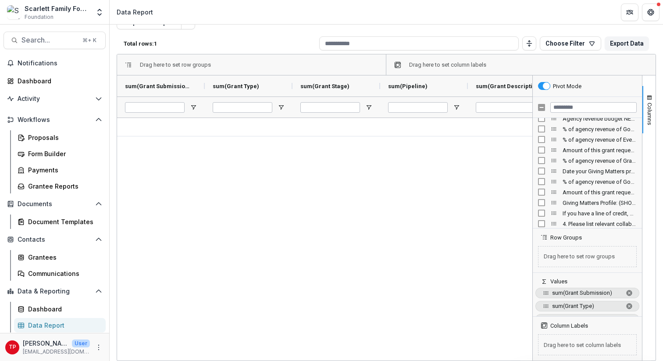
scroll to position [2383, 0]
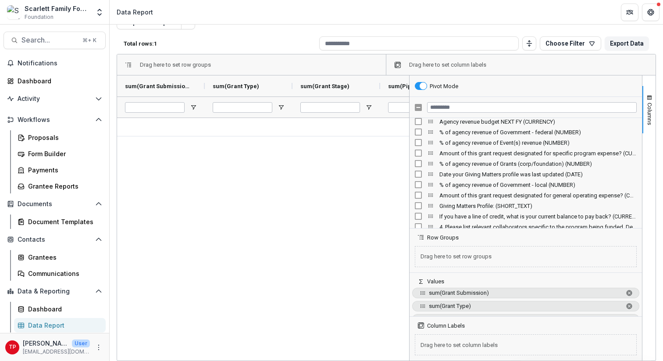
drag, startPoint x: 529, startPoint y: 221, endPoint x: 406, endPoint y: 230, distance: 123.5
click at [339, 230] on div at bounding box center [409, 217] width 2 height 285
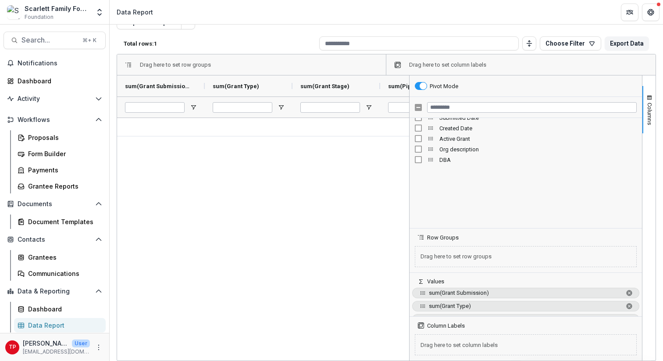
scroll to position [0, 0]
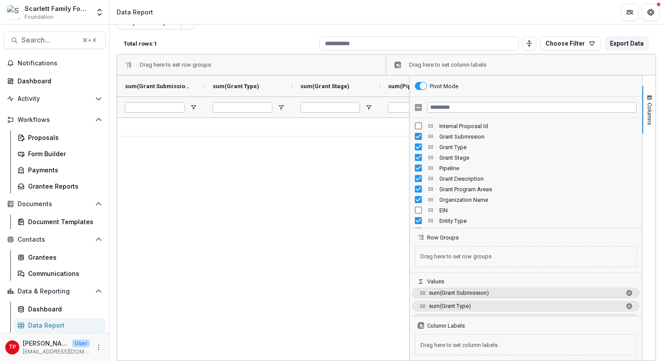
click at [339, 234] on div "Columns" at bounding box center [648, 217] width 13 height 285
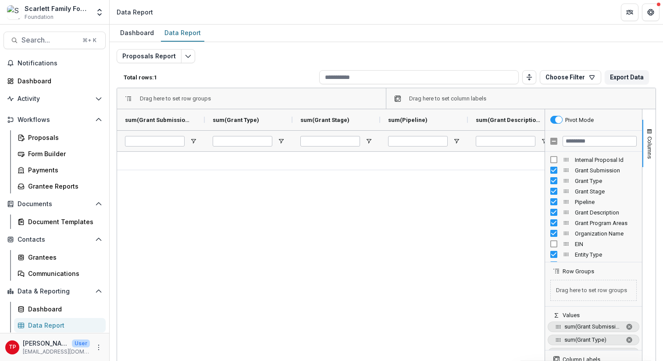
drag, startPoint x: 405, startPoint y: 254, endPoint x: 541, endPoint y: 256, distance: 135.5
click at [339, 234] on div "sum(Grant Submission) sum(Grant Type) sum(Grant Stage)" at bounding box center [386, 251] width 539 height 285
click at [339, 76] on button "Export Data" at bounding box center [627, 77] width 44 height 14
click at [145, 99] on span "Drag here to set row groups" at bounding box center [175, 98] width 71 height 7
click at [185, 53] on icon "Edit selected report" at bounding box center [188, 56] width 7 height 7
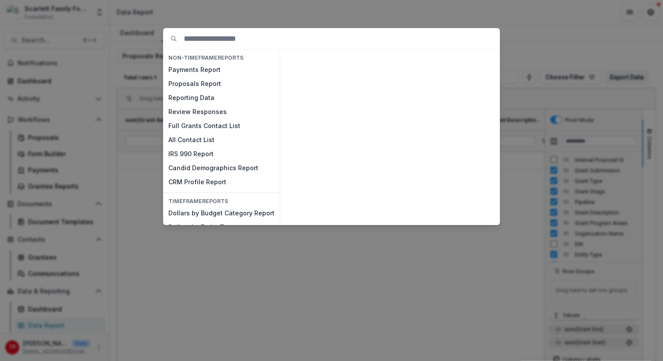
click at [339, 40] on div "NON-TIMEFRAME Reports Payments Report Proposals Report Reporting Data Review Re…" at bounding box center [331, 180] width 663 height 361
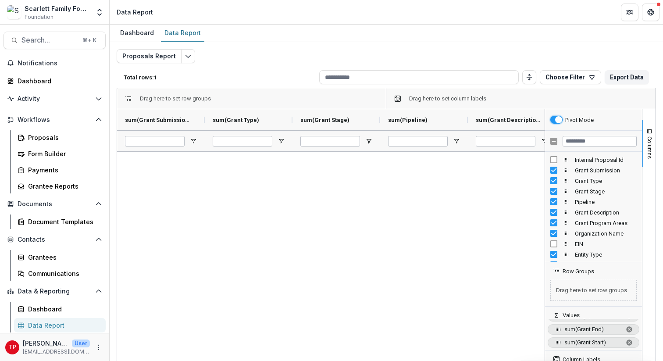
scroll to position [146, 0]
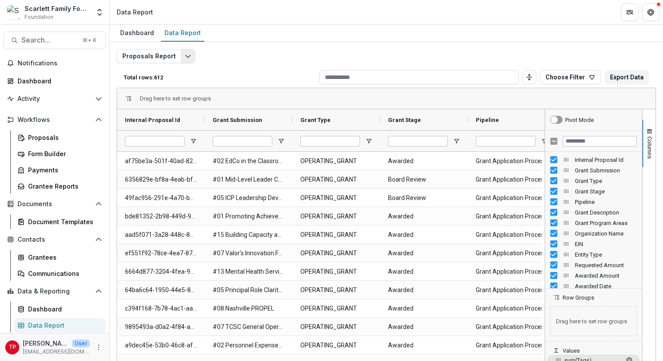
click at [185, 53] on icon "Edit selected report" at bounding box center [188, 56] width 7 height 7
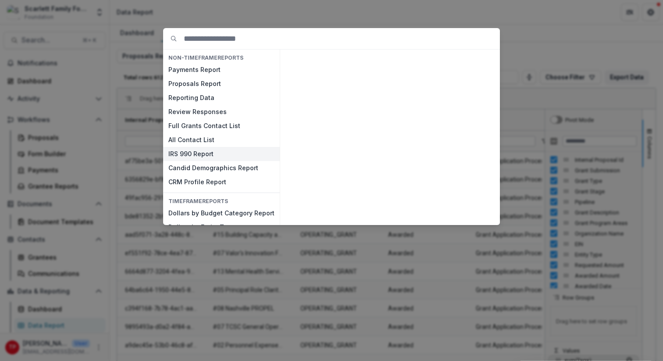
scroll to position [13, 0]
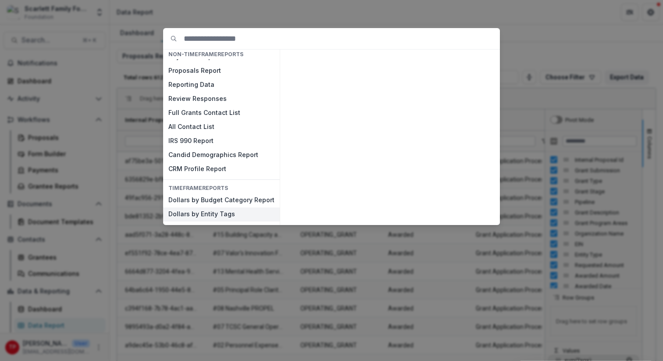
click at [193, 214] on button "Dollars by Entity Tags" at bounding box center [221, 214] width 117 height 14
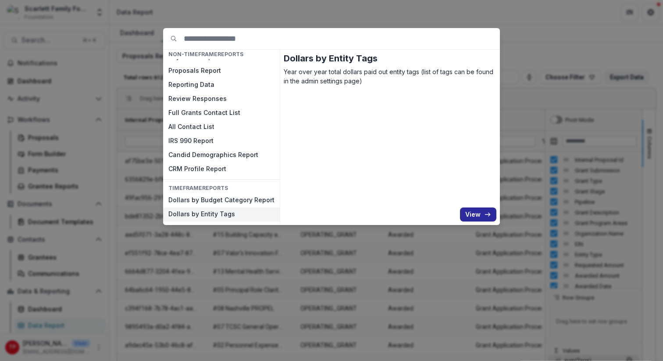
click at [339, 214] on button "View" at bounding box center [478, 214] width 36 height 14
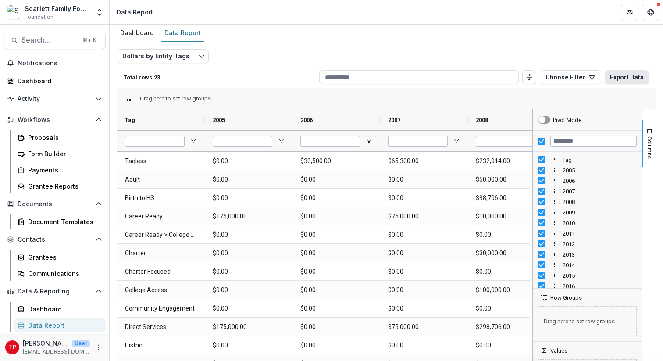
click at [339, 76] on button "Export Data" at bounding box center [627, 77] width 44 height 14
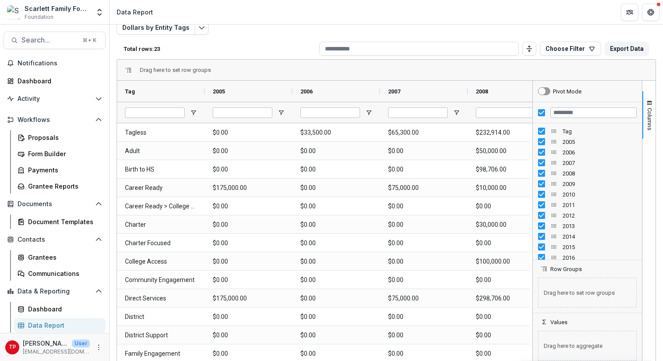
scroll to position [31, 0]
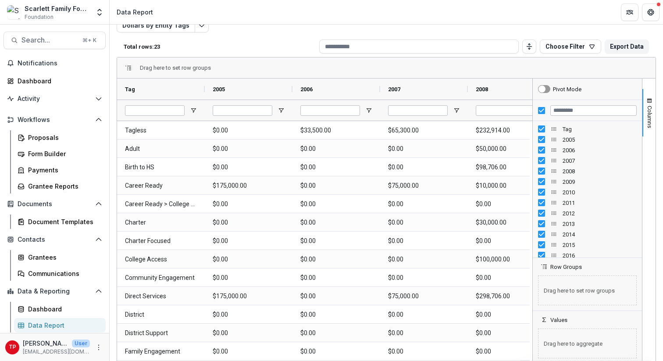
click at [339, 67] on div "Drag here to set row groups" at bounding box center [386, 67] width 539 height 21
click at [339, 14] on header "Data Report" at bounding box center [386, 12] width 553 height 24
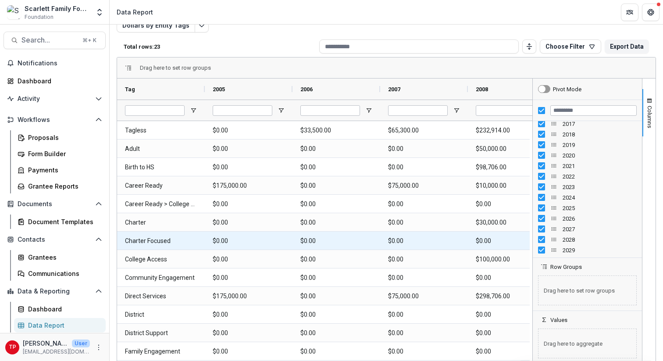
scroll to position [0, 0]
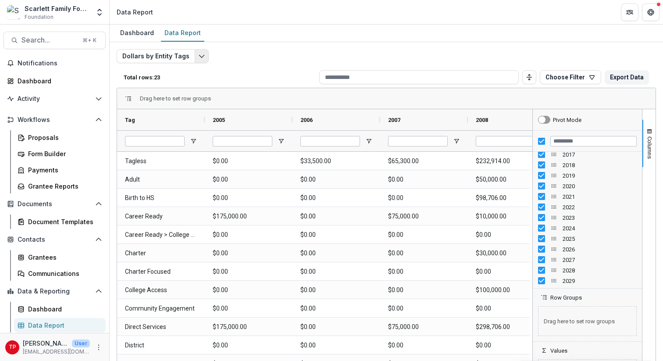
click at [199, 56] on polyline "Edit selected report" at bounding box center [201, 56] width 5 height 3
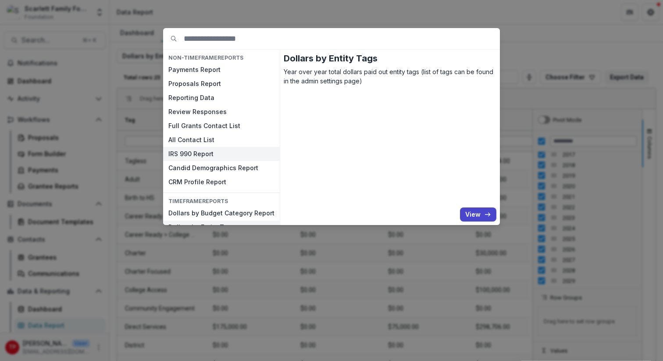
scroll to position [13, 0]
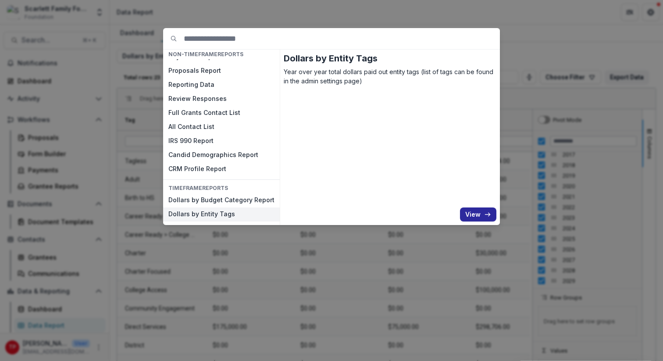
click at [339, 214] on icon "button" at bounding box center [487, 214] width 7 height 7
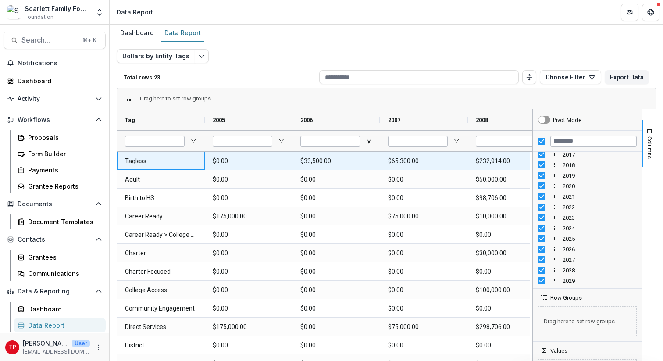
click at [138, 161] on Tag-1801 "Tagless" at bounding box center [161, 161] width 72 height 18
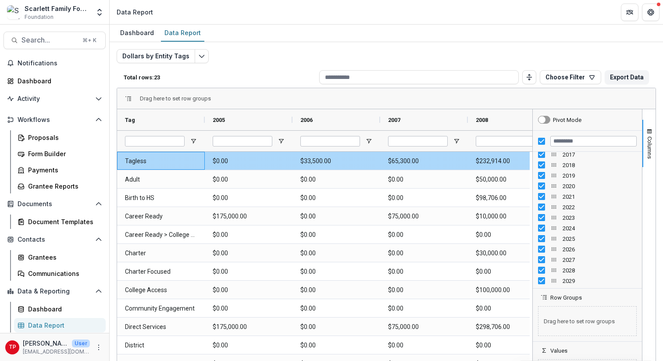
click at [138, 161] on Tag-1801 "Tagless" at bounding box center [161, 161] width 72 height 18
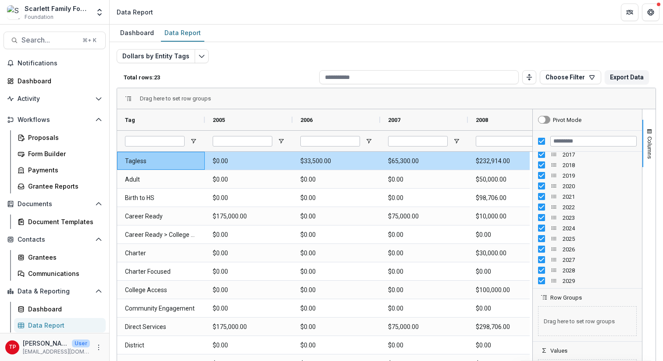
click at [339, 49] on div "Dollars by Entity Tags Total rows: 23 Choose Filter Personal Filters Team Filte…" at bounding box center [386, 211] width 539 height 325
click at [43, 234] on div "Data Report" at bounding box center [63, 325] width 71 height 9
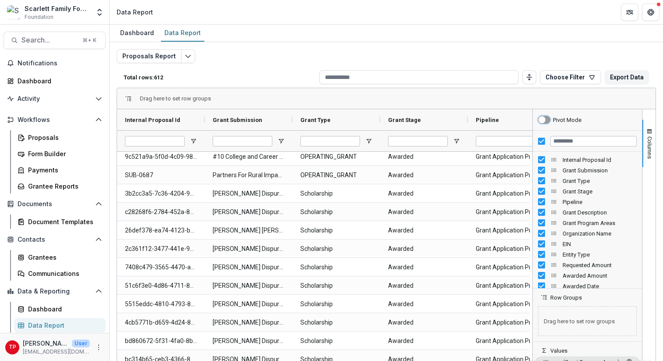
scroll to position [429, 0]
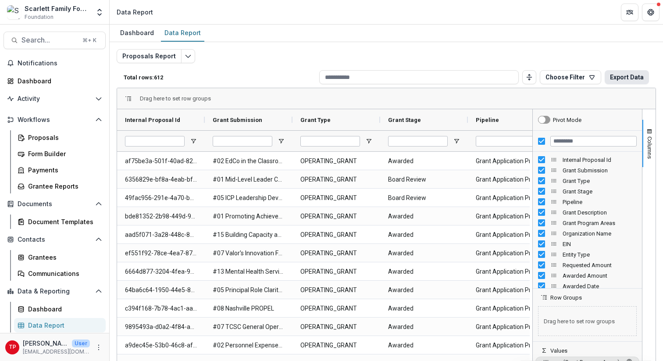
click at [339, 78] on button "Export Data" at bounding box center [627, 77] width 44 height 14
